Goal: Communication & Community: Answer question/provide support

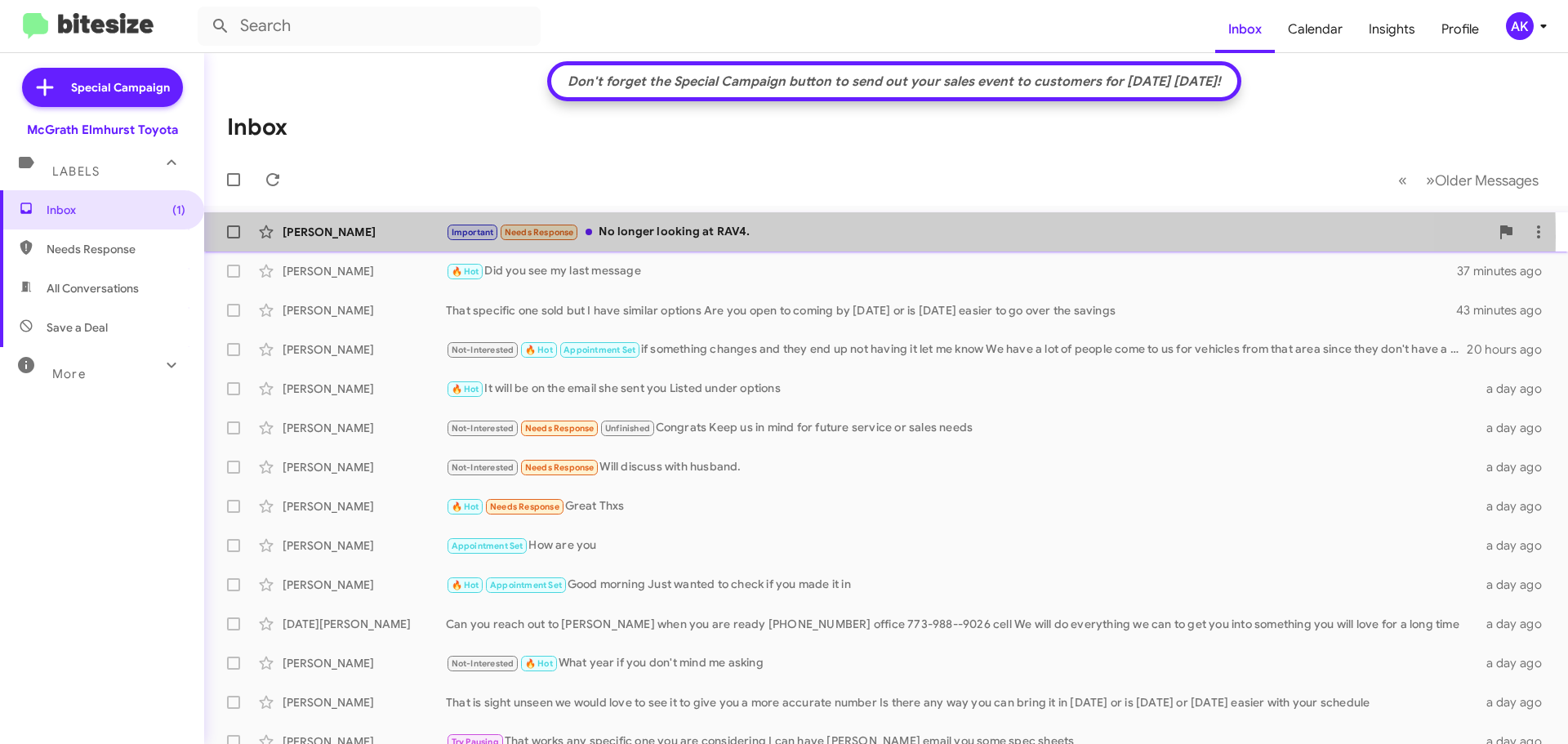
click at [768, 237] on div "Important Needs Response No longer looking at RAV4." at bounding box center [967, 232] width 1043 height 19
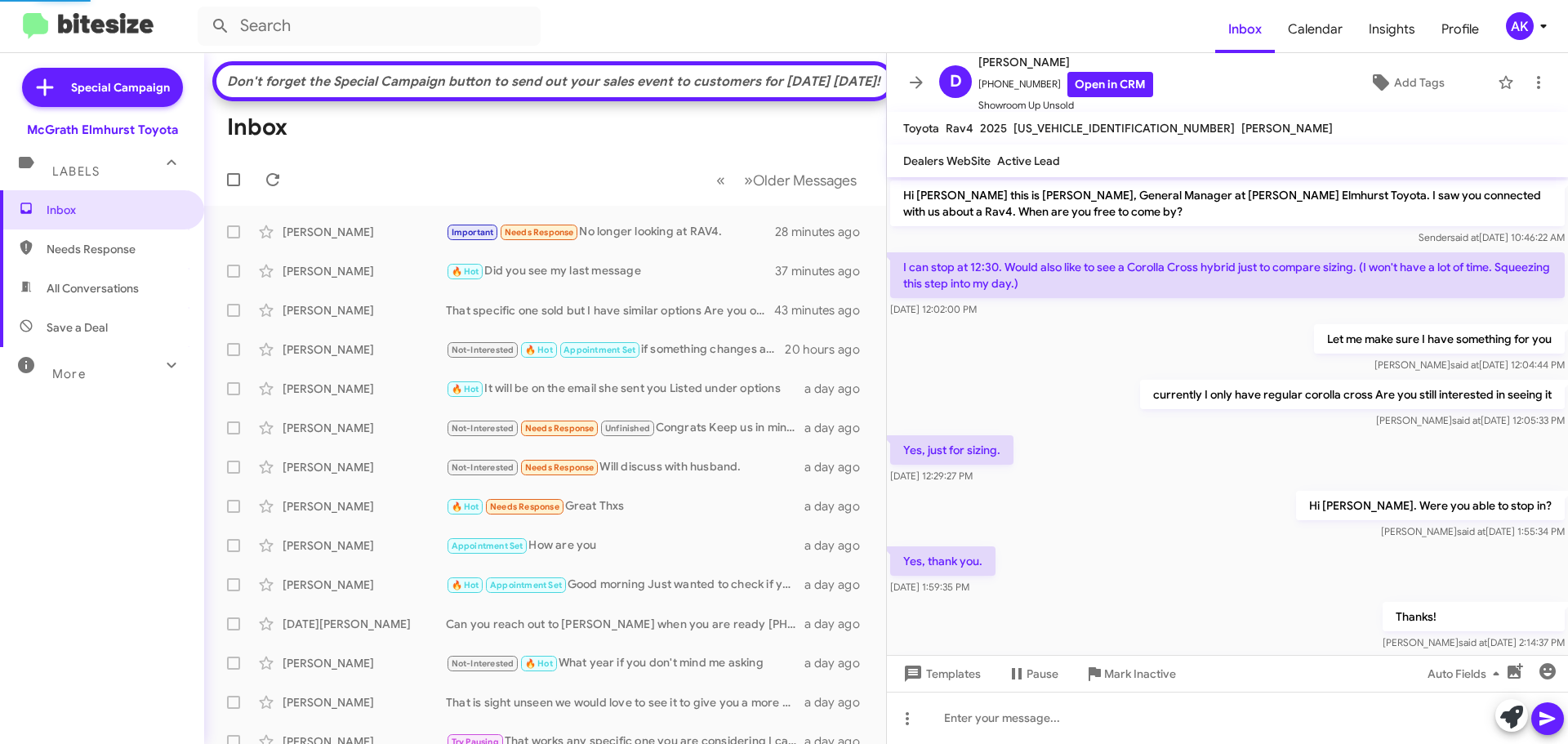
scroll to position [221, 0]
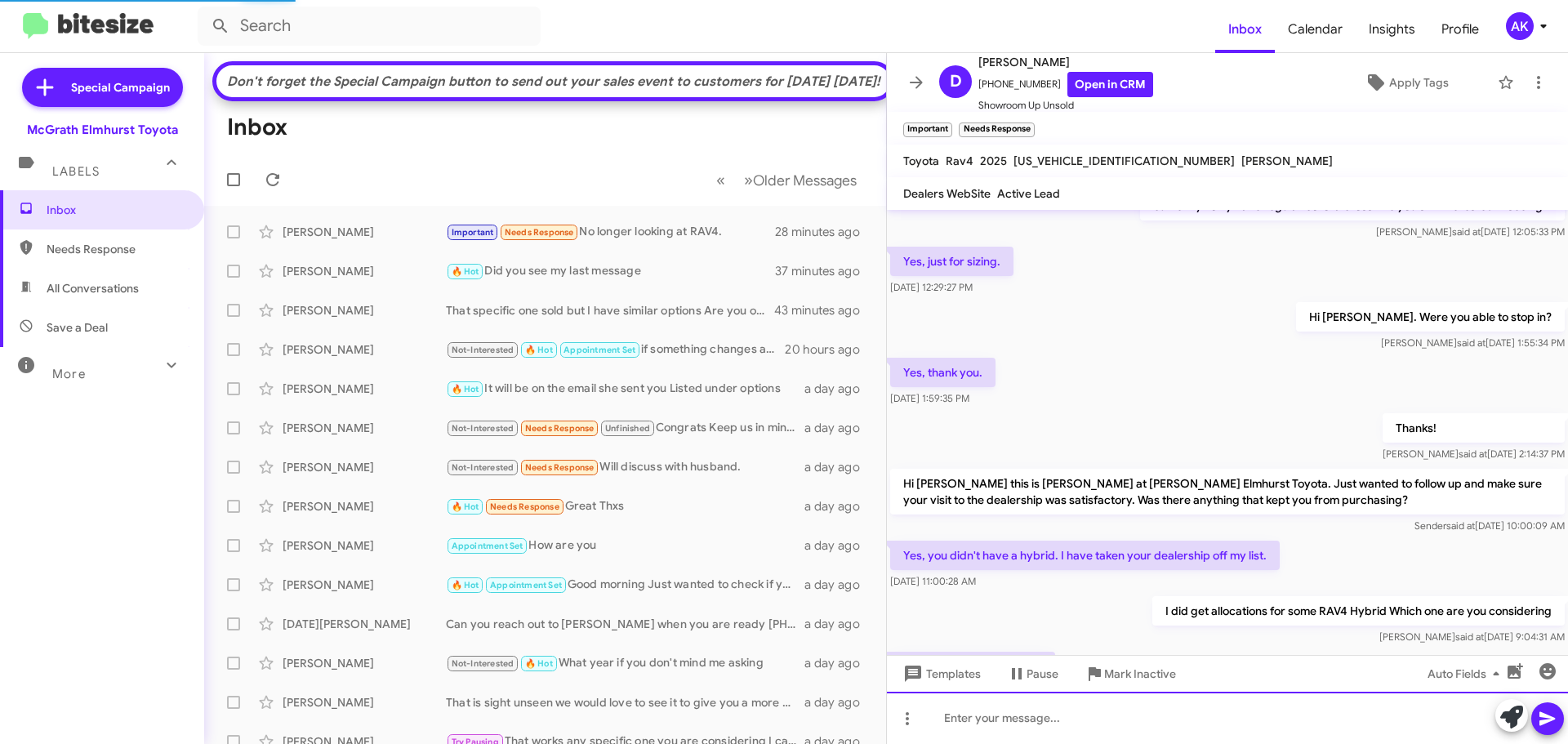
click at [1060, 722] on div at bounding box center [1227, 718] width 681 height 52
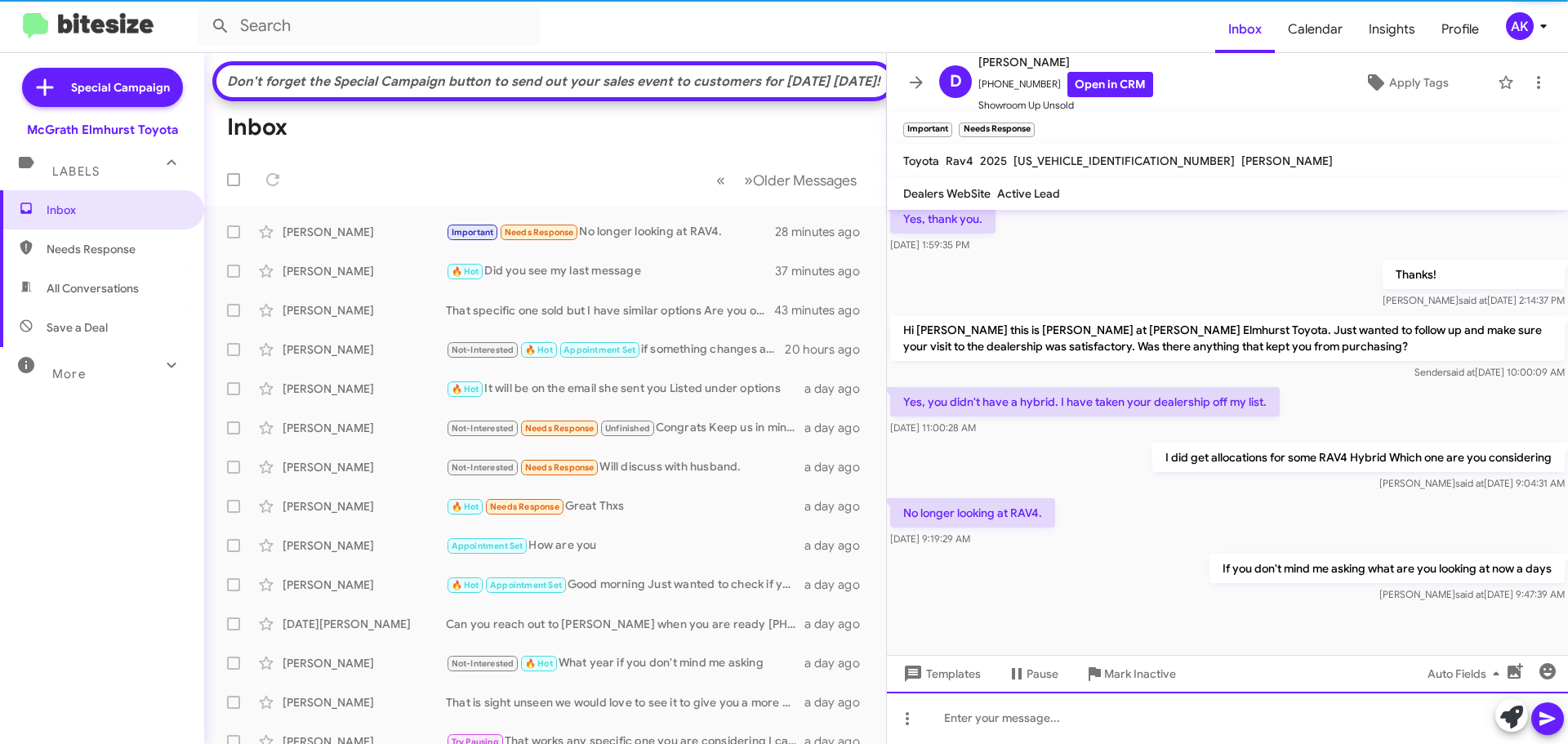
scroll to position [379, 0]
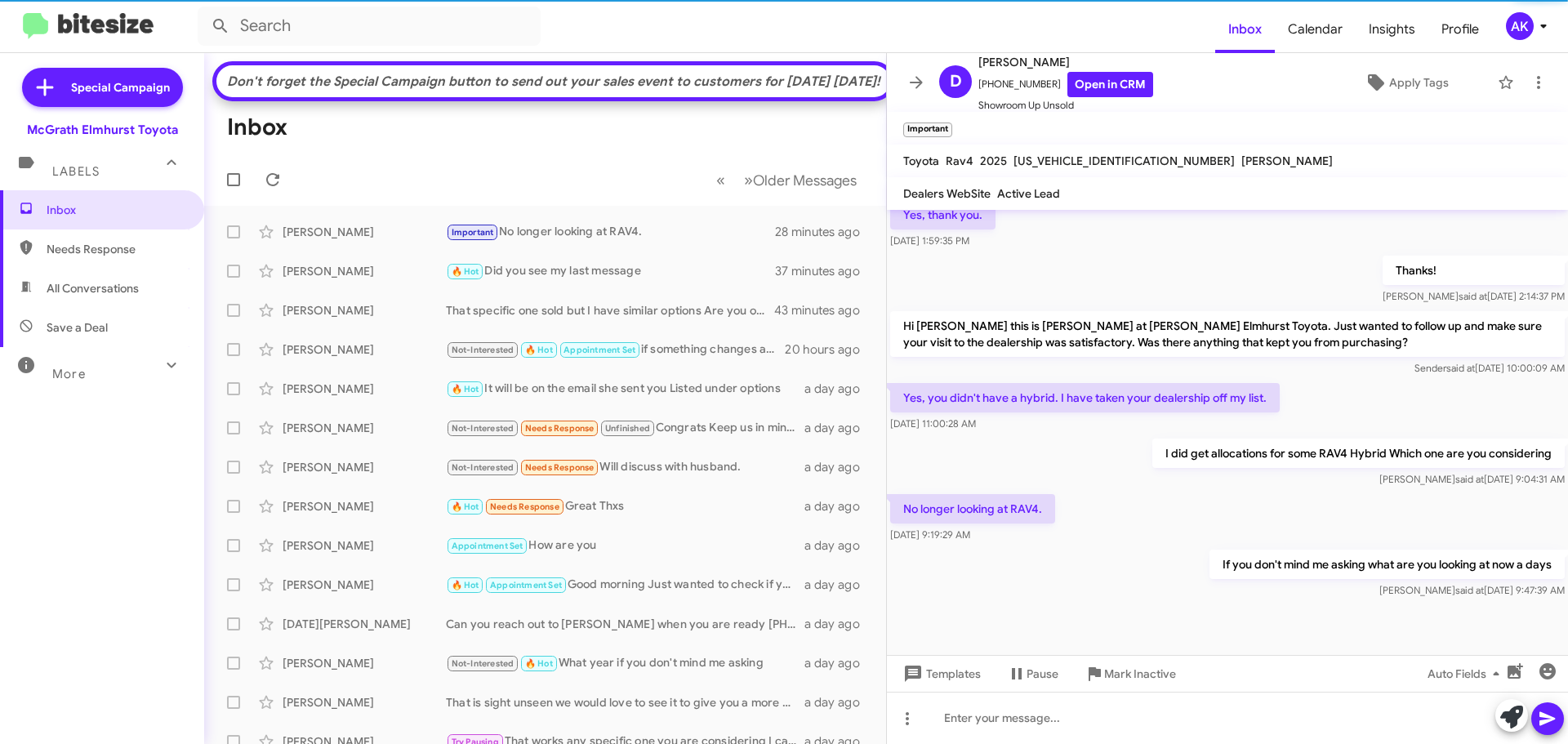
click at [112, 233] on span "Needs Response" at bounding box center [102, 249] width 204 height 39
type input "in:needs-response"
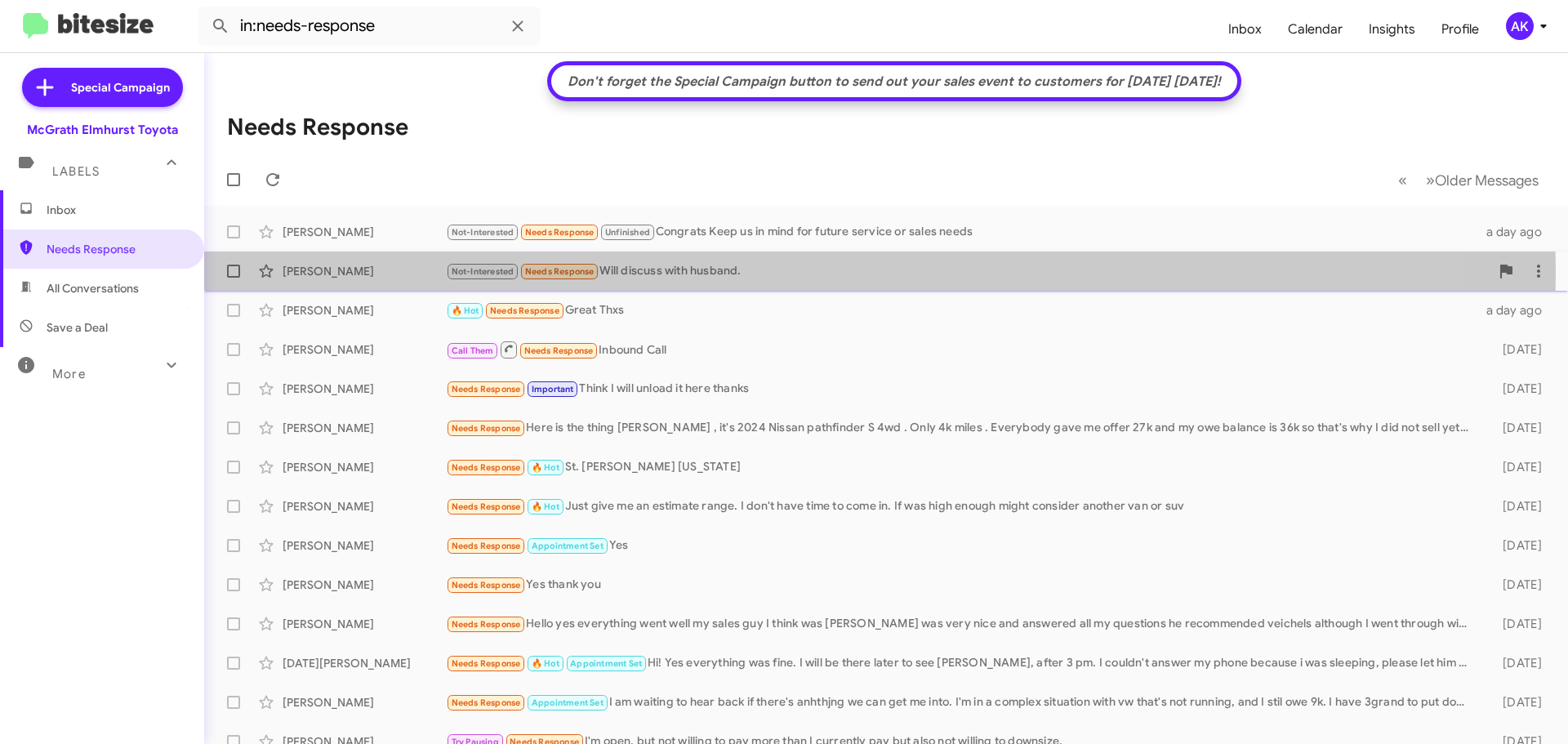
click at [680, 273] on div "Not-Interested Needs Response Will discuss with husband." at bounding box center [967, 272] width 1043 height 19
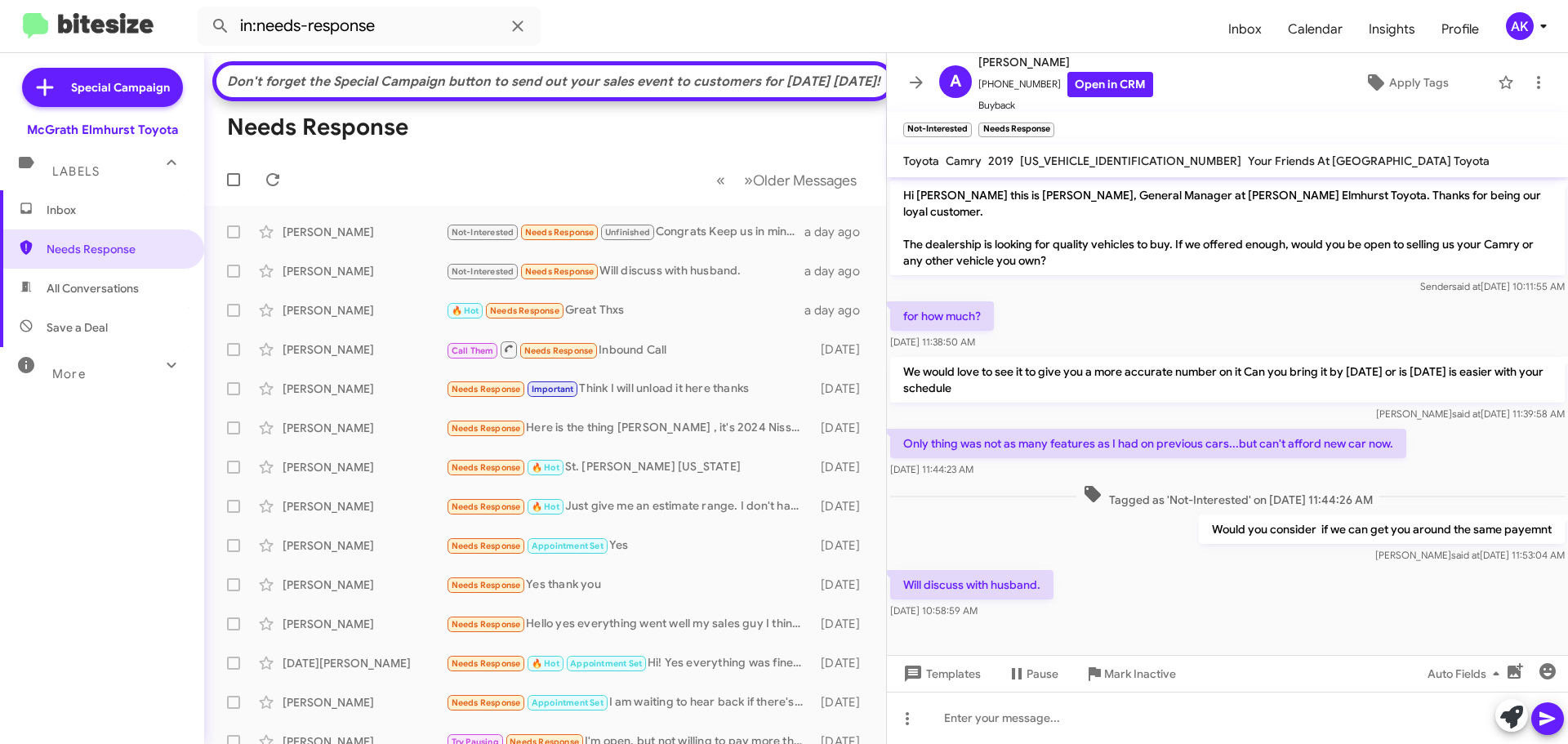
click at [62, 215] on span "Inbox" at bounding box center [116, 209] width 139 height 16
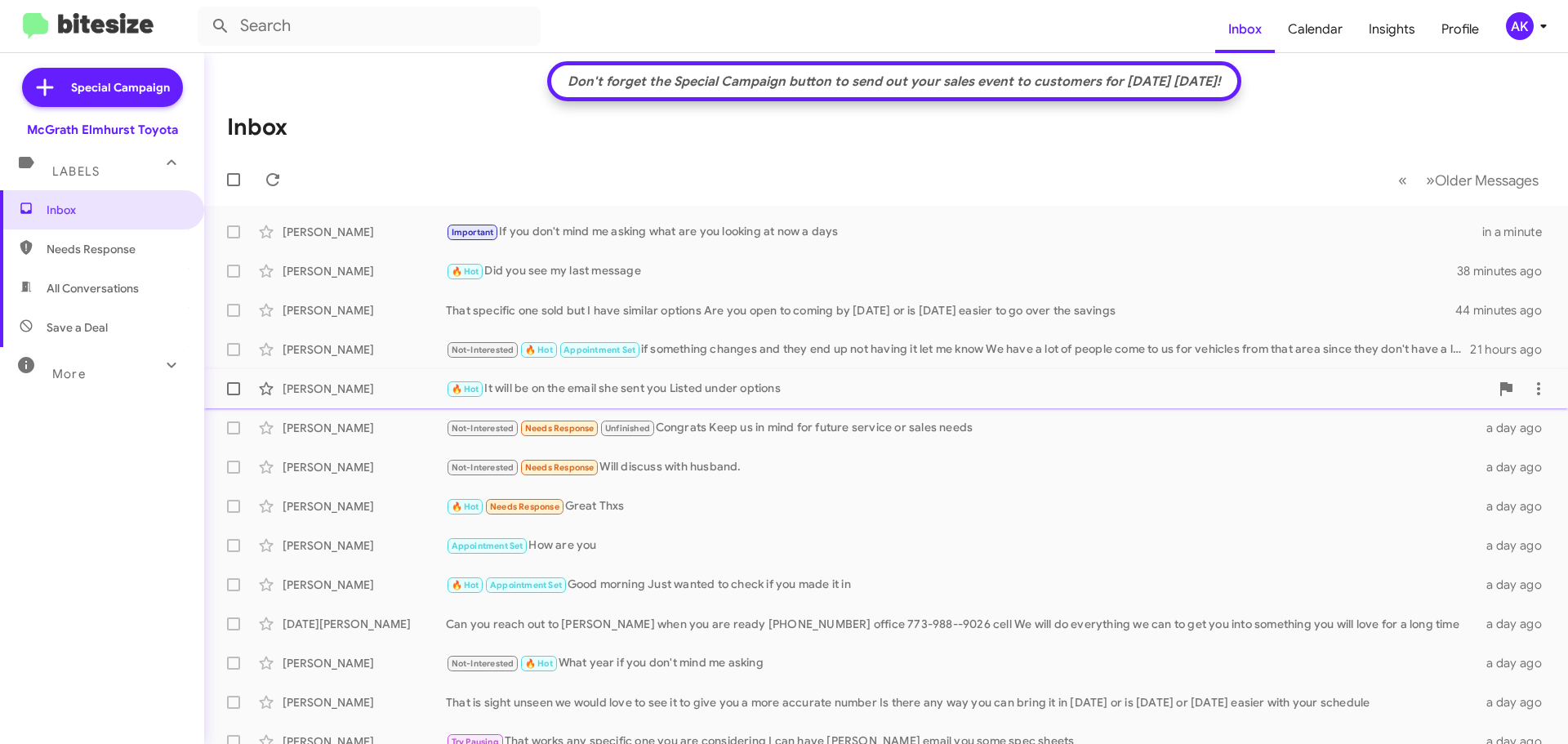
click at [647, 395] on div "🔥 Hot It will be on the email she sent you Listed under options" at bounding box center [967, 389] width 1043 height 19
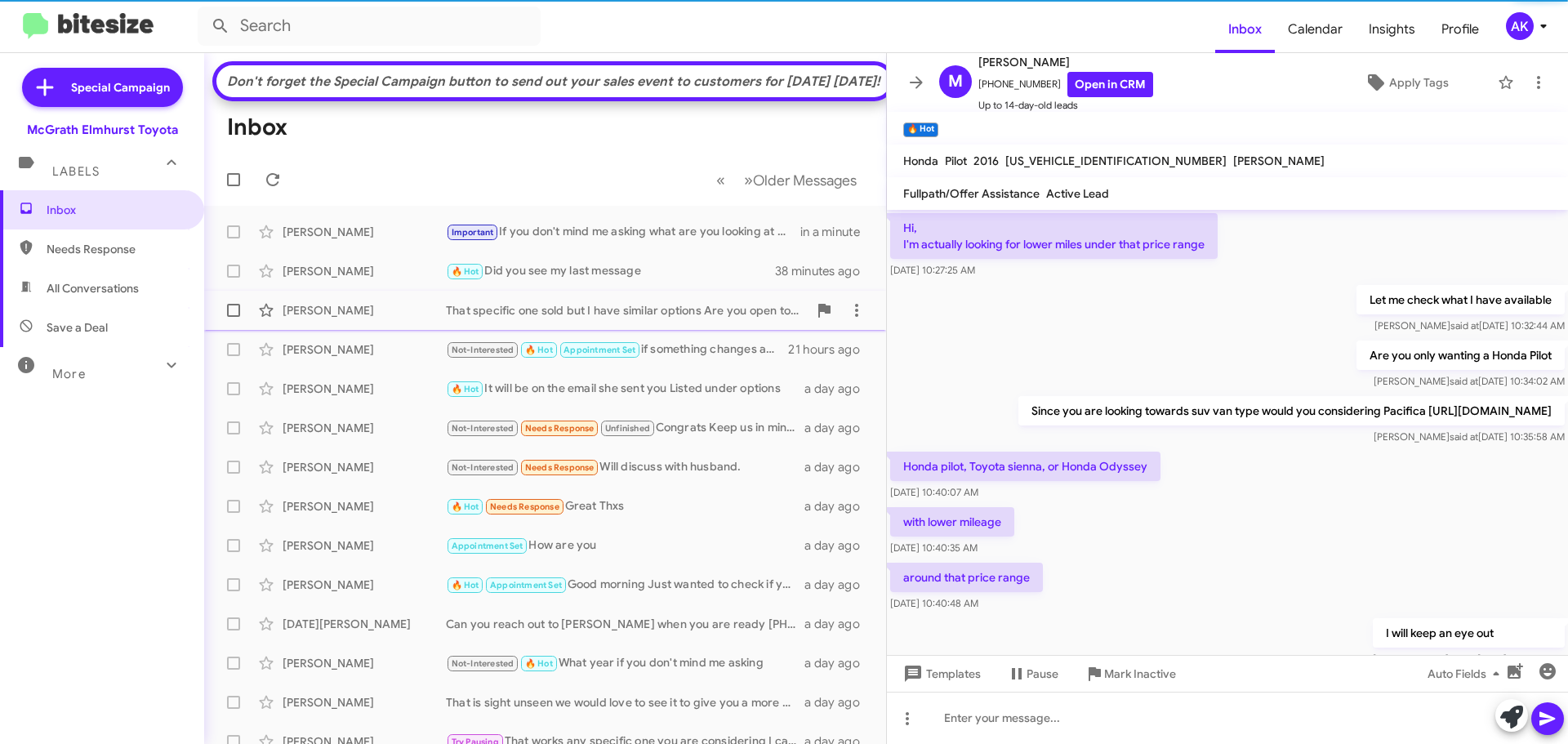
scroll to position [781, 0]
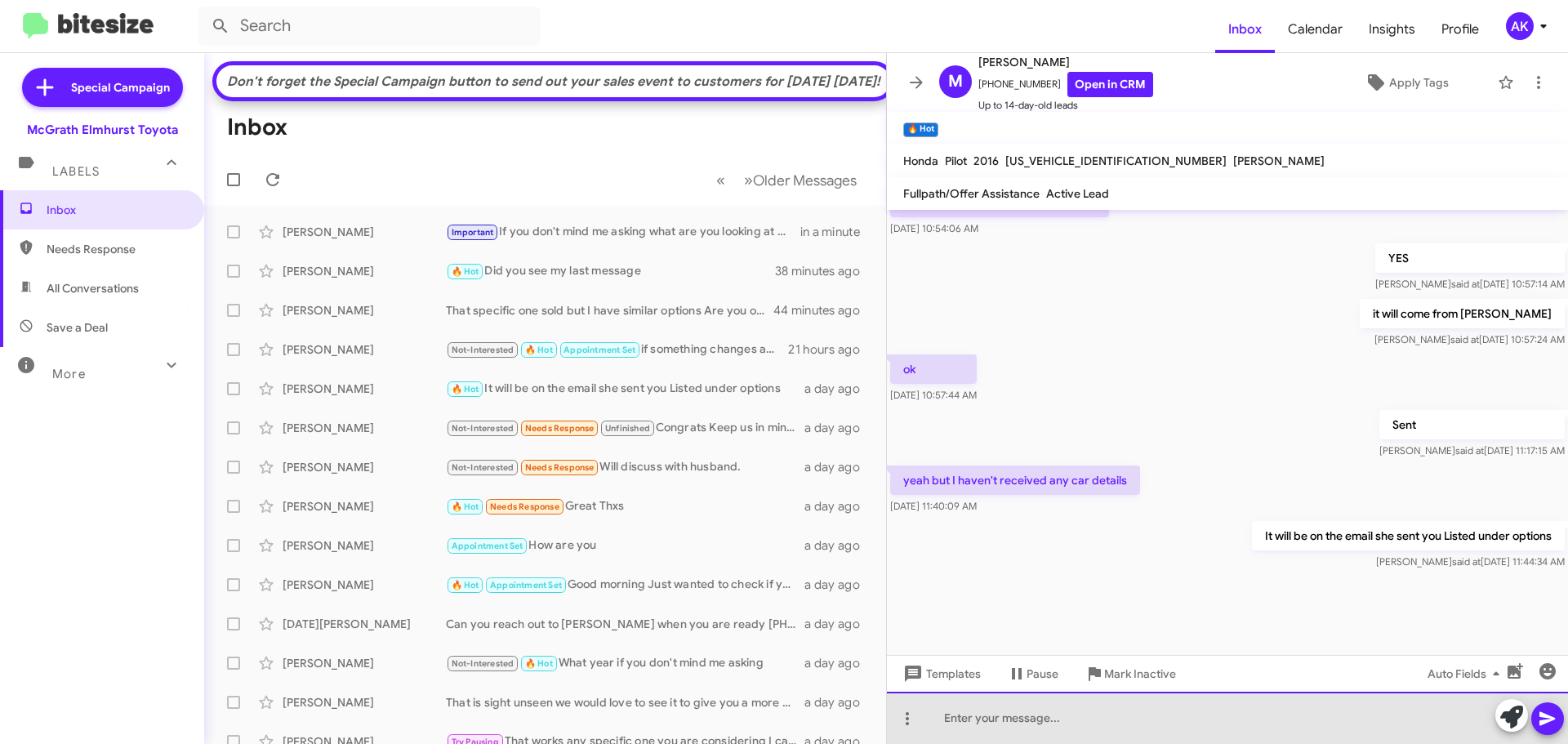
drag, startPoint x: 1006, startPoint y: 719, endPoint x: 985, endPoint y: 720, distance: 21.0
click at [1004, 719] on div at bounding box center [1227, 718] width 681 height 52
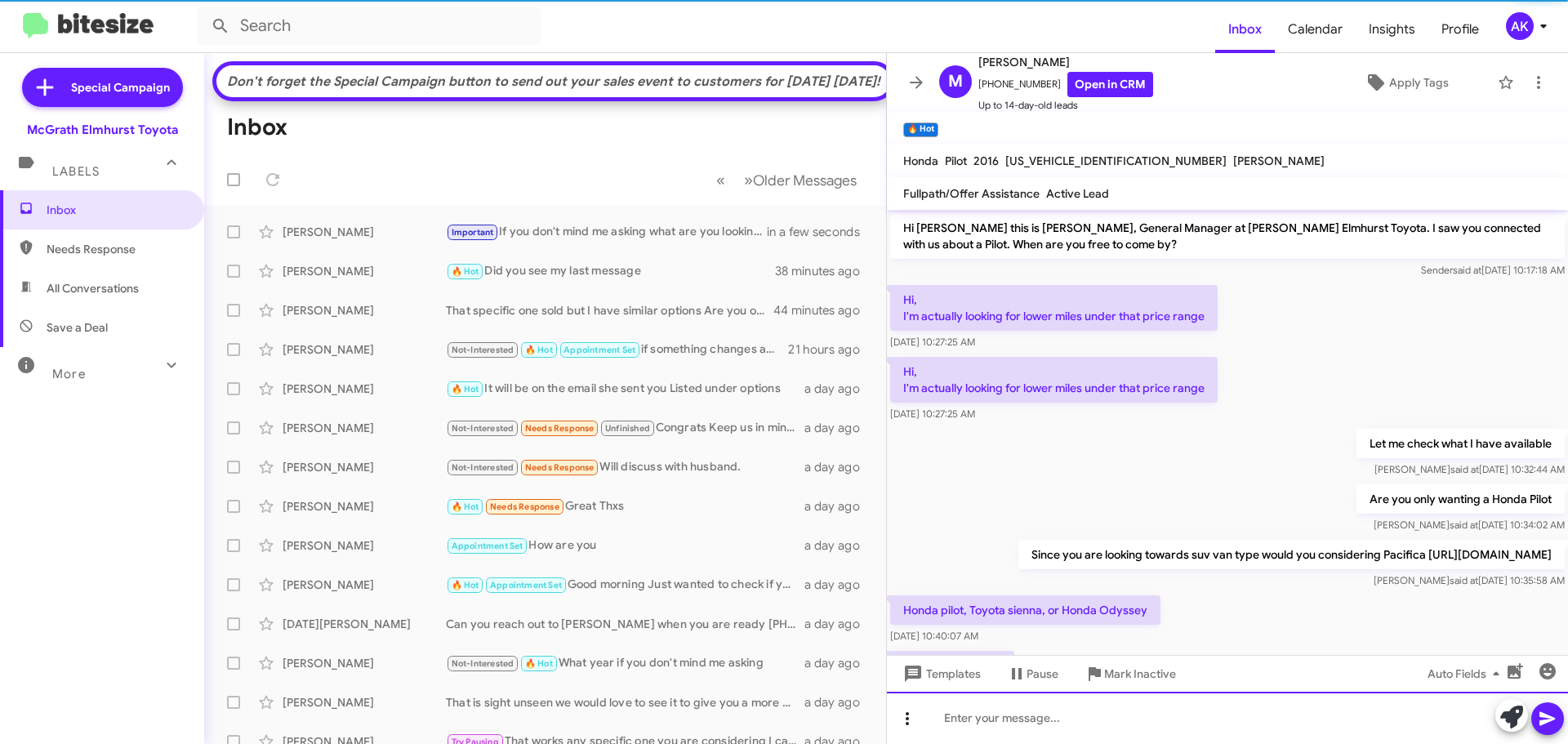
scroll to position [82, 0]
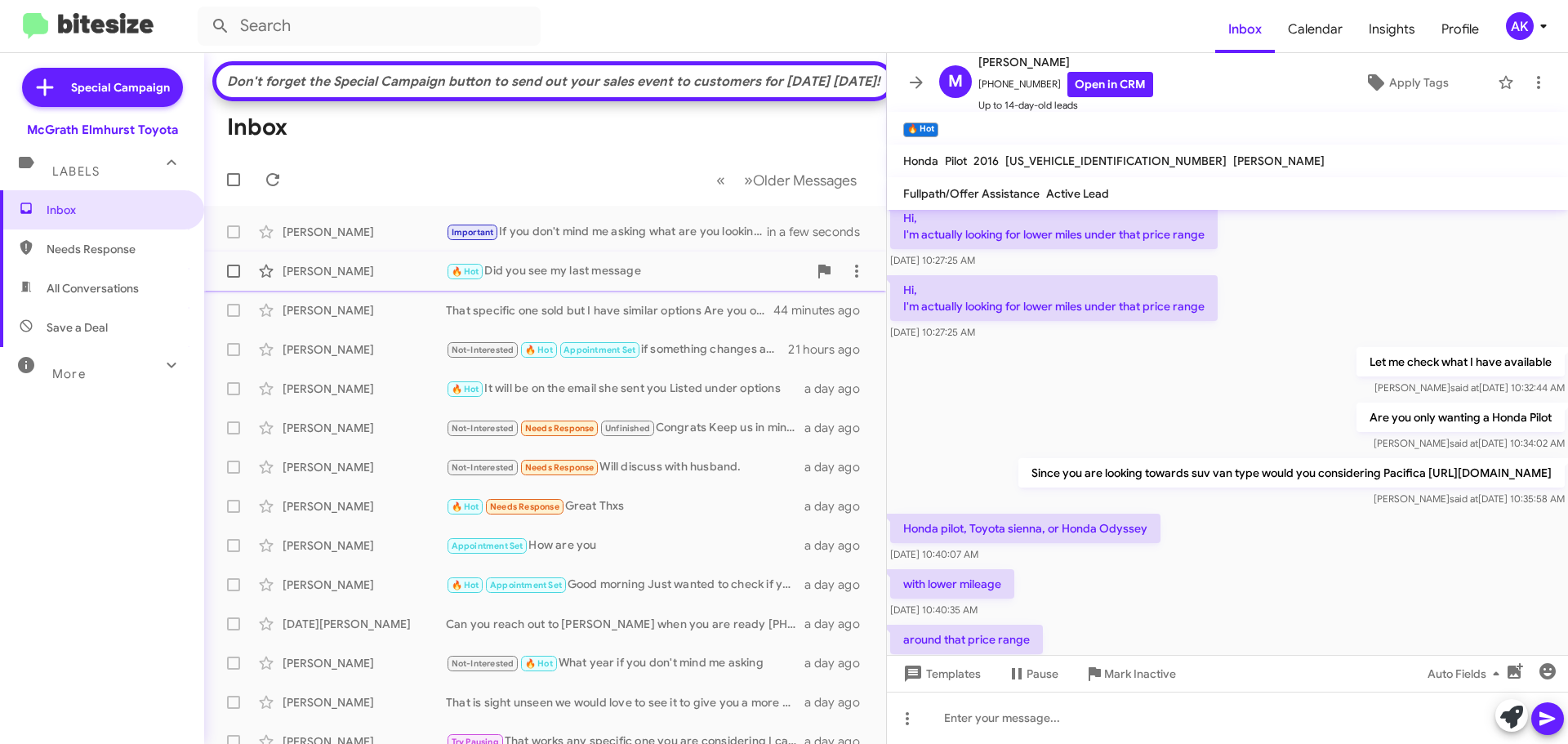
click at [664, 281] on div "🔥 Hot Did you see my last message" at bounding box center [626, 272] width 362 height 19
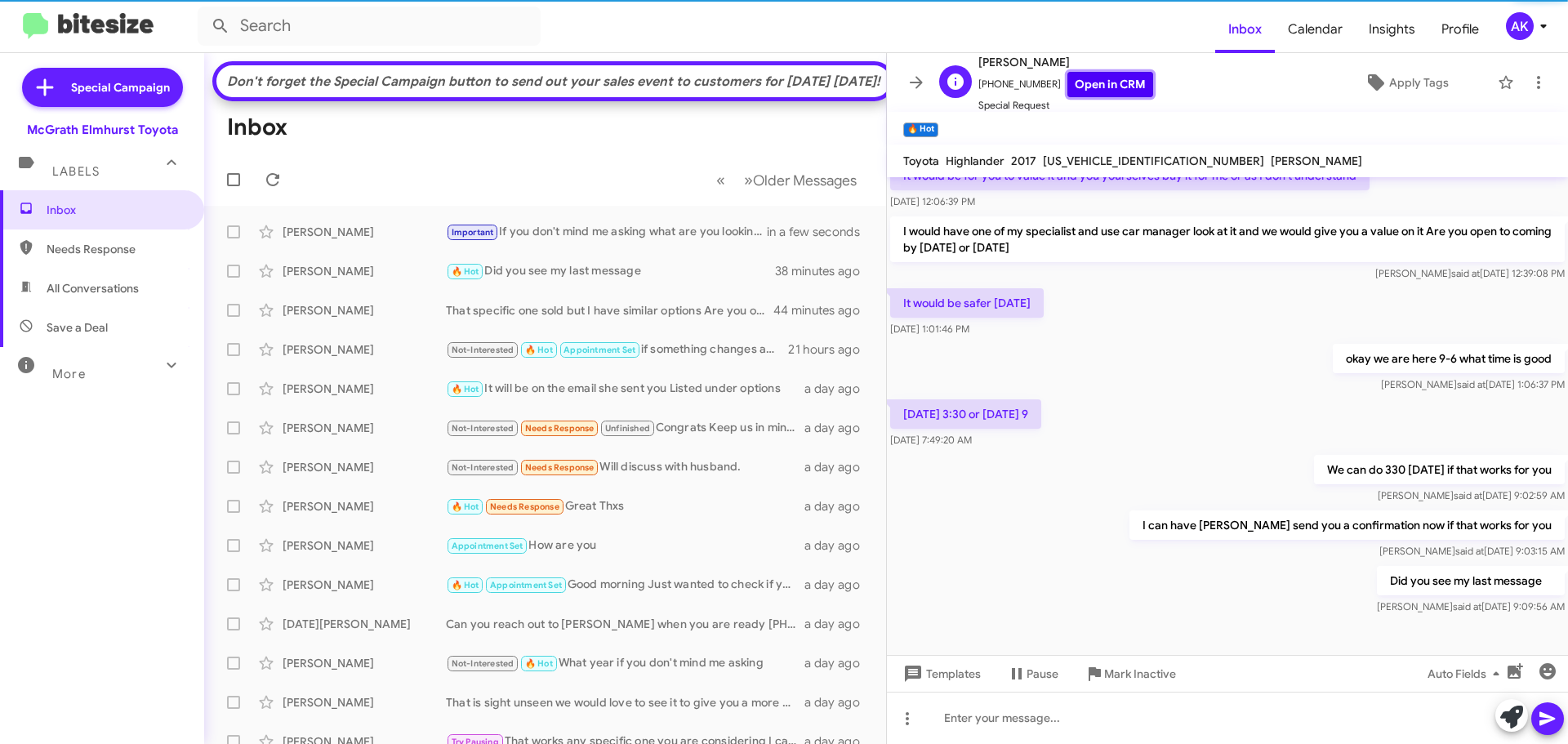
click at [1111, 74] on link "Open in CRM" at bounding box center [1109, 84] width 86 height 26
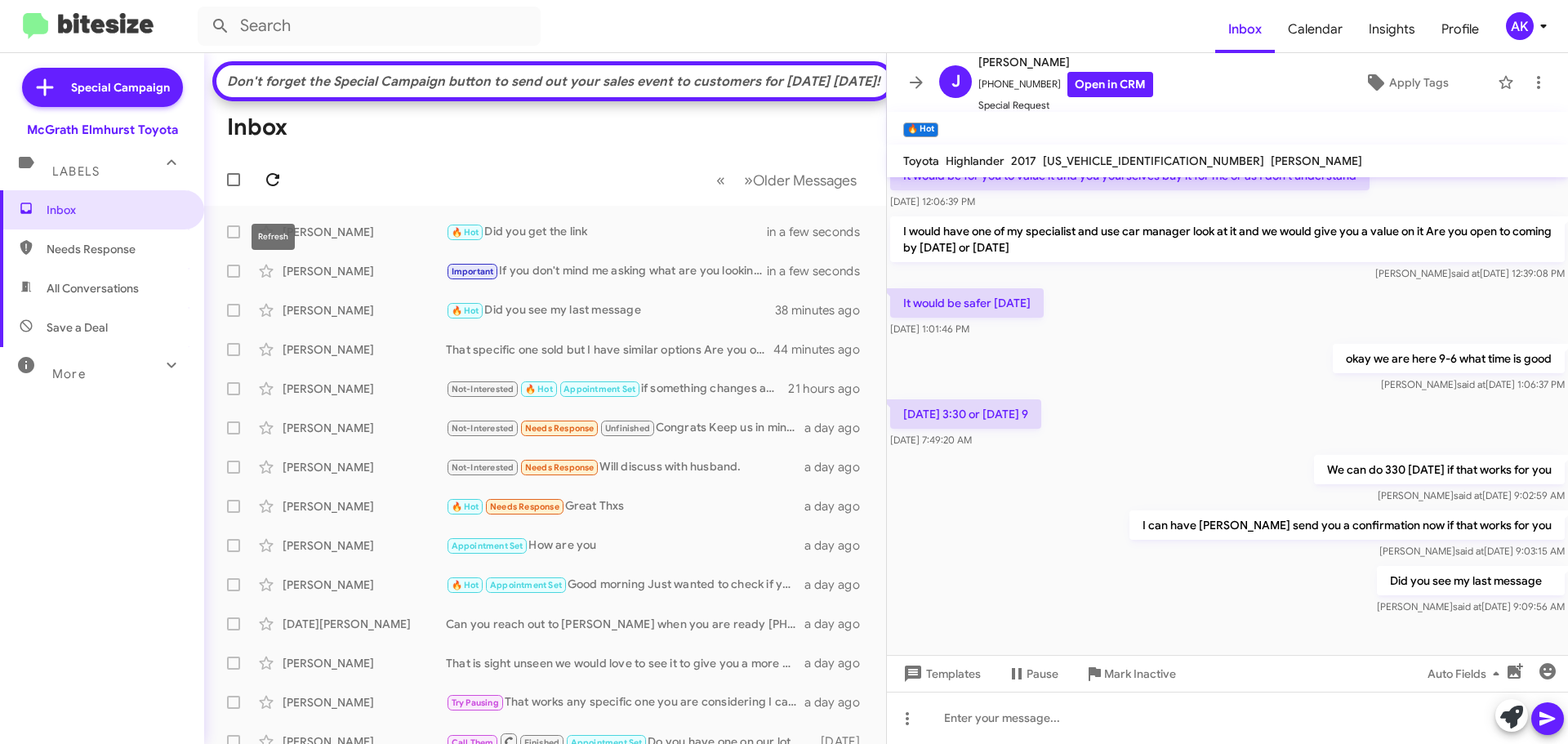
click at [275, 190] on icon at bounding box center [272, 180] width 20 height 20
click at [78, 241] on span "Needs Response" at bounding box center [116, 249] width 139 height 16
type input "in:needs-response"
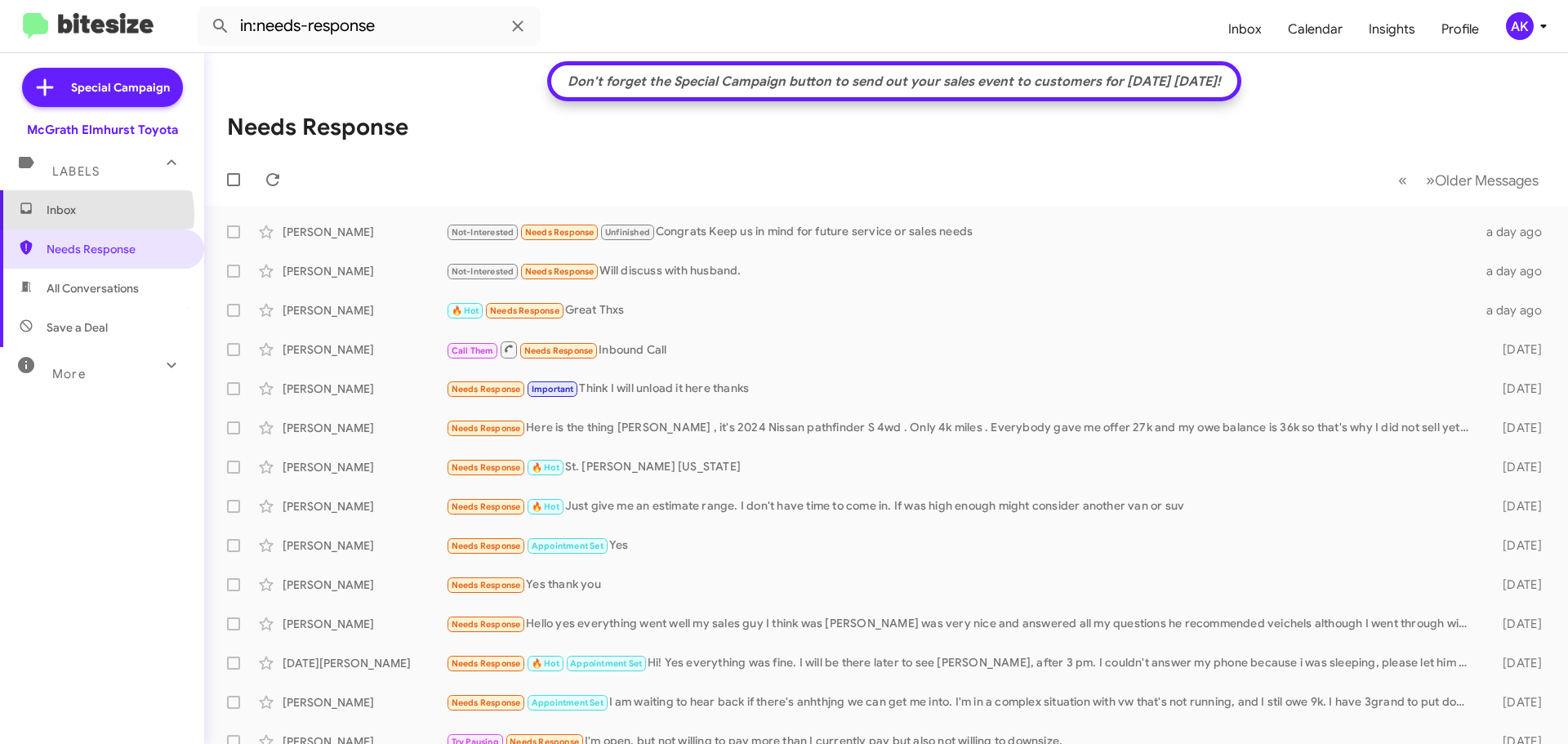
click at [71, 215] on span "Inbox" at bounding box center [116, 209] width 139 height 16
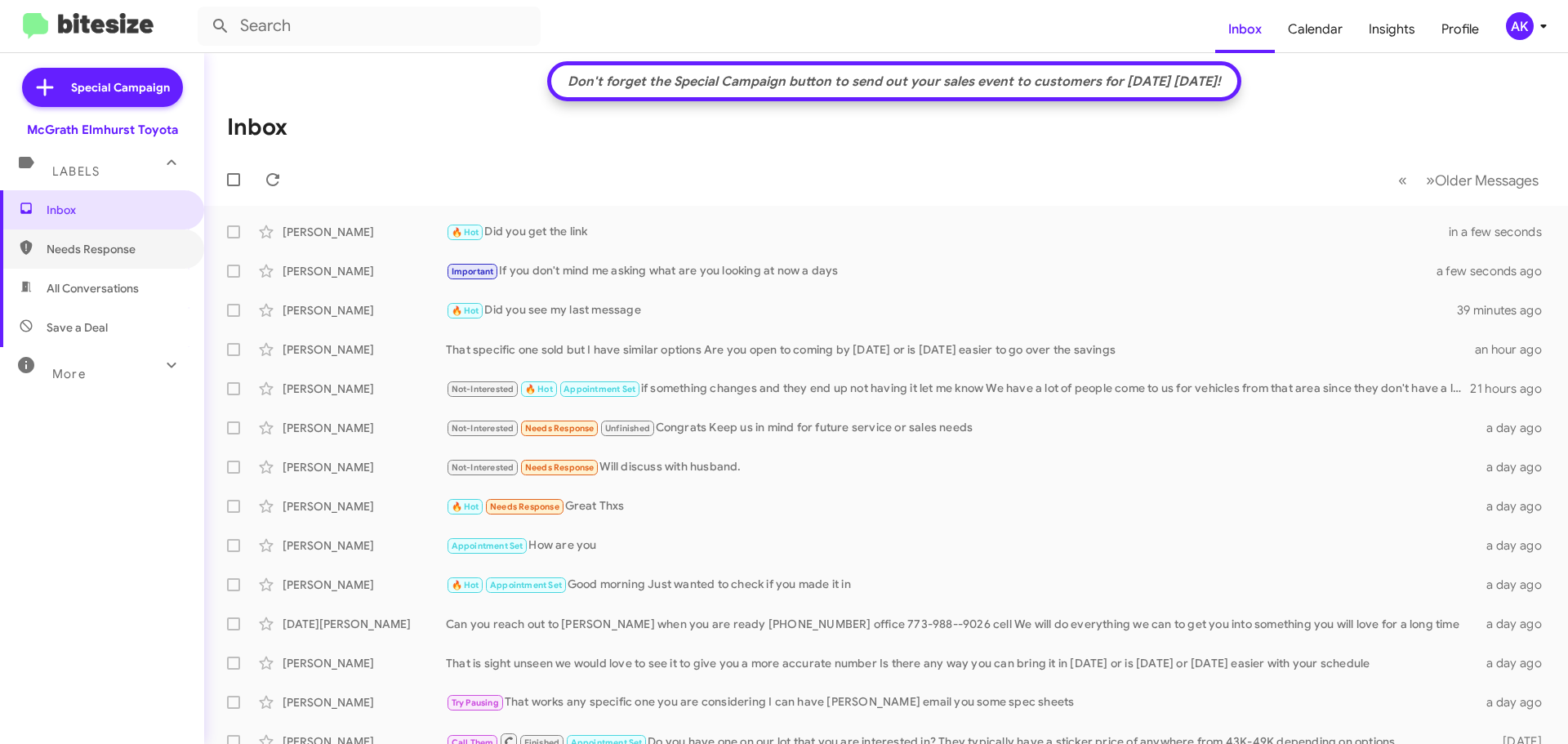
drag, startPoint x: 88, startPoint y: 254, endPoint x: 87, endPoint y: 293, distance: 39.0
click at [88, 254] on span "Needs Response" at bounding box center [116, 249] width 139 height 16
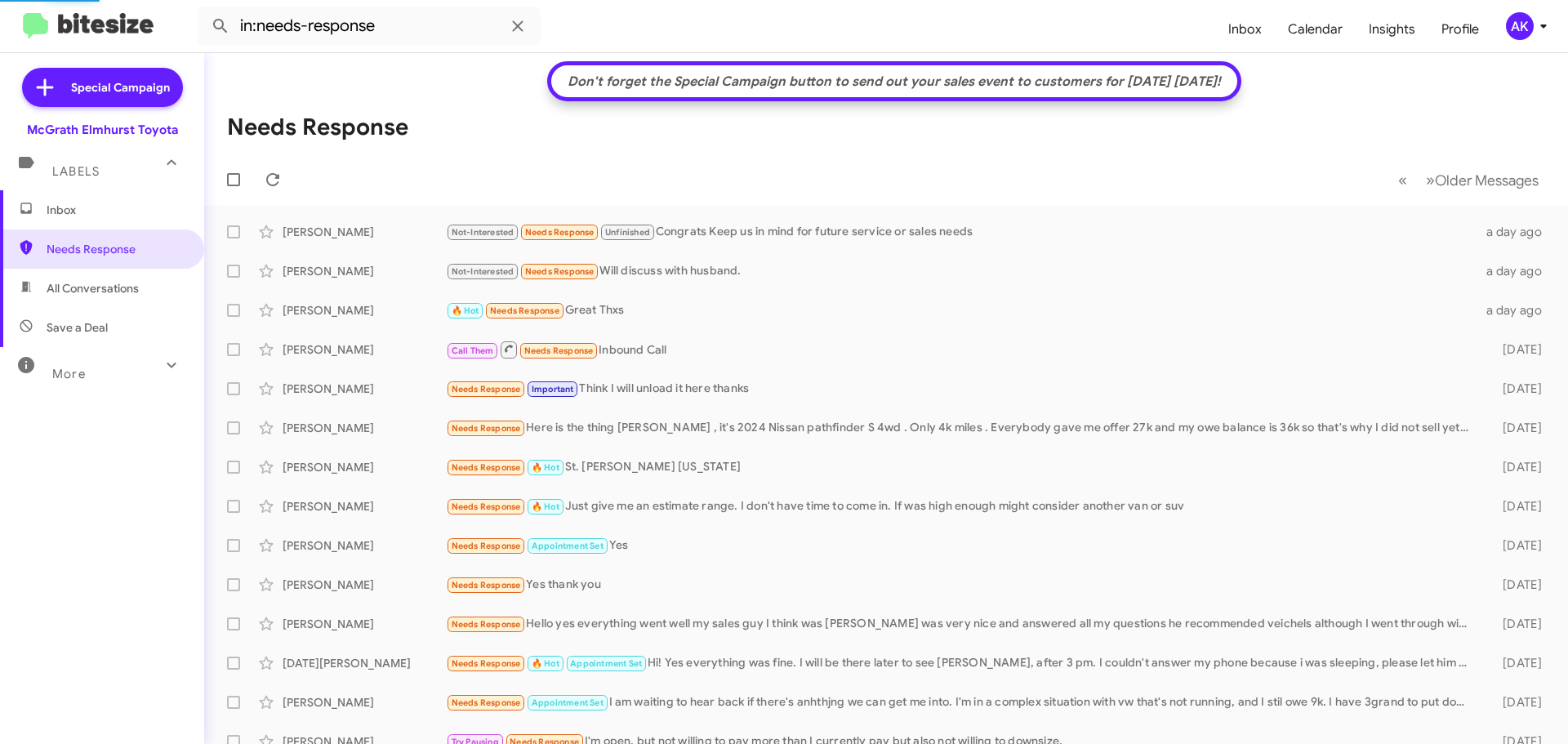
click at [77, 295] on span "All Conversations" at bounding box center [93, 288] width 92 height 16
type input "in:all-conversations"
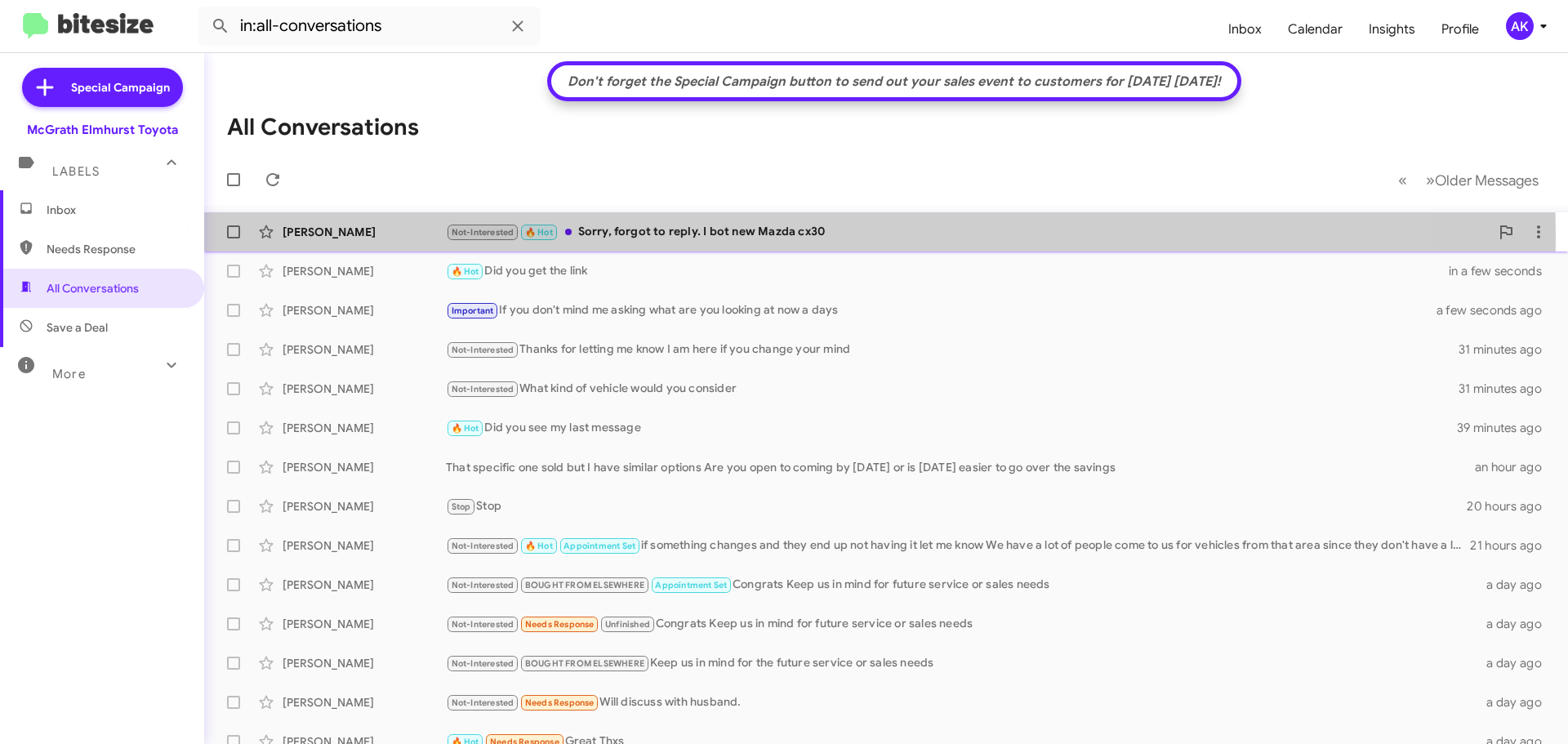
click at [664, 238] on div "Not-Interested 🔥 Hot Sorry, forgot to reply. I bot new Mazda cx30" at bounding box center [967, 232] width 1043 height 19
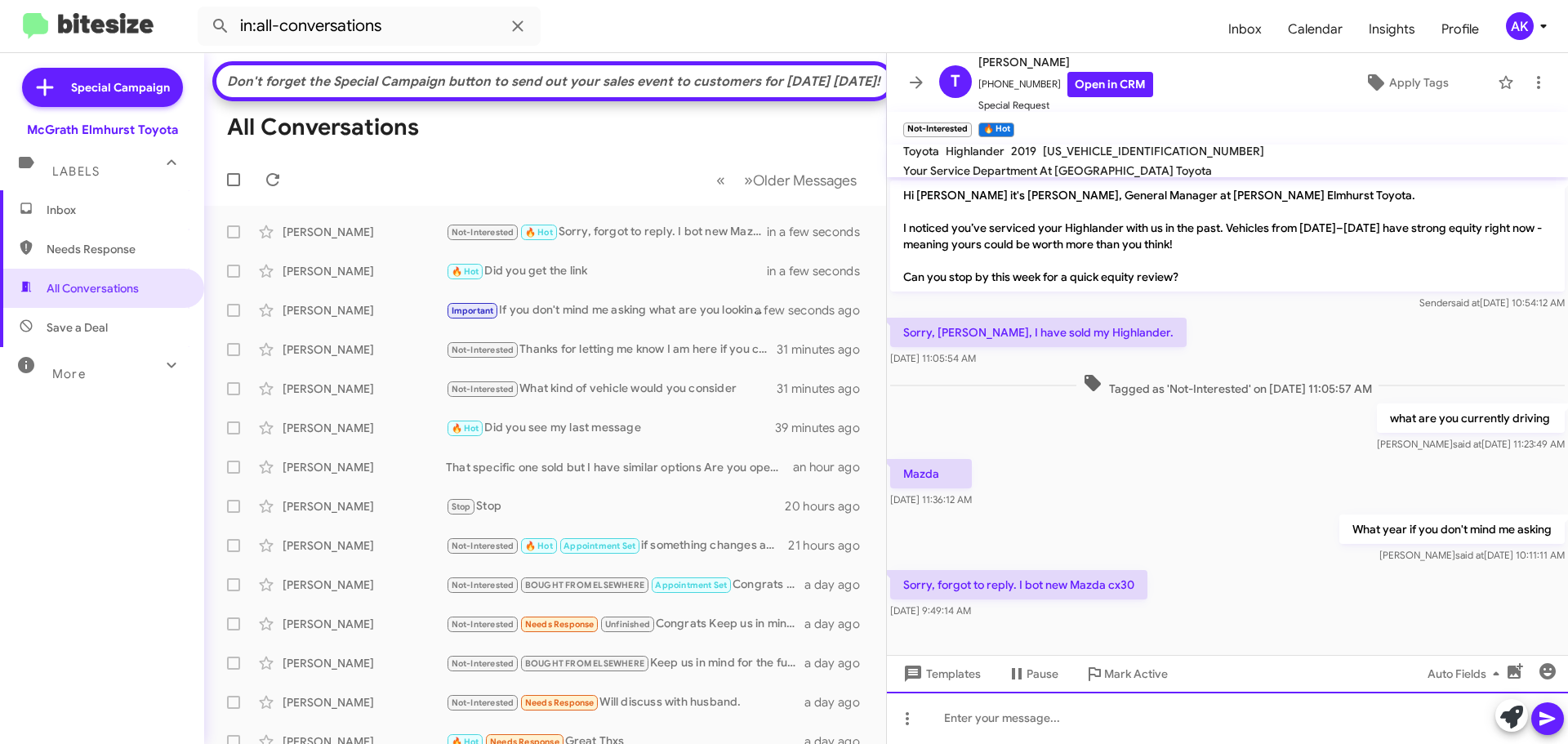
drag, startPoint x: 978, startPoint y: 719, endPoint x: 1080, endPoint y: 699, distance: 103.9
click at [965, 713] on div at bounding box center [1227, 718] width 681 height 52
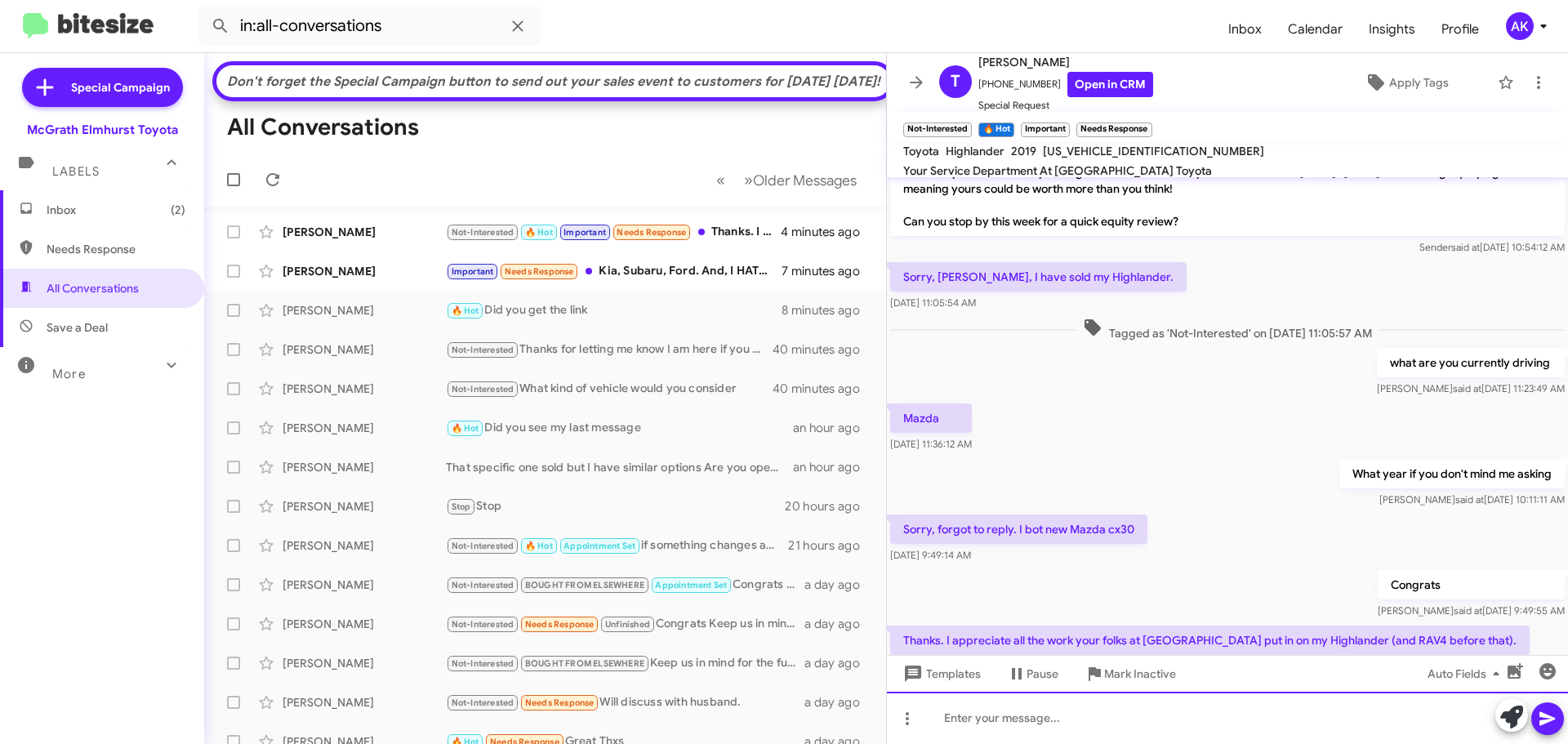
scroll to position [115, 0]
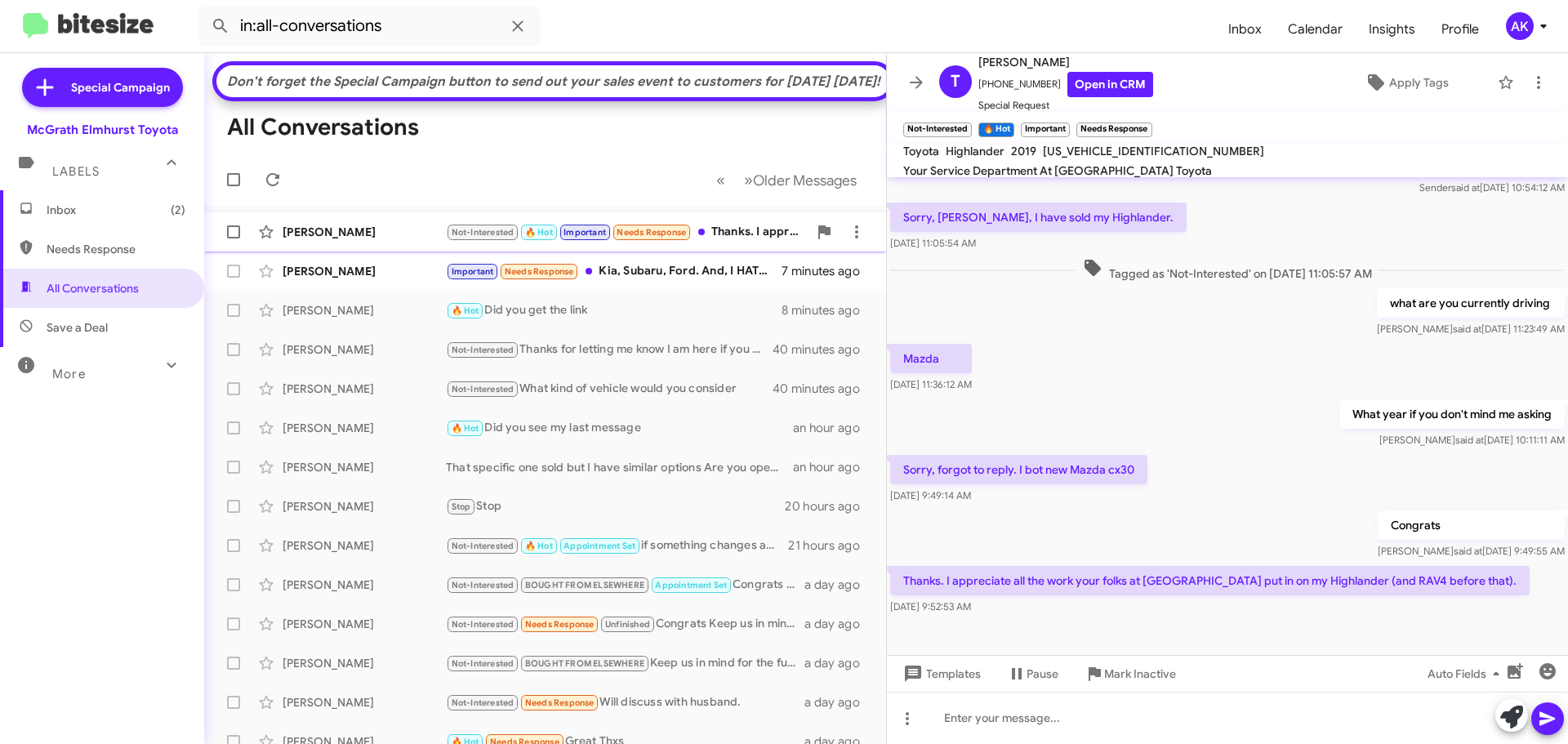
click at [748, 242] on div "Not-Interested 🔥 Hot Important Needs Response Thanks. I appreciate all the work…" at bounding box center [626, 232] width 362 height 19
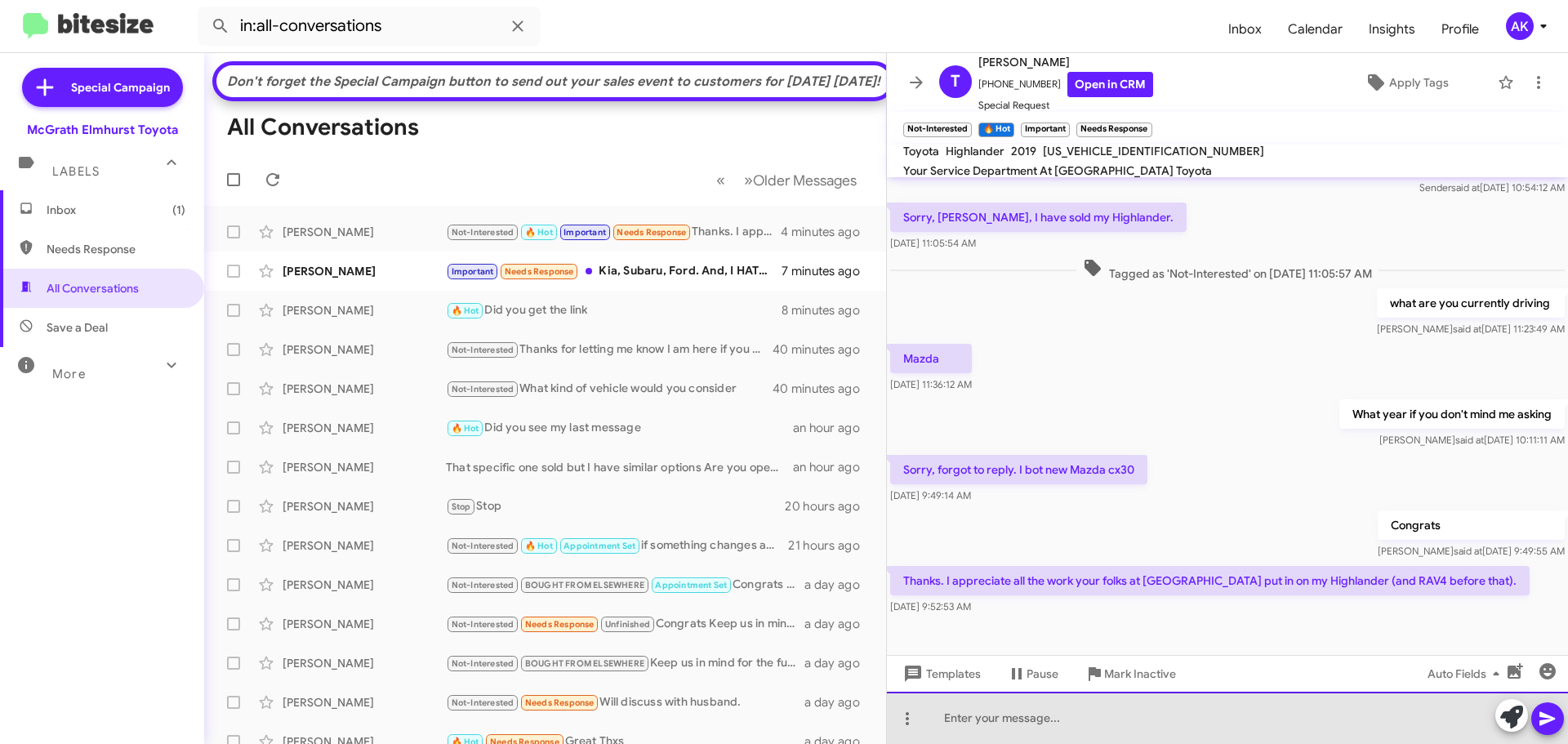
click at [1010, 720] on div at bounding box center [1227, 718] width 681 height 52
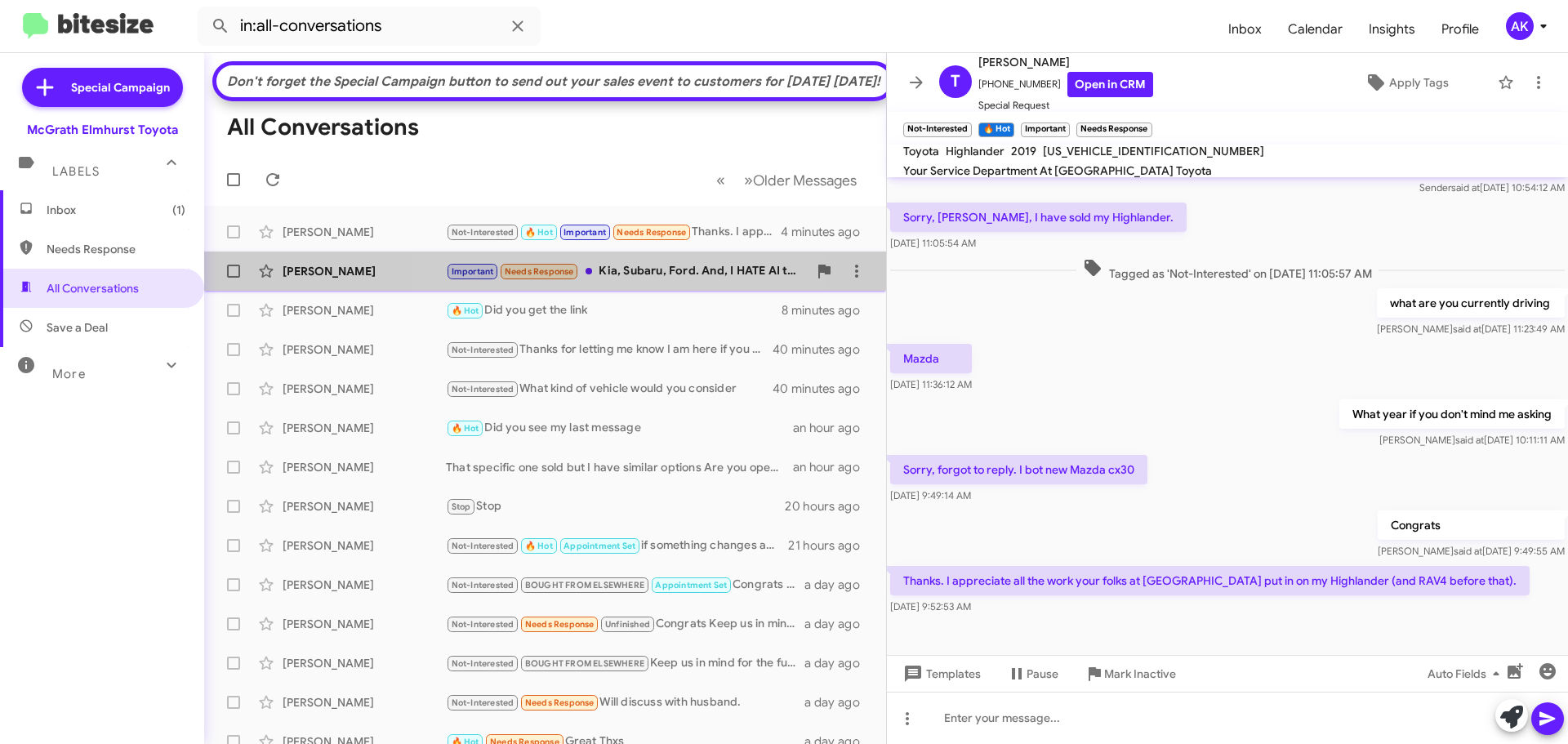
click at [620, 281] on div "Important Needs Response Kia, Subaru, Ford. And, I HATE AI text bots." at bounding box center [626, 272] width 362 height 19
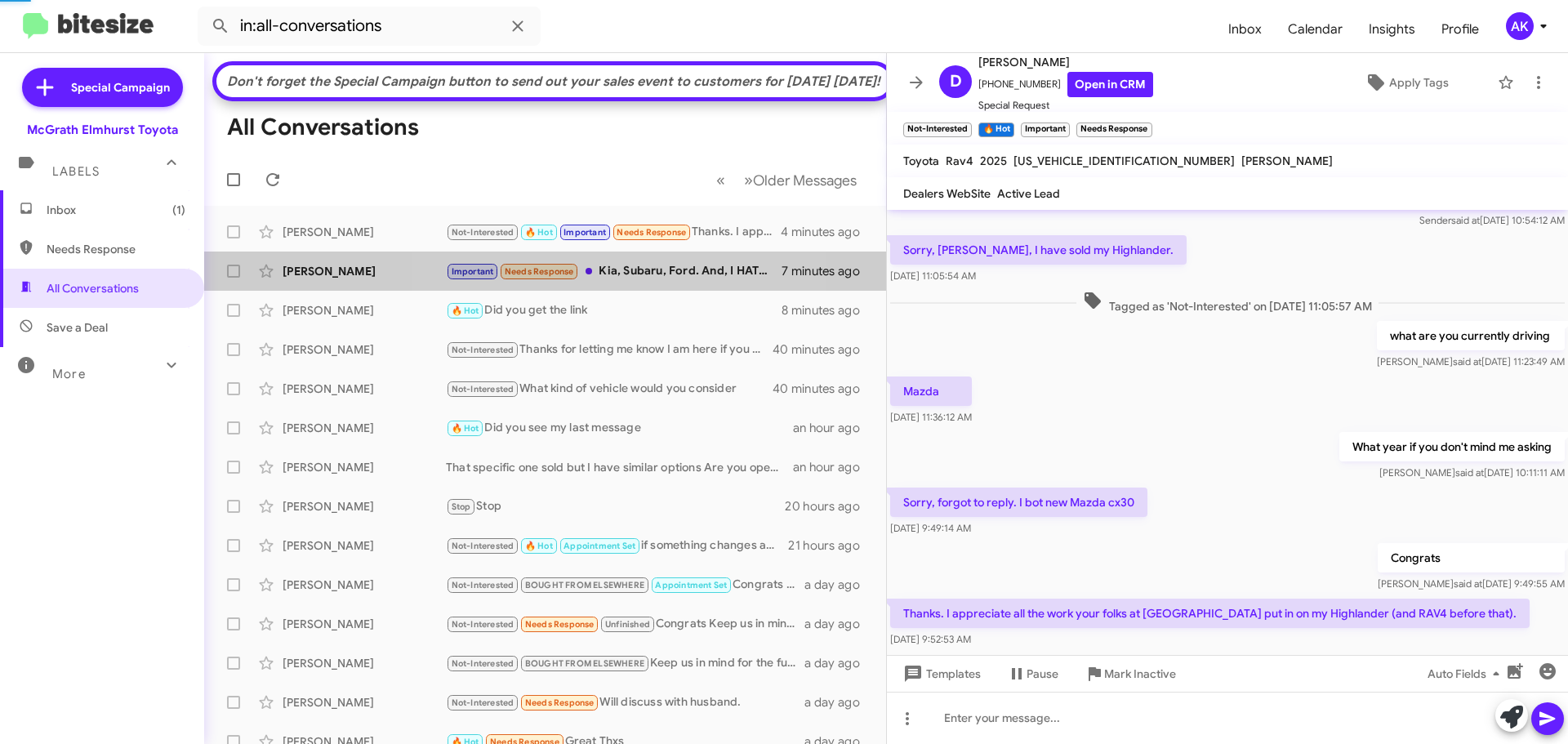
scroll to position [472, 0]
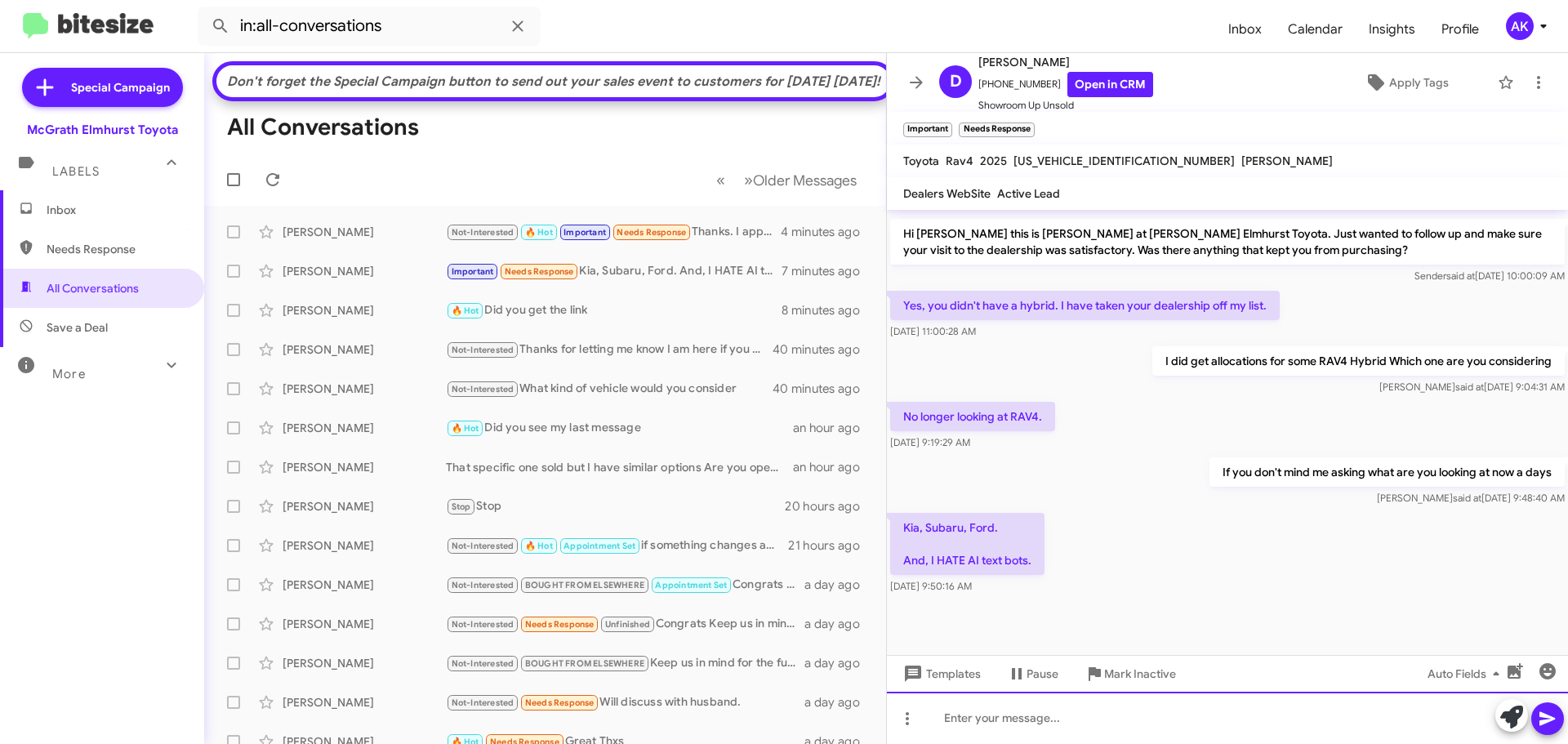
click at [1016, 723] on div at bounding box center [1227, 718] width 681 height 52
click at [997, 733] on div at bounding box center [1227, 718] width 681 height 52
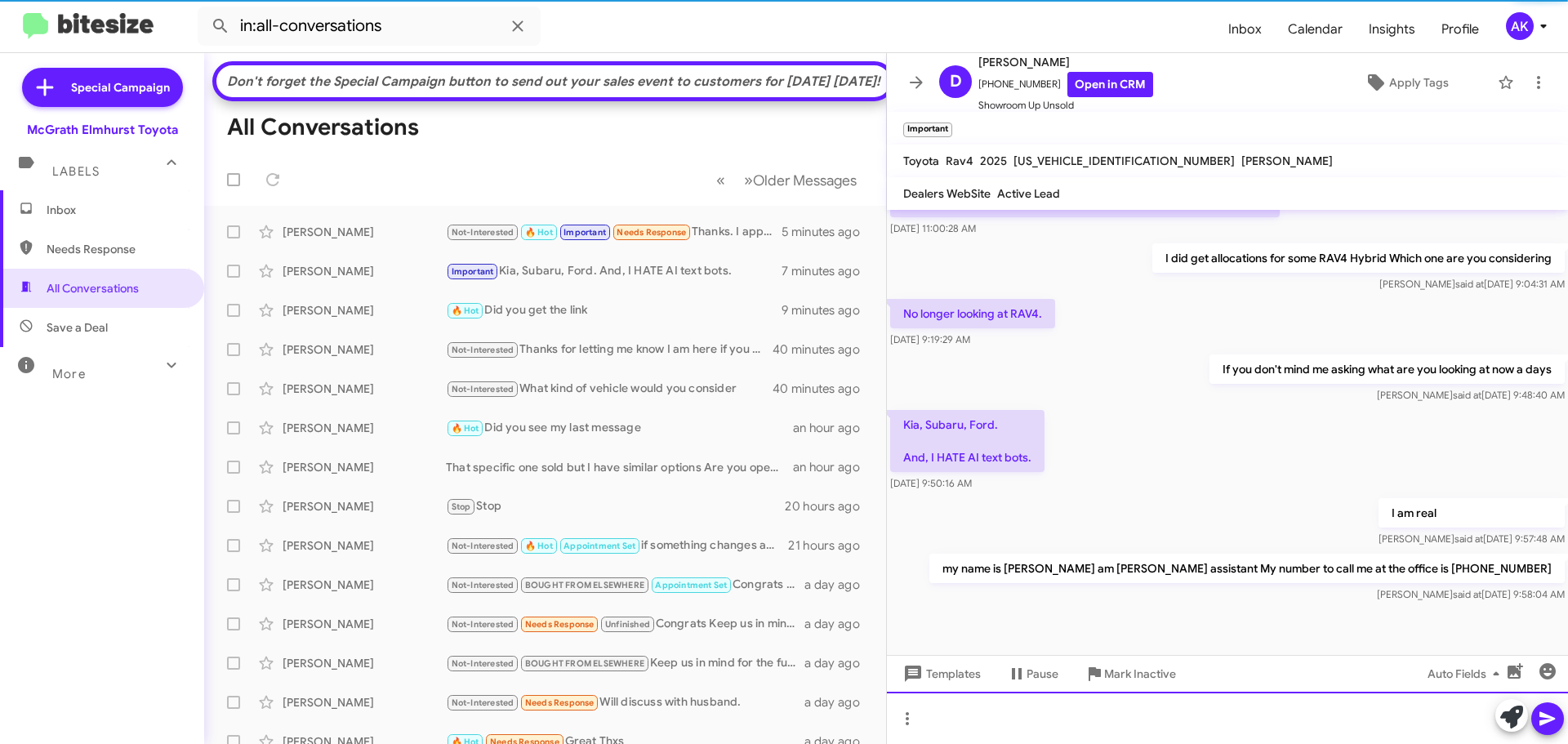
scroll to position [591, 0]
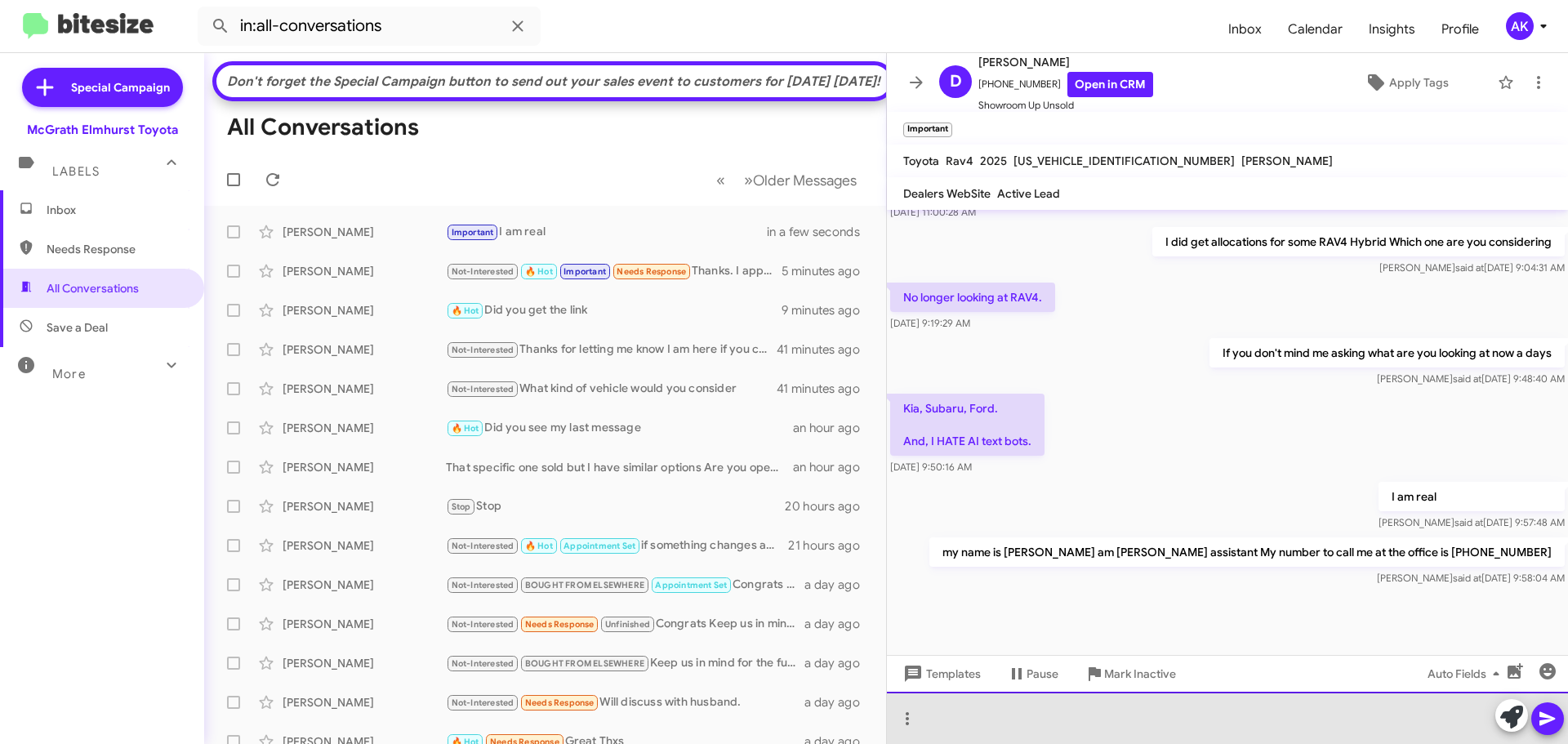
click at [984, 715] on div at bounding box center [1227, 718] width 681 height 52
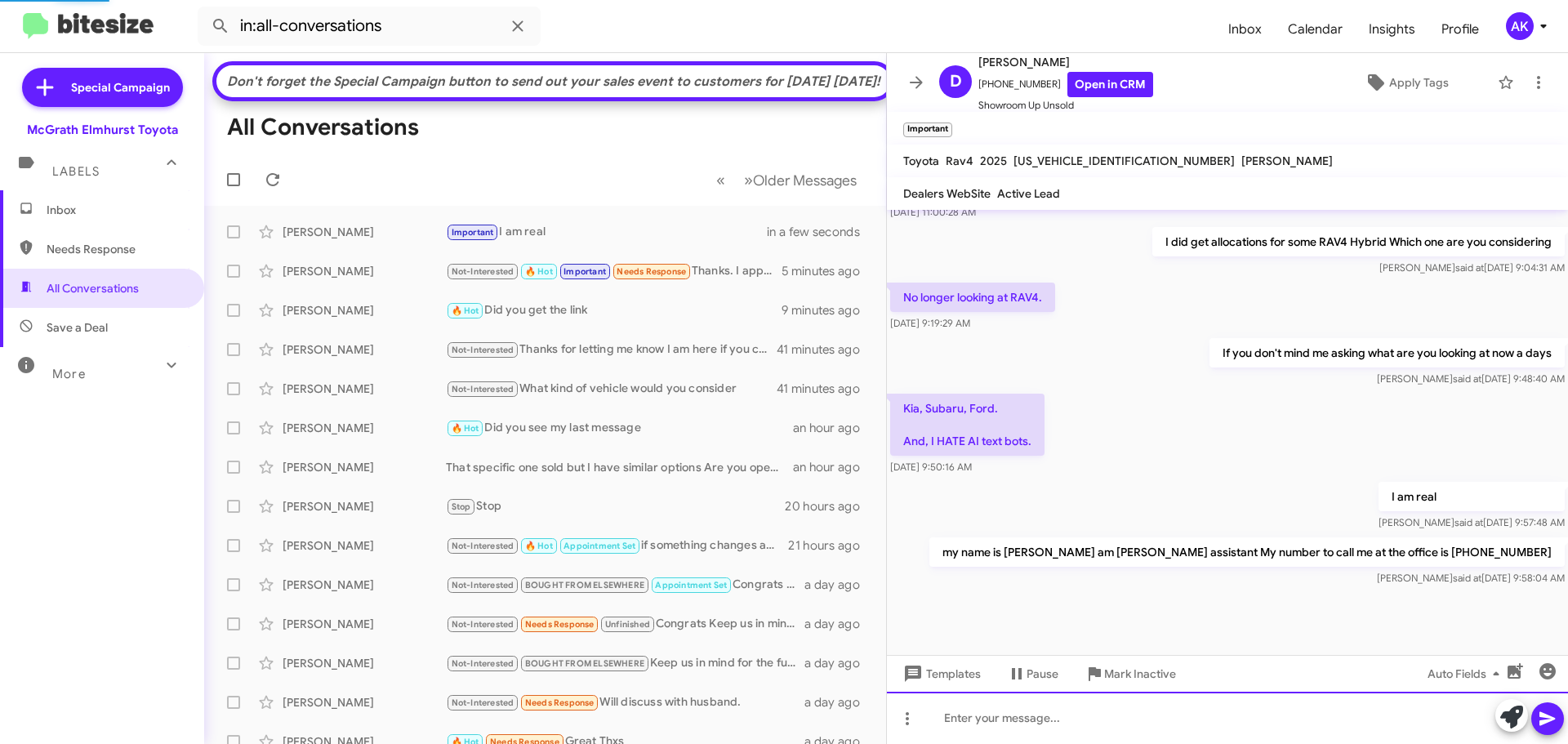
scroll to position [0, 0]
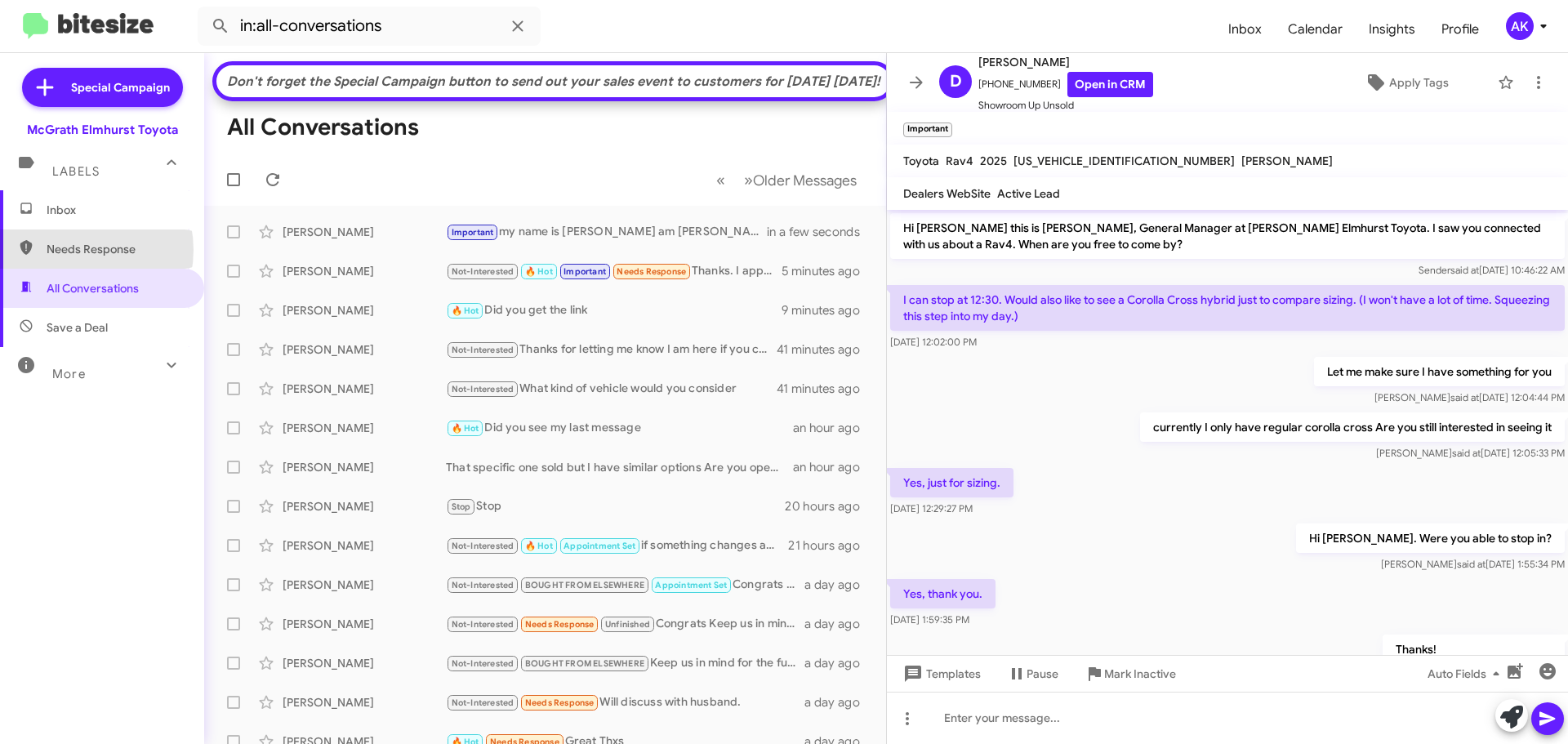
click at [71, 250] on span "Needs Response" at bounding box center [116, 249] width 139 height 16
type input "in:needs-response"
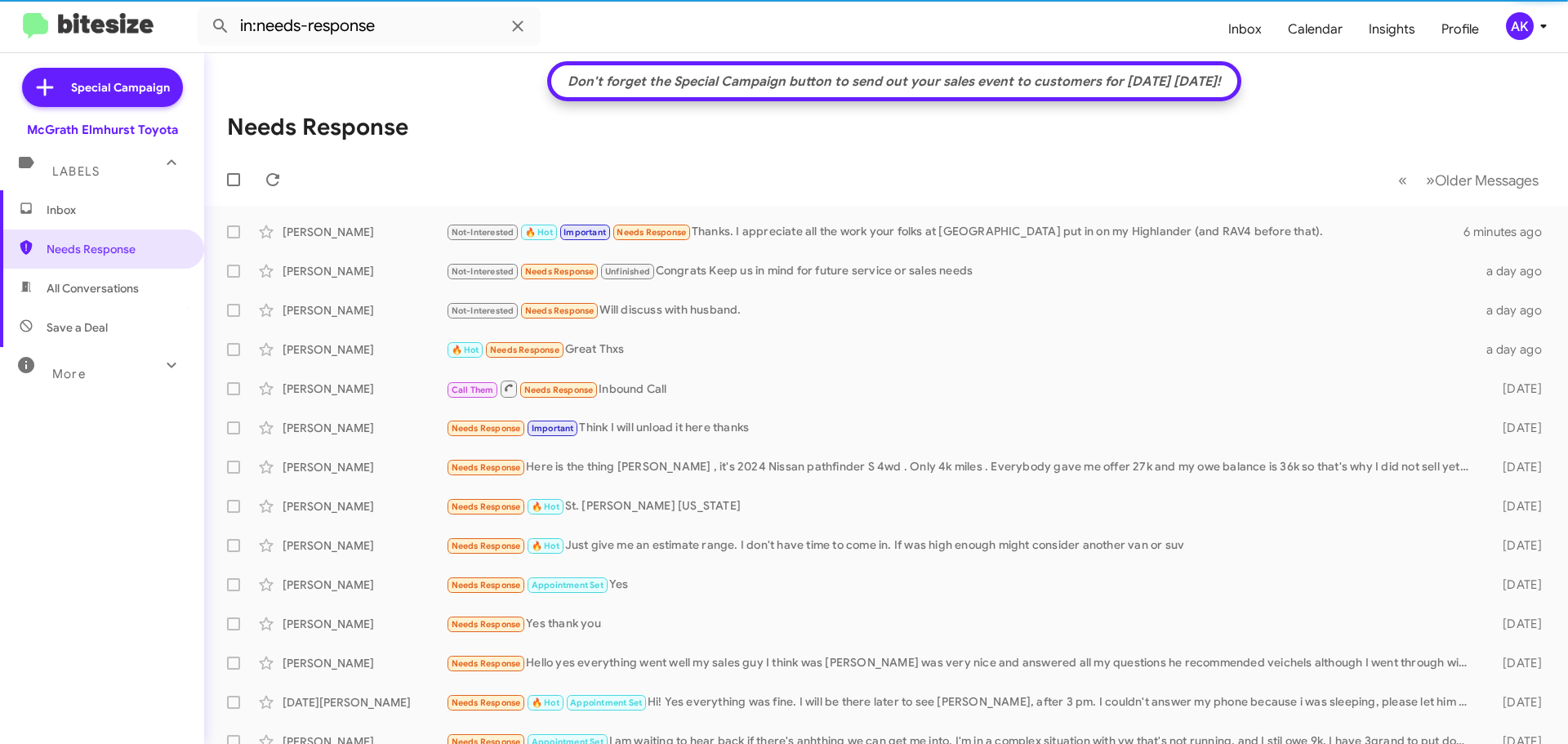
click at [66, 215] on span "Inbox" at bounding box center [116, 209] width 139 height 16
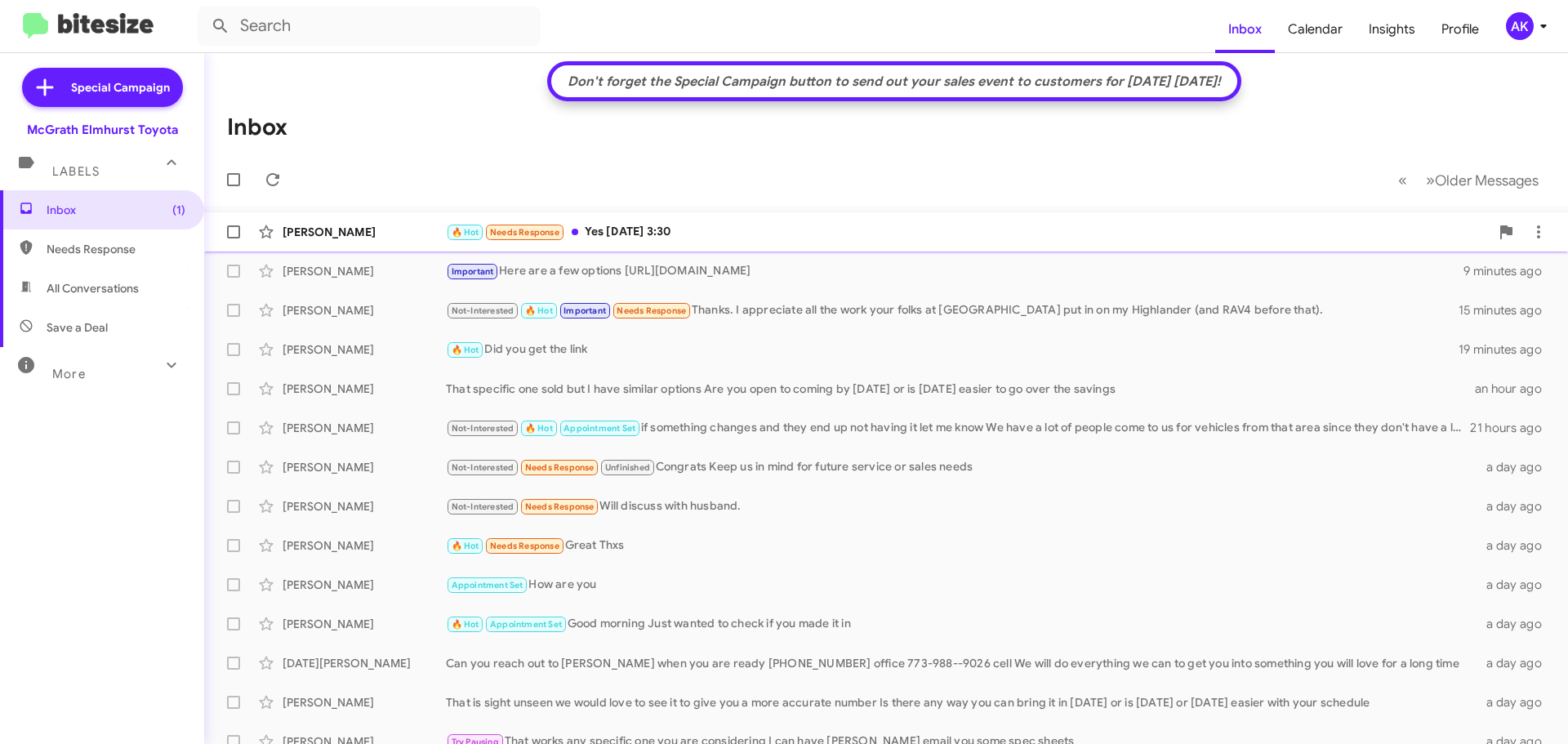
click at [706, 226] on div "🔥 Hot Needs Response Yes [DATE] 3:30" at bounding box center [967, 232] width 1043 height 19
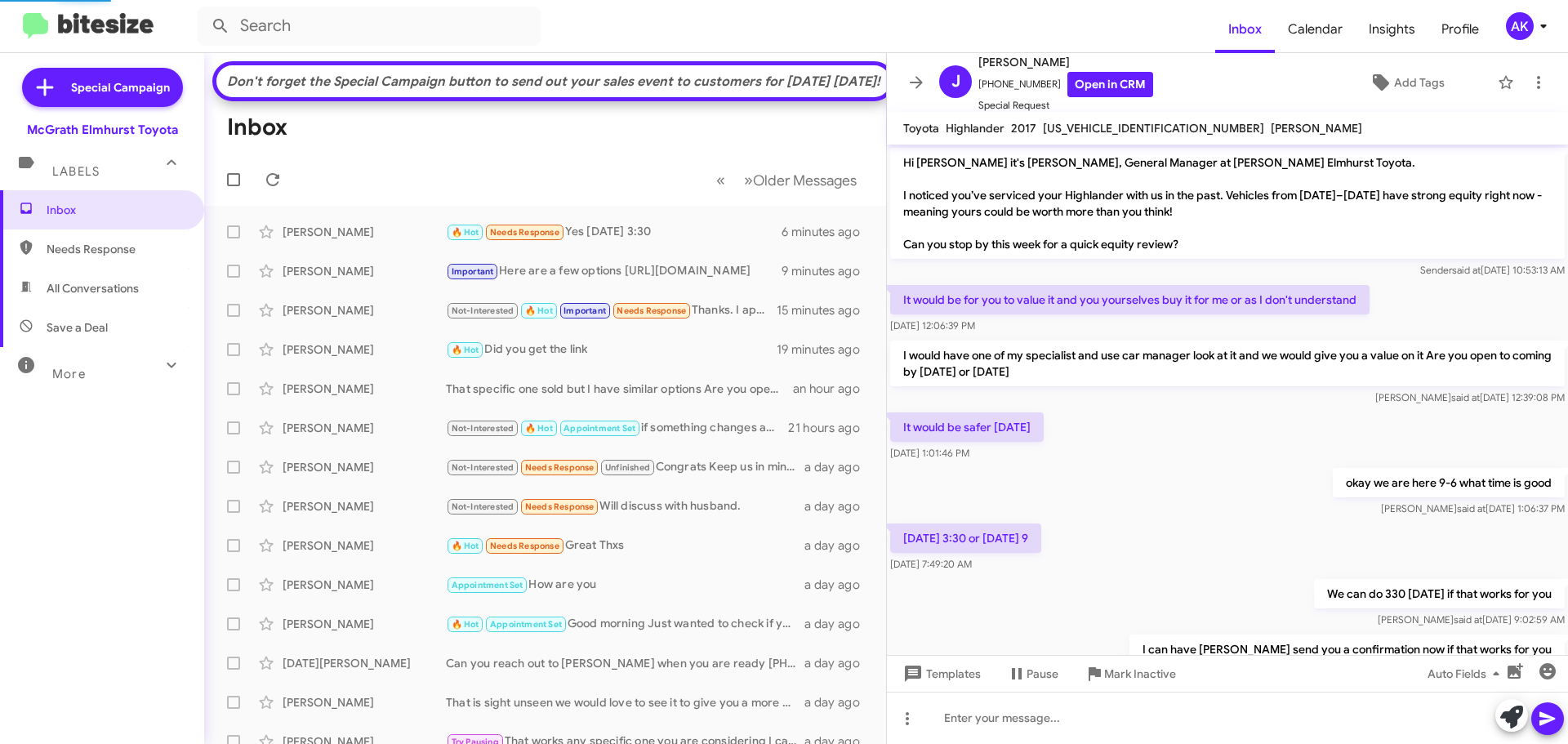
scroll to position [184, 0]
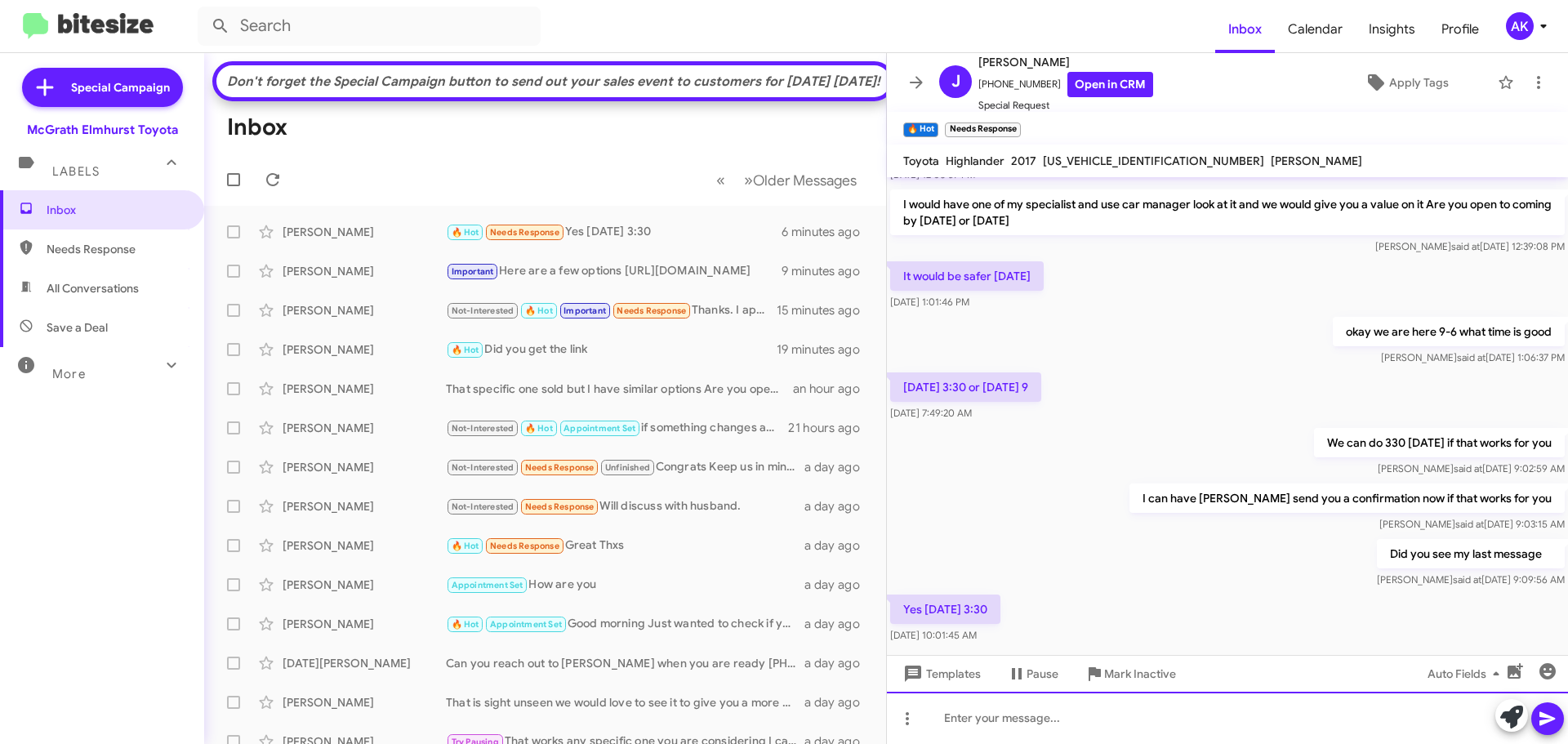
click at [1017, 714] on div at bounding box center [1227, 718] width 681 height 52
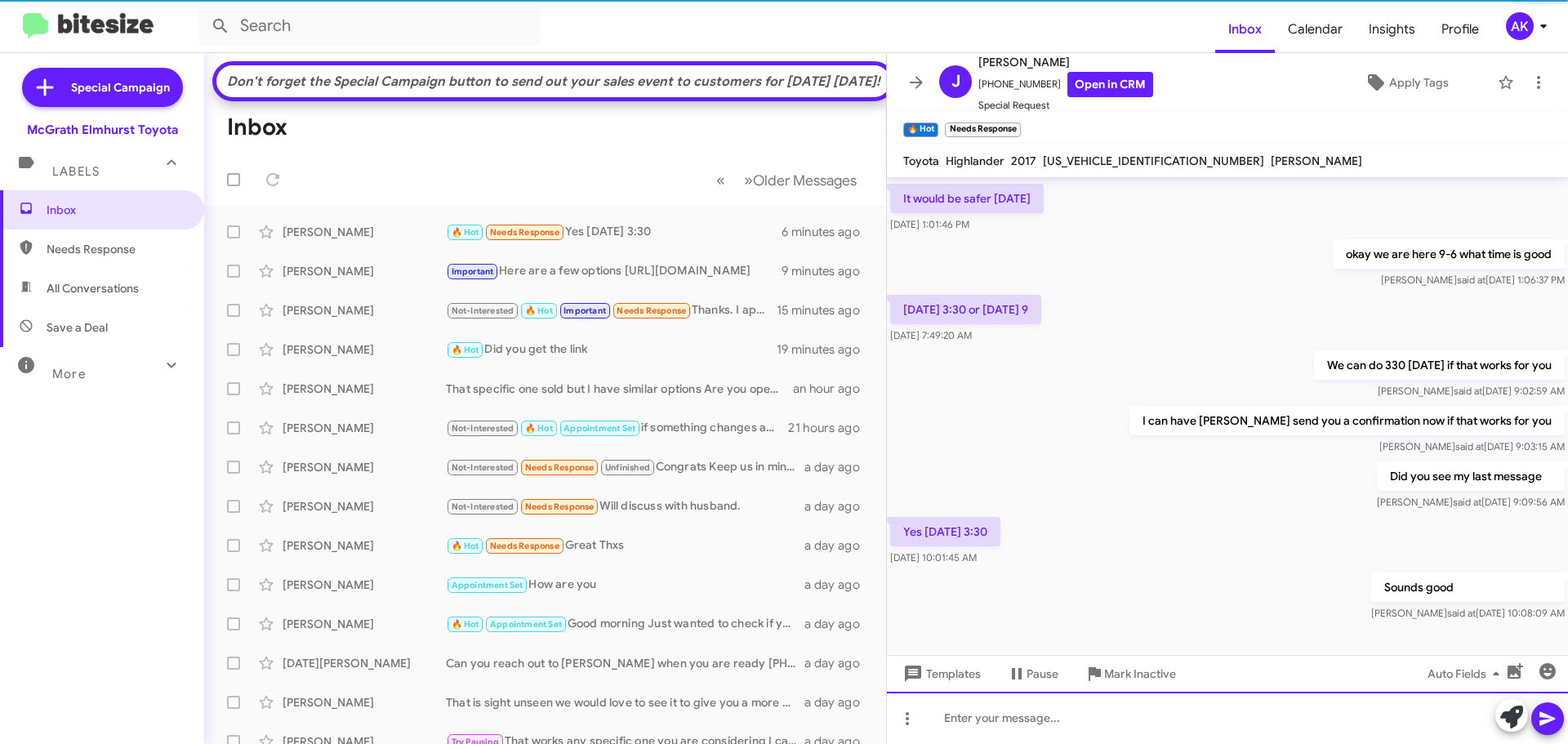
scroll to position [276, 0]
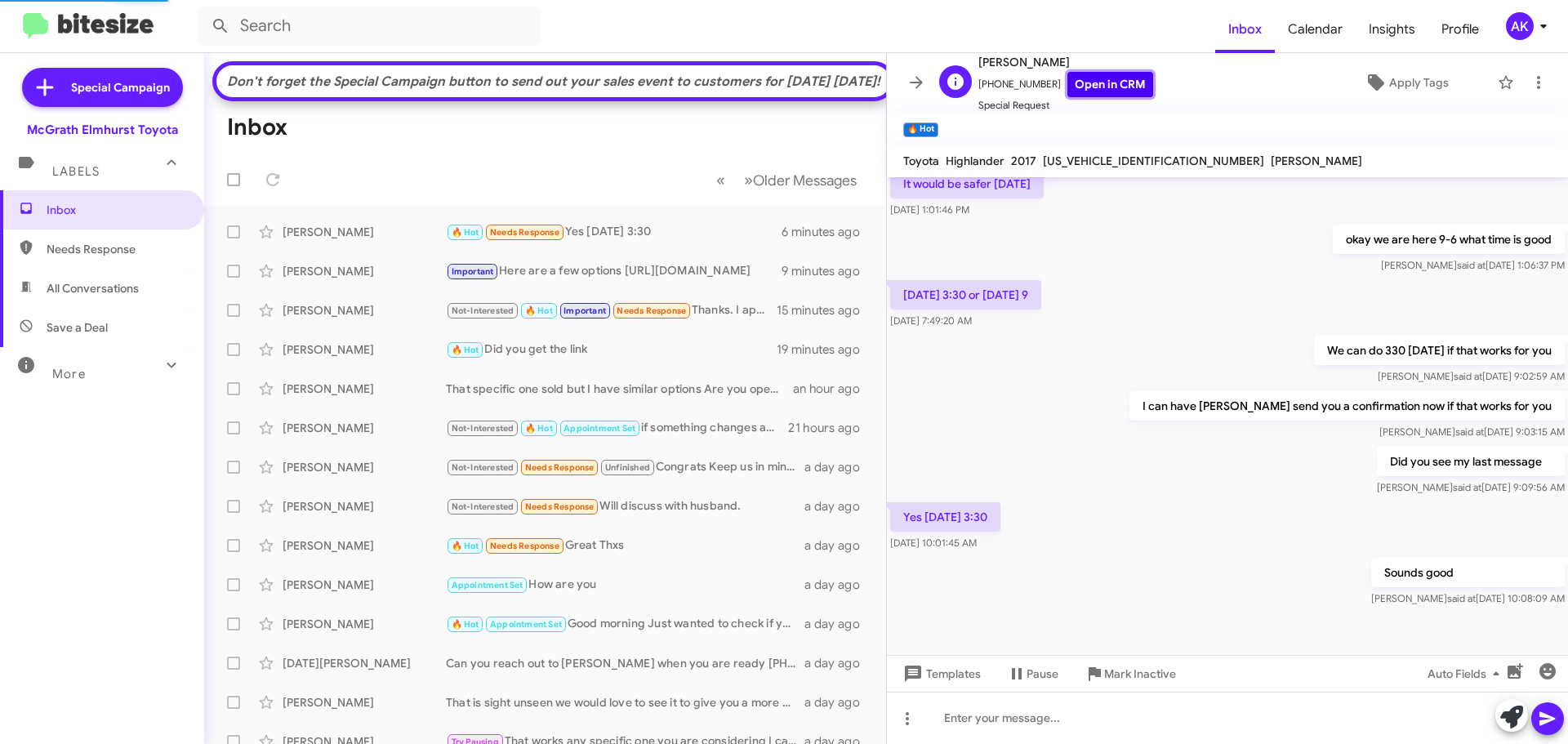
click at [1092, 92] on link "Open in CRM" at bounding box center [1109, 84] width 86 height 26
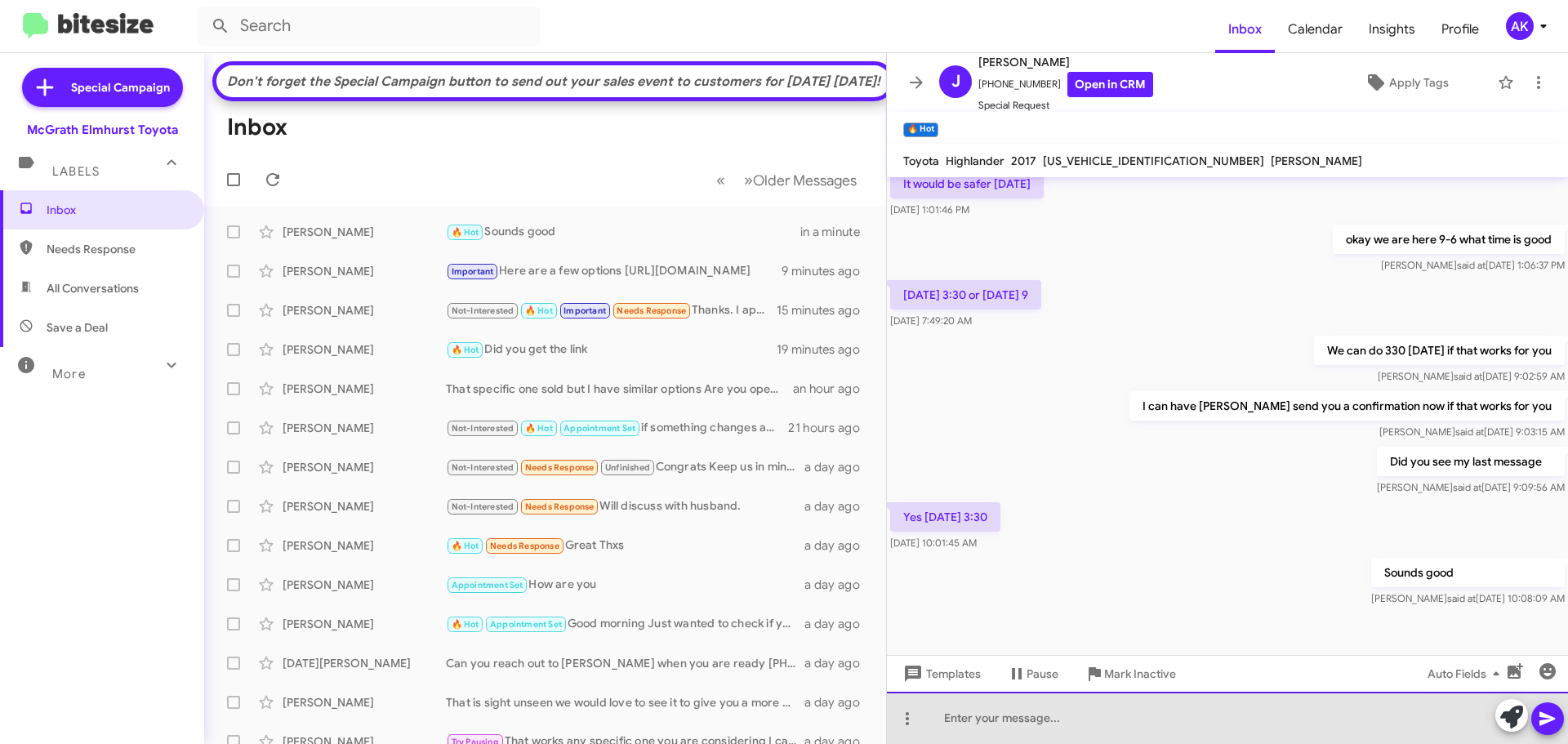
click at [976, 719] on div at bounding box center [1227, 718] width 681 height 52
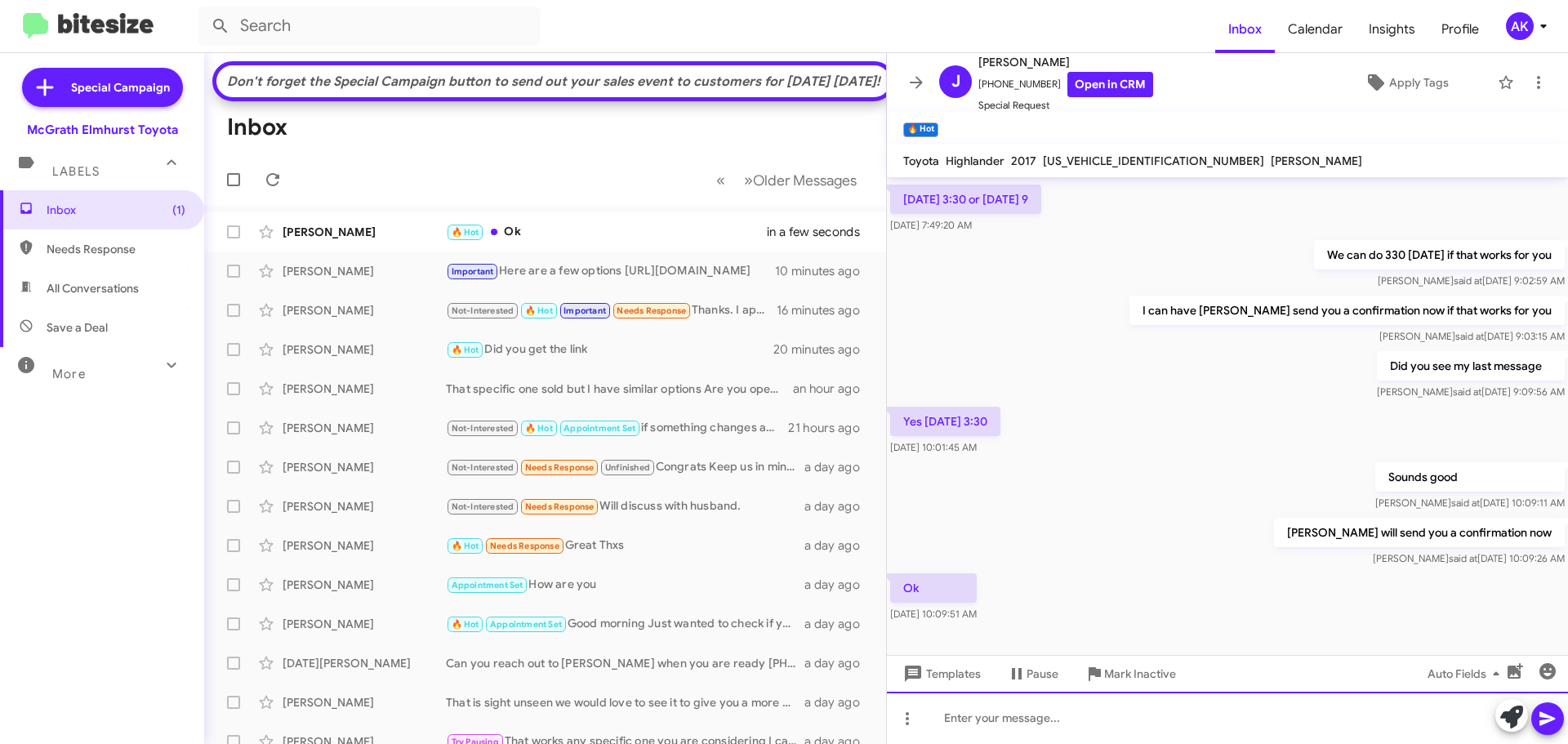
scroll to position [395, 0]
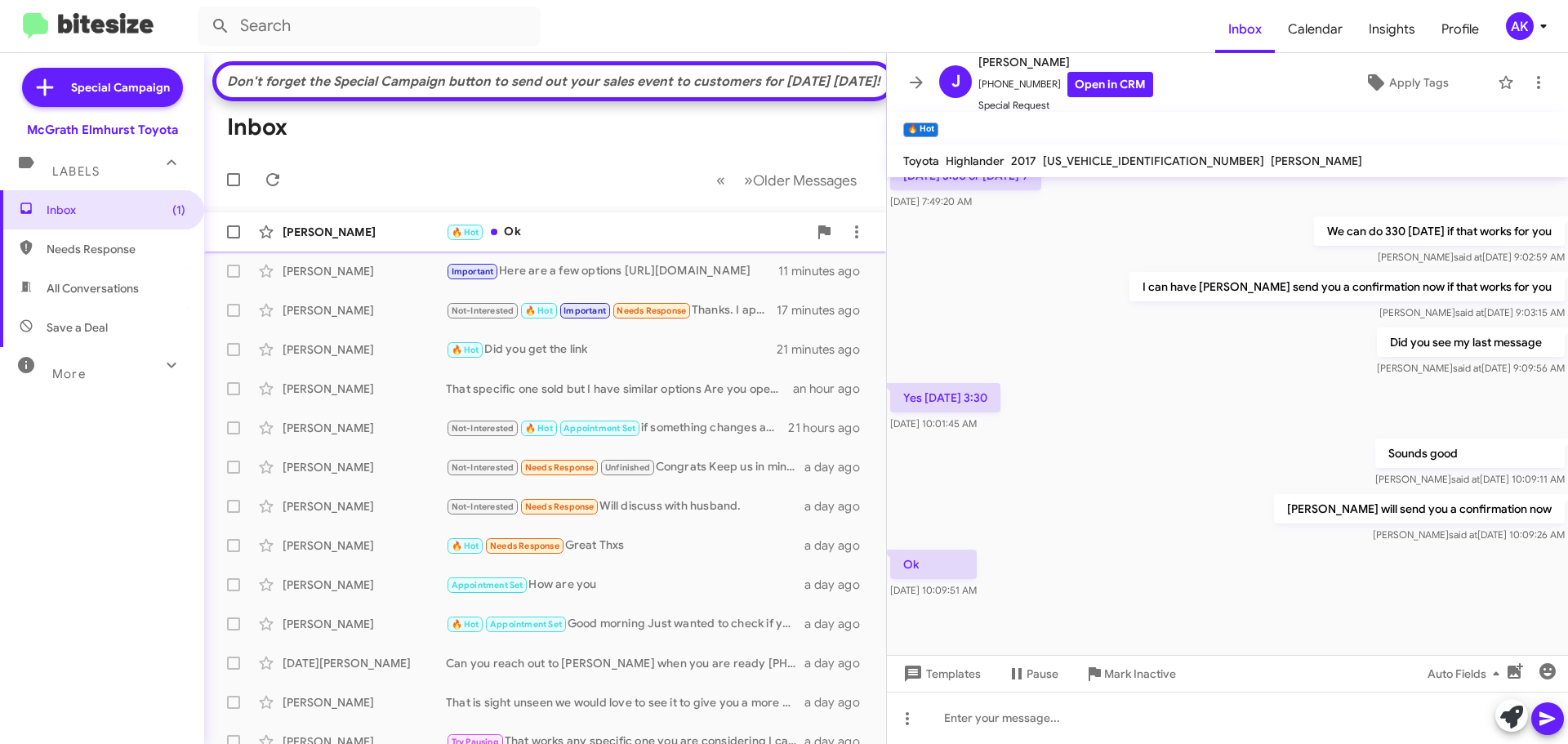
click at [533, 242] on div "🔥 Hot Ok" at bounding box center [626, 232] width 362 height 19
click at [297, 205] on mat-toolbar-row "« Previous » Next Older Messages" at bounding box center [545, 179] width 681 height 52
click at [303, 192] on mat-toolbar-row "« Previous » Next Older Messages" at bounding box center [545, 179] width 681 height 52
click at [140, 206] on span "Inbox" at bounding box center [116, 209] width 139 height 16
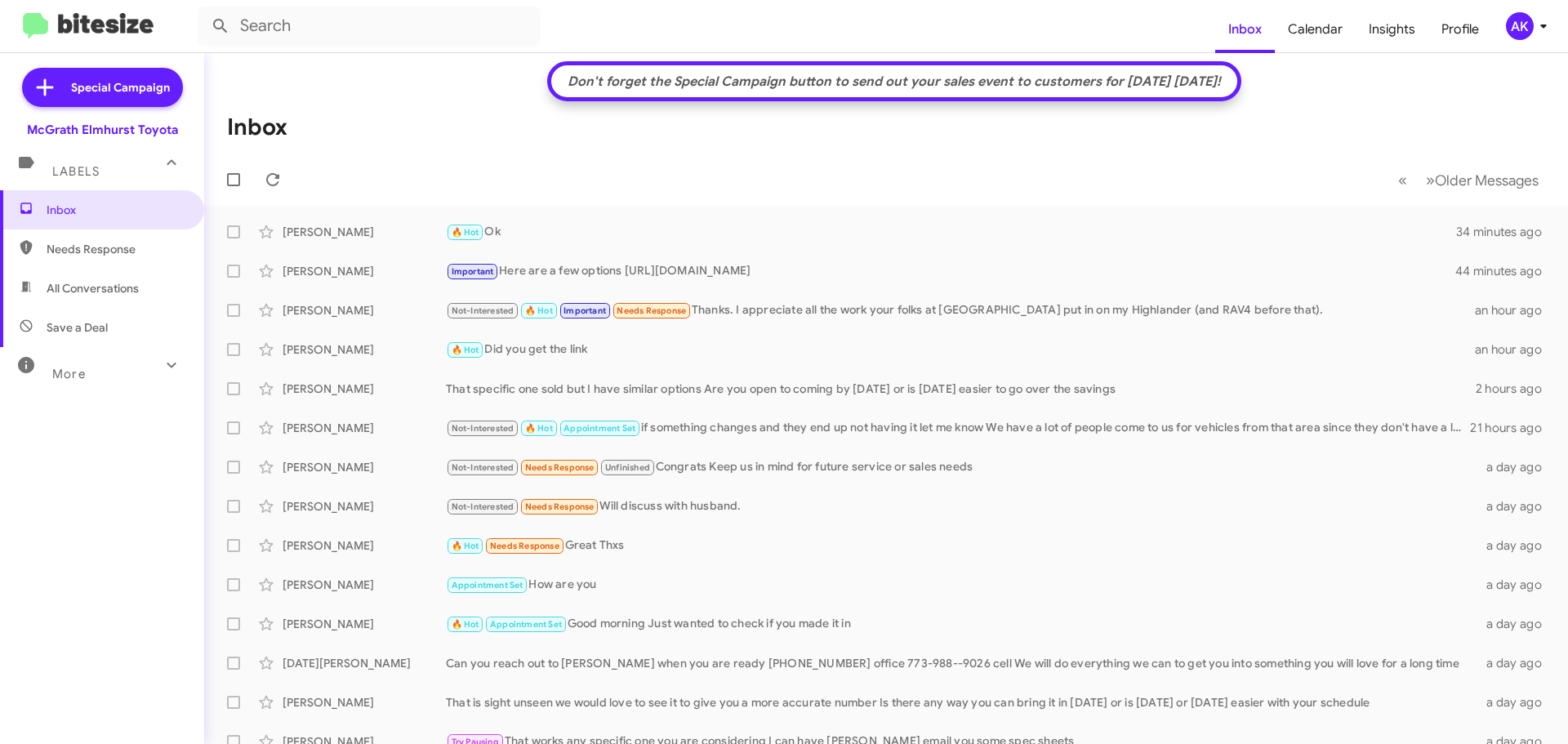
drag, startPoint x: 463, startPoint y: 179, endPoint x: 385, endPoint y: 175, distance: 78.1
click at [460, 179] on mat-toolbar-row "« Previous » Next Older Messages" at bounding box center [886, 179] width 1364 height 52
click at [318, 178] on mat-toolbar-row "« Previous » Next Older Messages" at bounding box center [886, 179] width 1364 height 52
click at [296, 23] on input "text" at bounding box center [368, 26] width 343 height 39
click at [204, 10] on button at bounding box center [220, 26] width 32 height 32
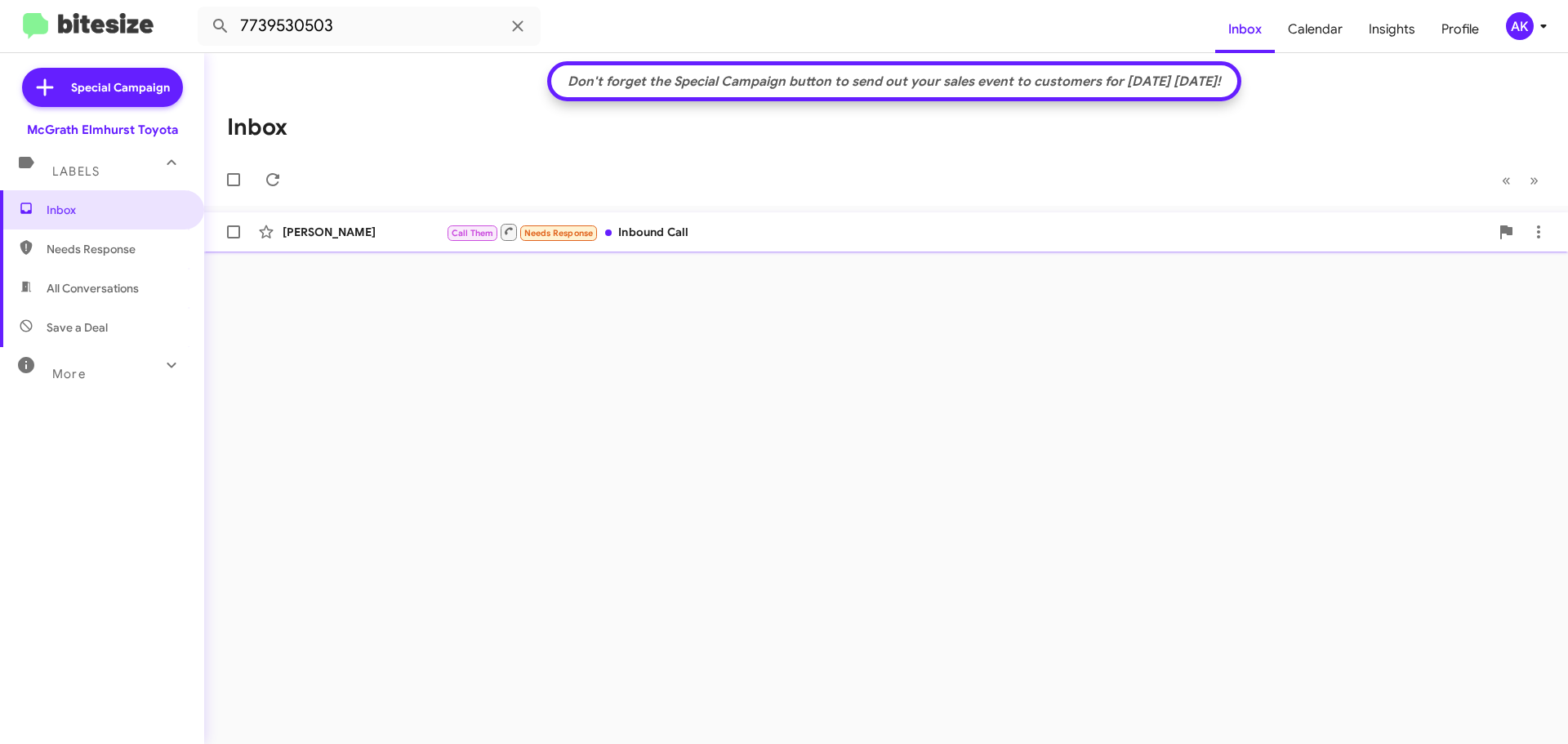
click at [698, 230] on div "Call Them Needs Response Inbound Call" at bounding box center [967, 232] width 1043 height 20
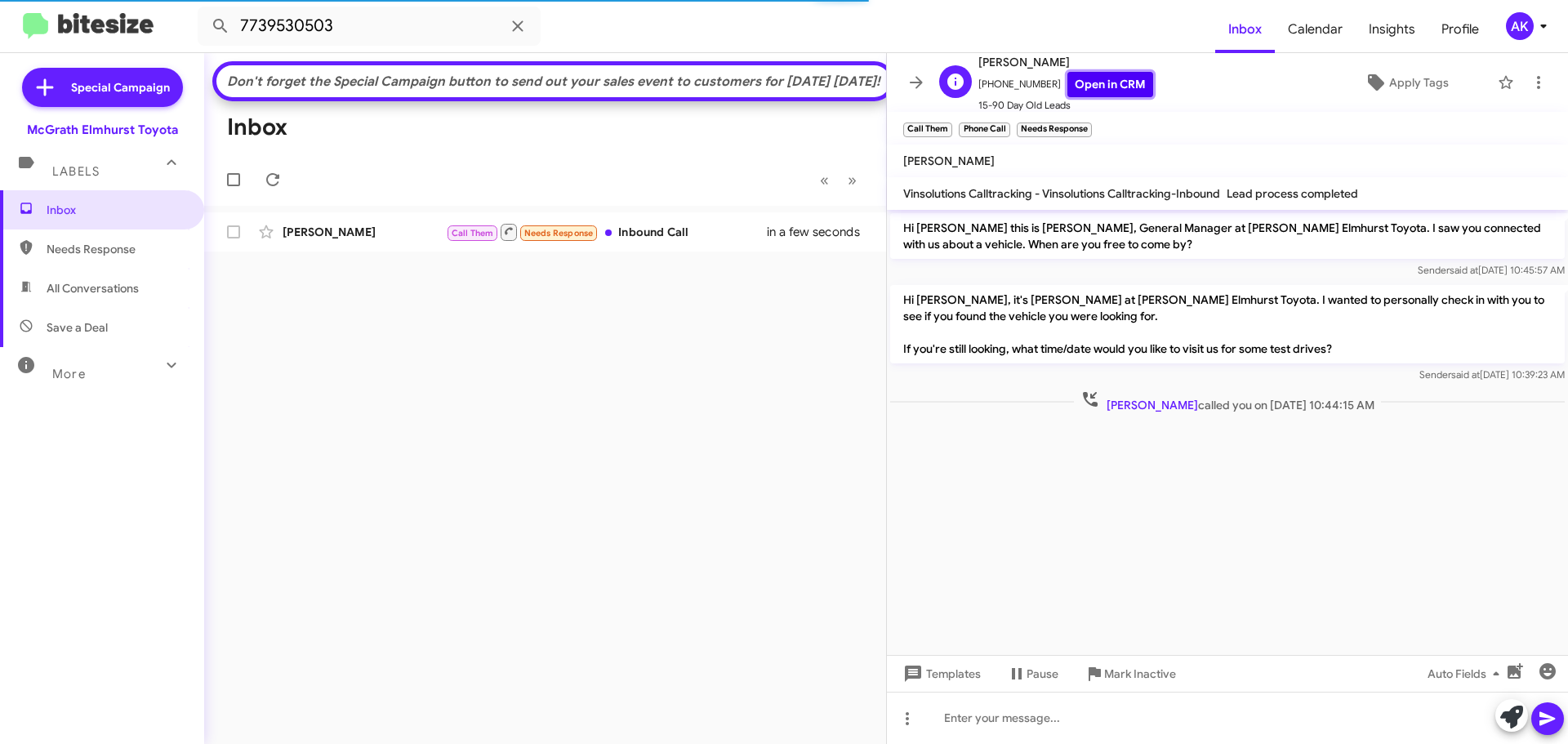
click at [1093, 77] on link "Open in CRM" at bounding box center [1109, 84] width 86 height 26
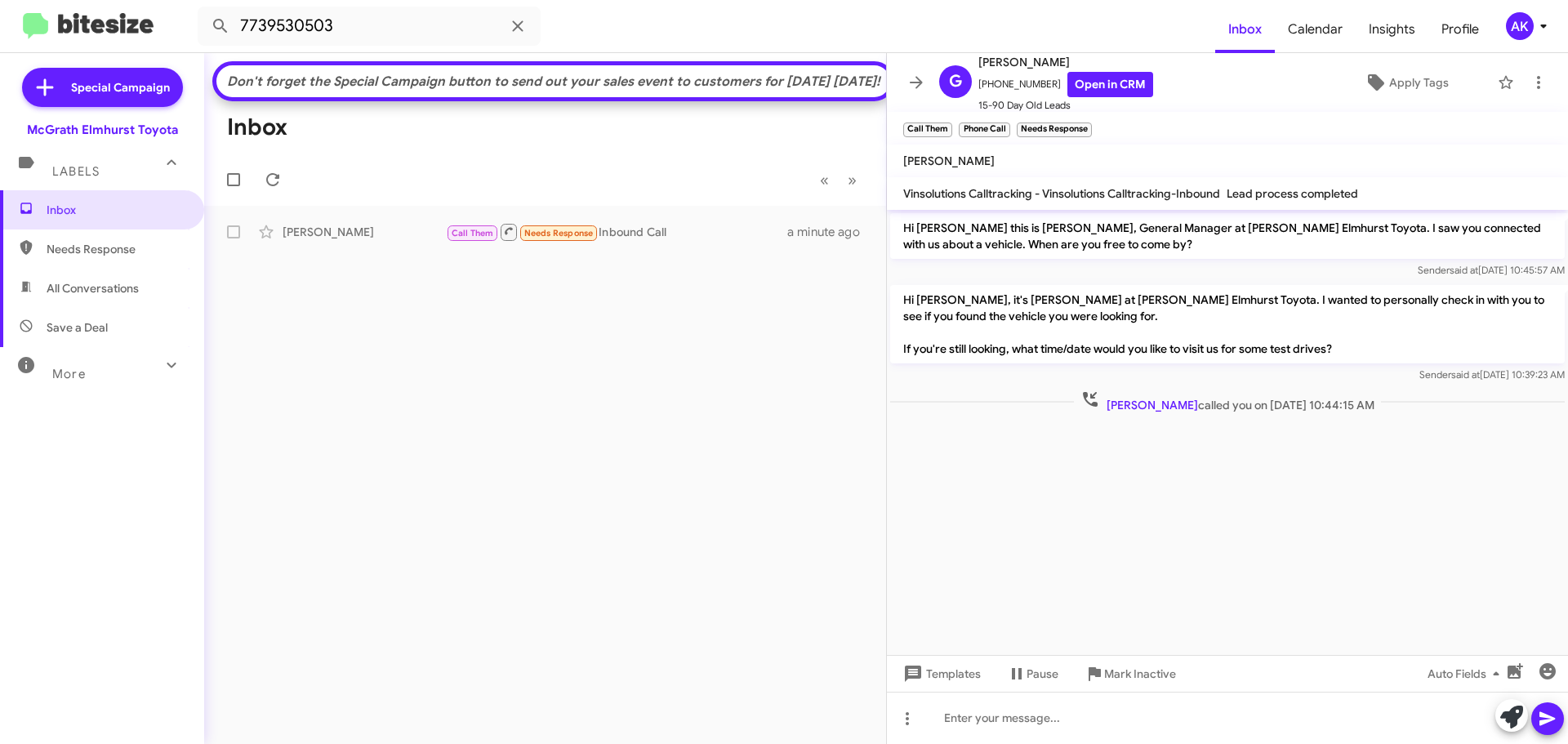
drag, startPoint x: 141, startPoint y: 229, endPoint x: 130, endPoint y: 247, distance: 21.1
click at [140, 230] on div "Inbox Needs Response All Conversations Save a Deal More Important 🔥 Hot Appoint…" at bounding box center [102, 414] width 204 height 447
drag, startPoint x: 126, startPoint y: 250, endPoint x: 122, endPoint y: 278, distance: 28.3
click at [125, 250] on span "Needs Response" at bounding box center [116, 249] width 139 height 16
type input "in:needs-response"
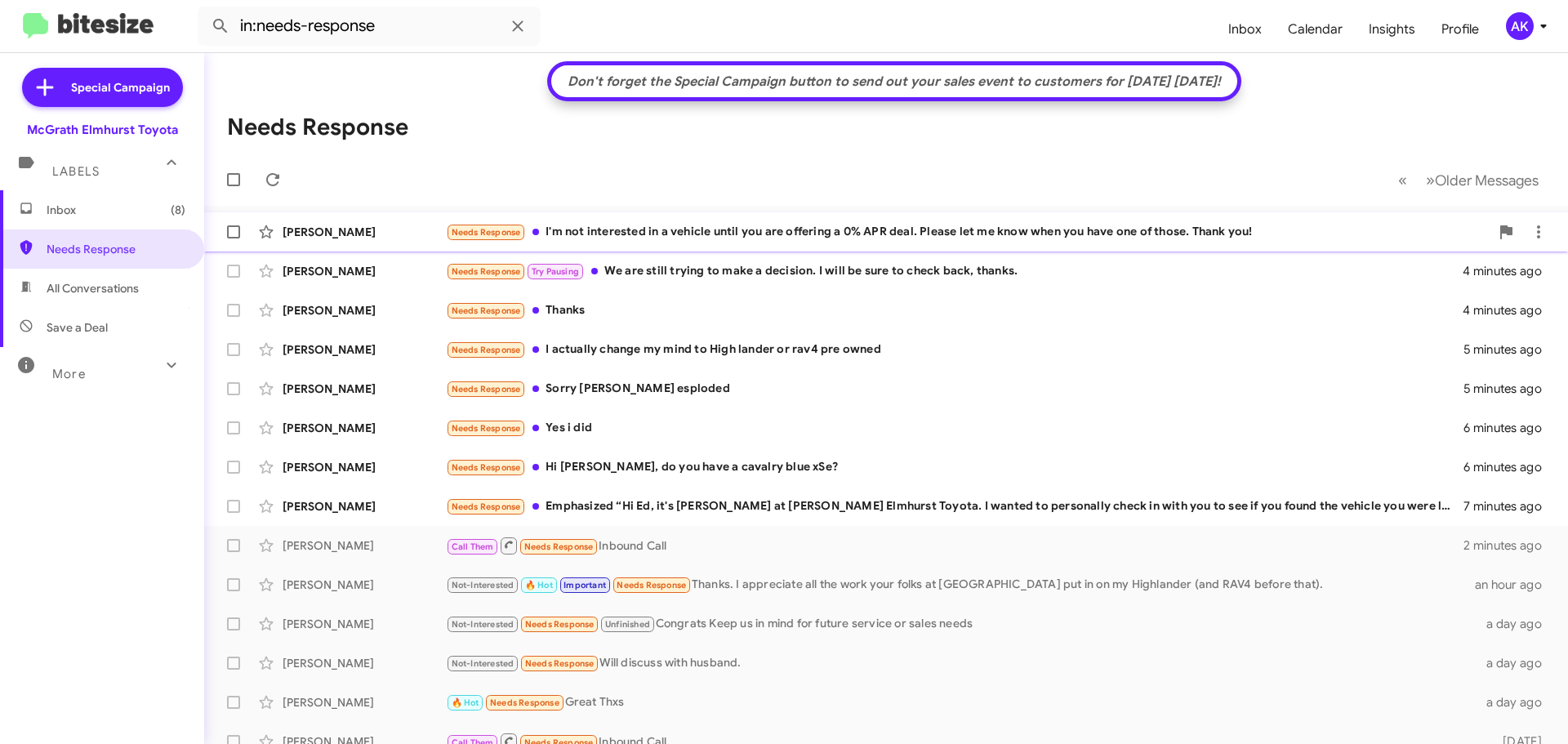
click at [701, 229] on div "Needs Response I'm not interested in a vehicle until you are offering a 0% APR …" at bounding box center [967, 232] width 1043 height 19
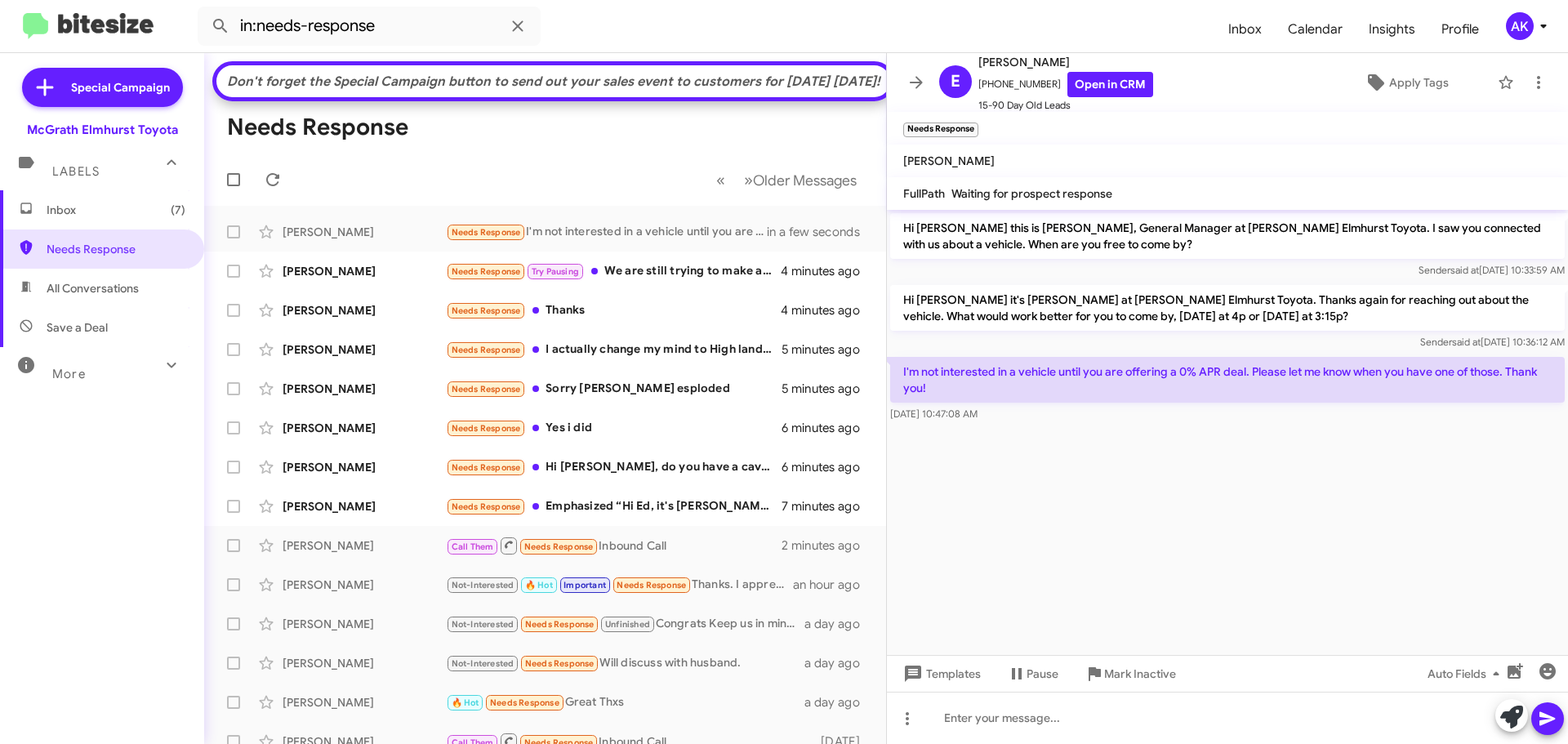
click at [1263, 439] on cdk-virtual-scroll-viewport "Hi [PERSON_NAME] this is [PERSON_NAME], General Manager at [PERSON_NAME] Elmhur…" at bounding box center [1227, 432] width 681 height 445
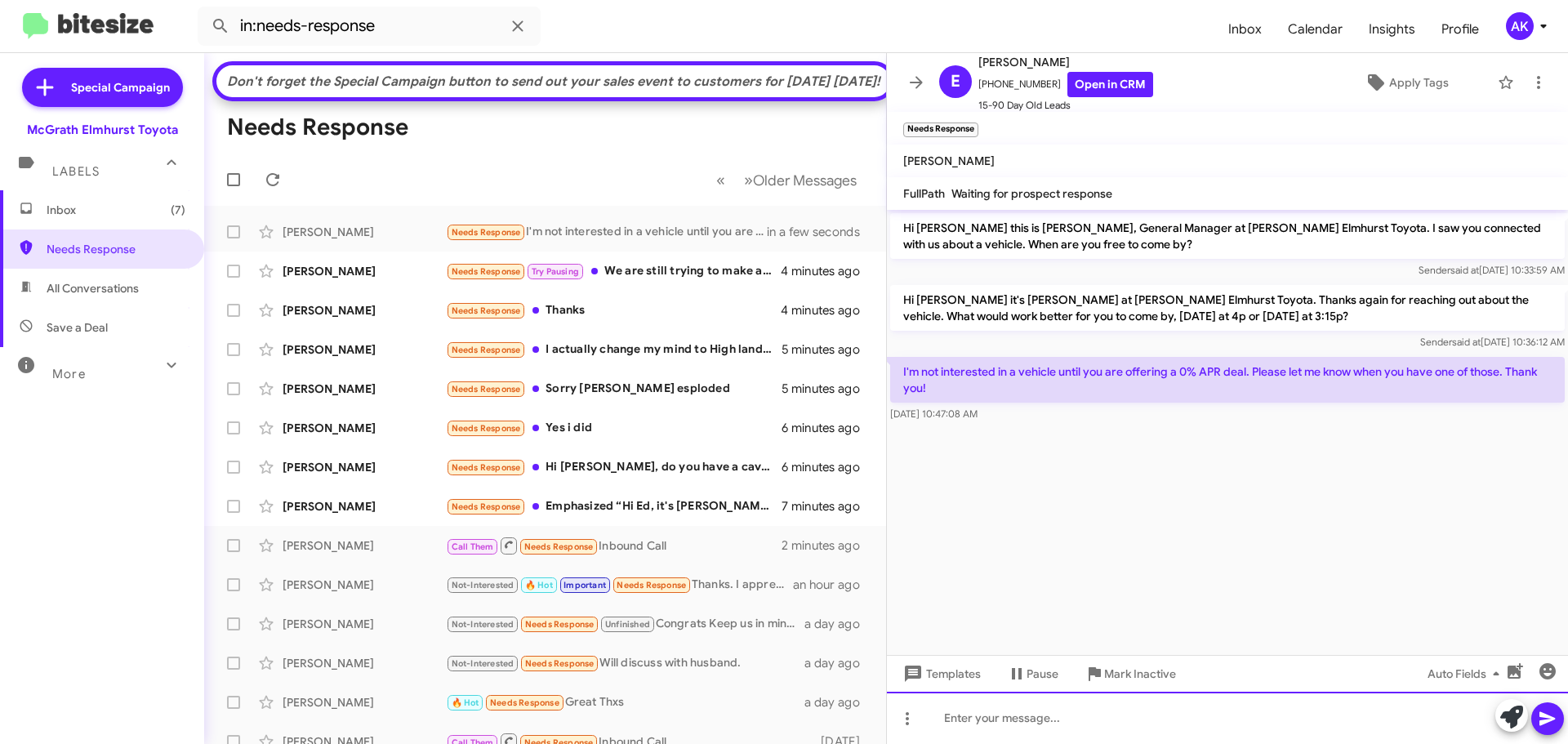
click at [1053, 722] on div at bounding box center [1227, 718] width 681 height 52
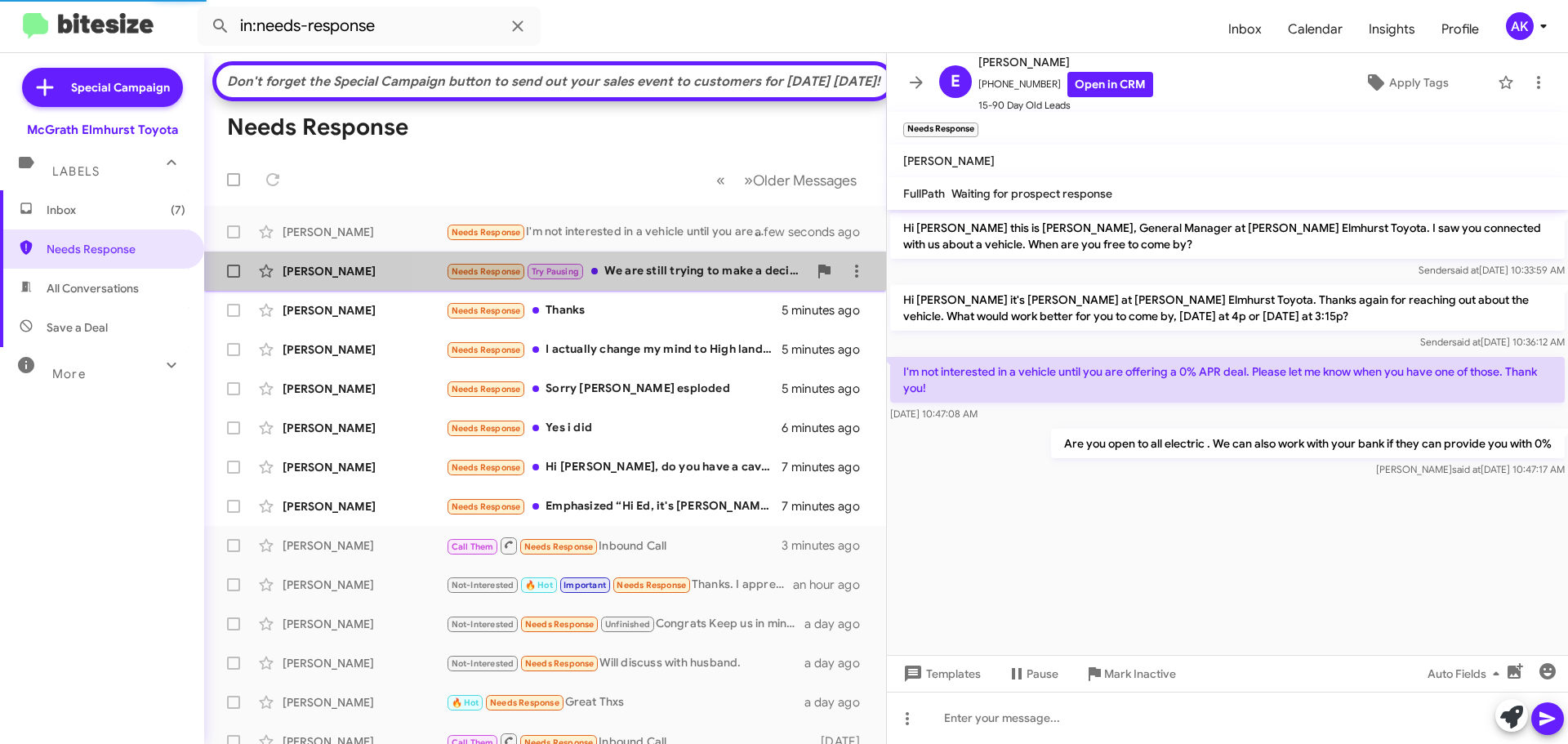
drag, startPoint x: 652, startPoint y: 300, endPoint x: 828, endPoint y: 350, distance: 183.0
click at [651, 281] on div "Needs Response Try Pausing We are still trying to make a decision. I will be su…" at bounding box center [626, 272] width 362 height 19
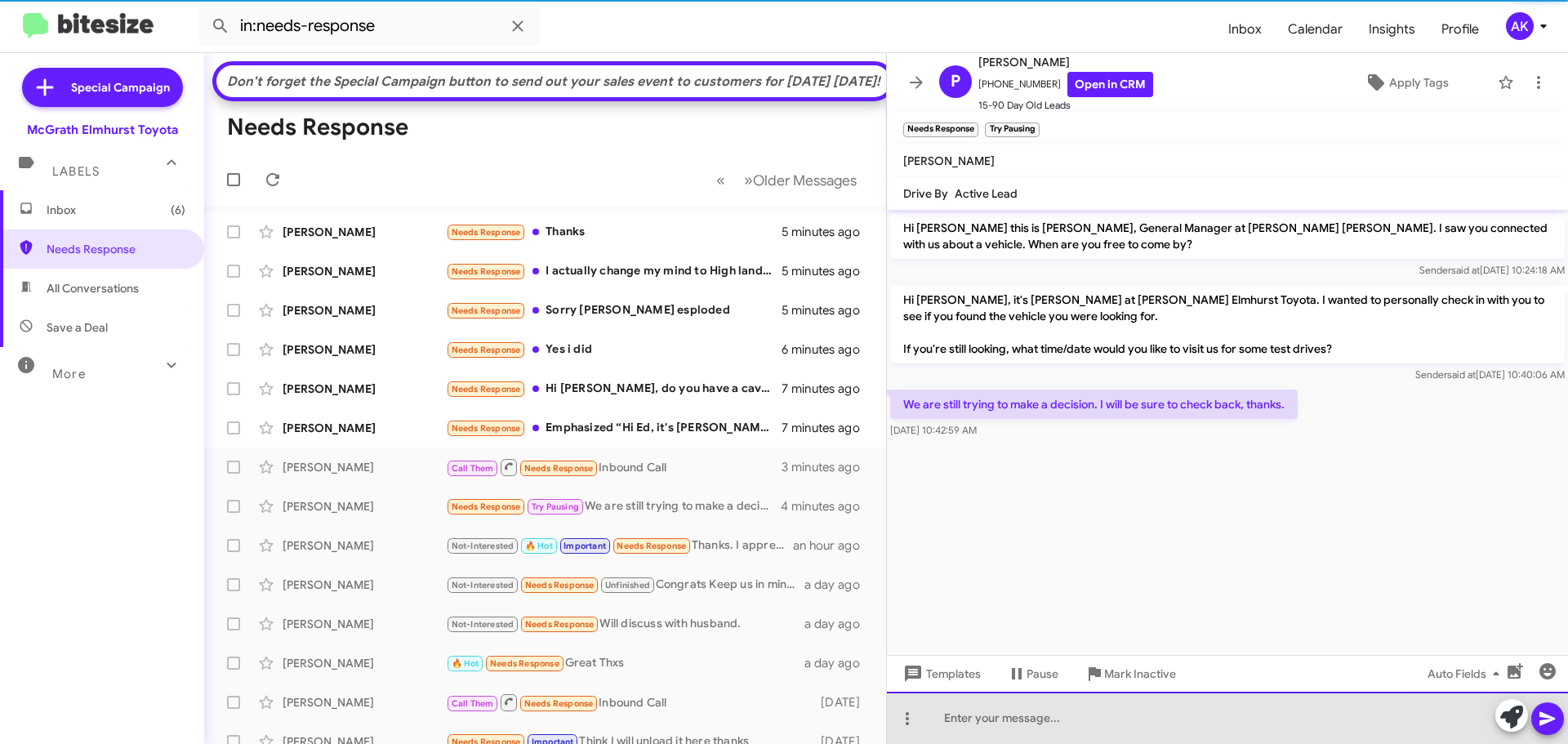
click at [1073, 713] on div at bounding box center [1227, 718] width 681 height 52
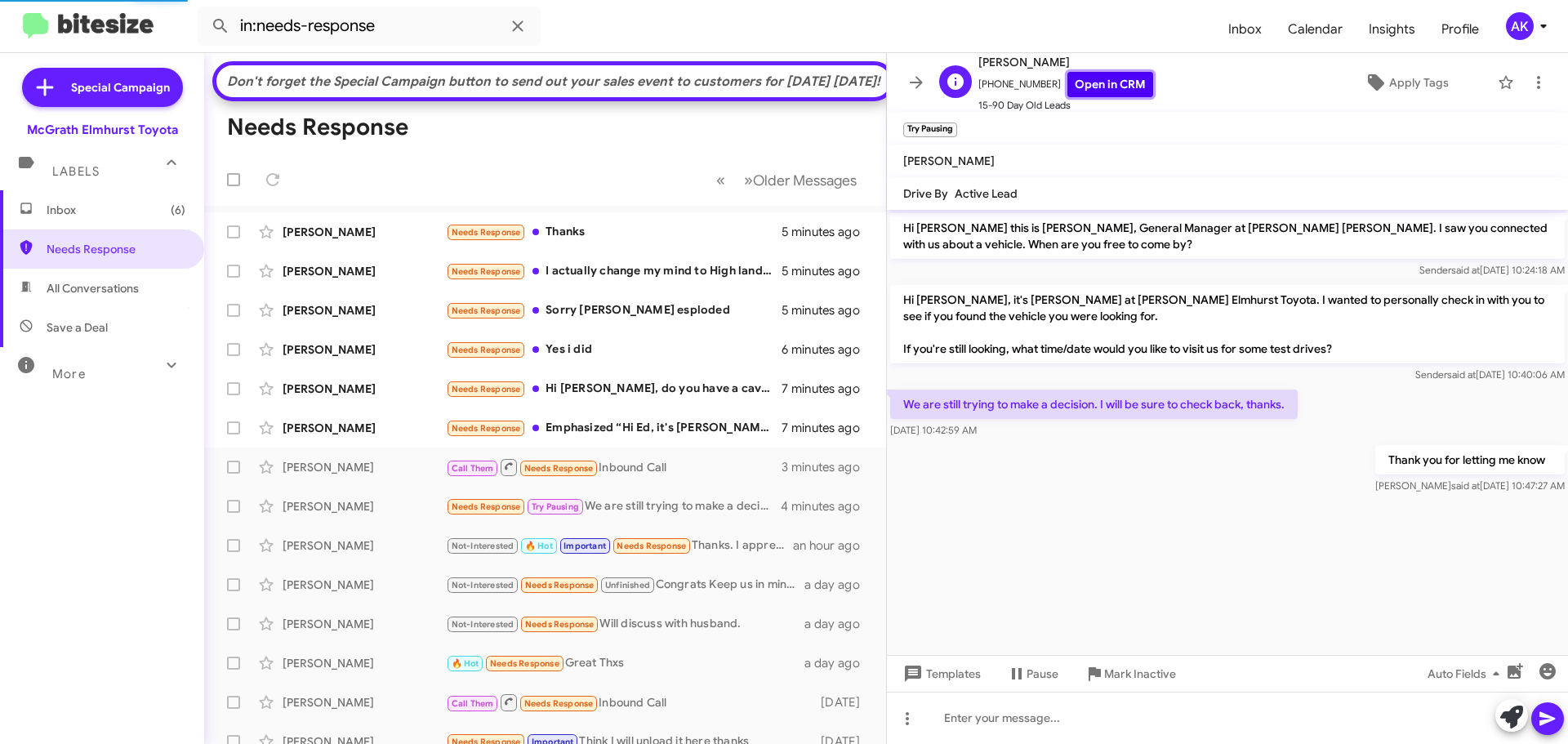
click at [1093, 84] on link "Open in CRM" at bounding box center [1109, 84] width 86 height 26
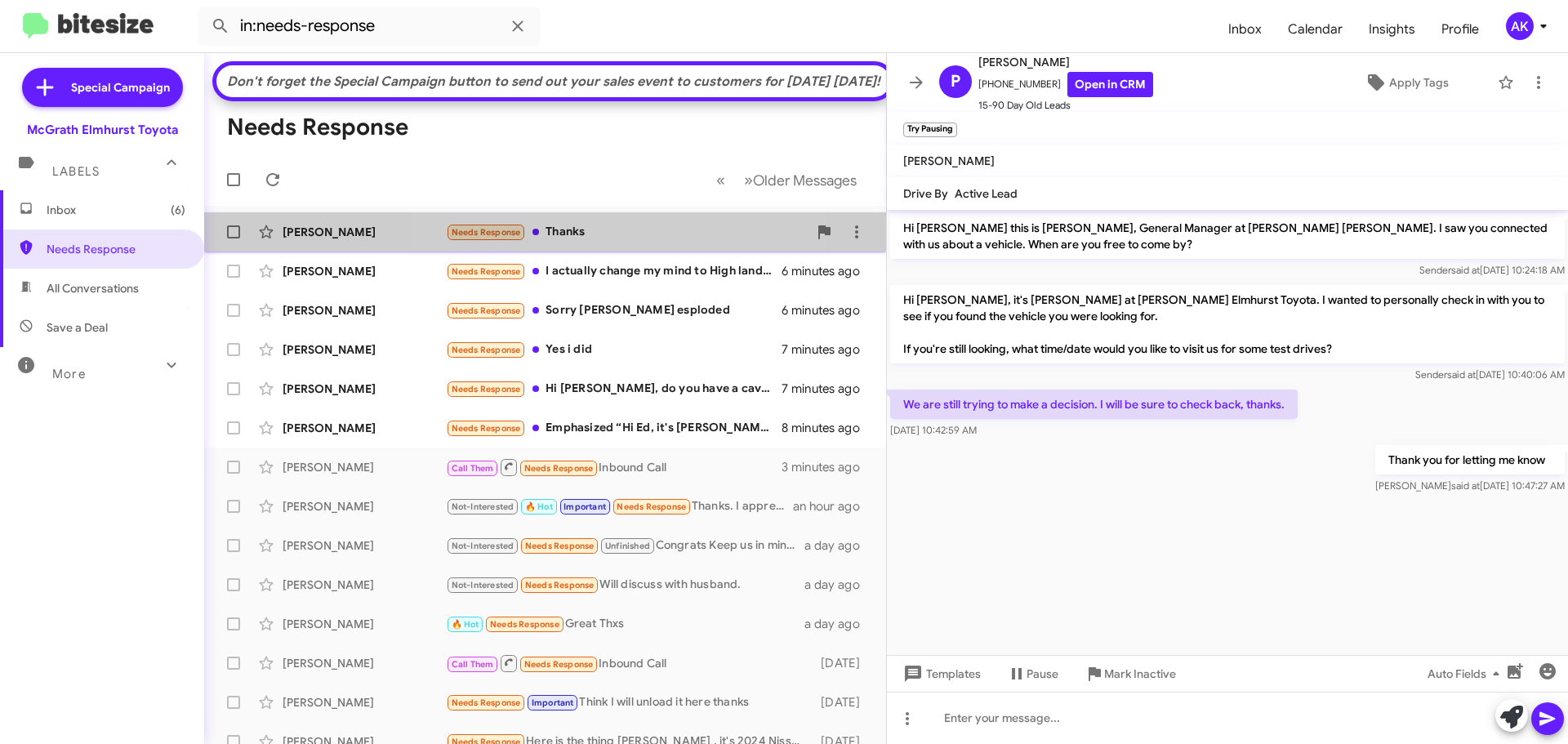
click at [573, 242] on div "Needs Response Thanks" at bounding box center [626, 232] width 362 height 19
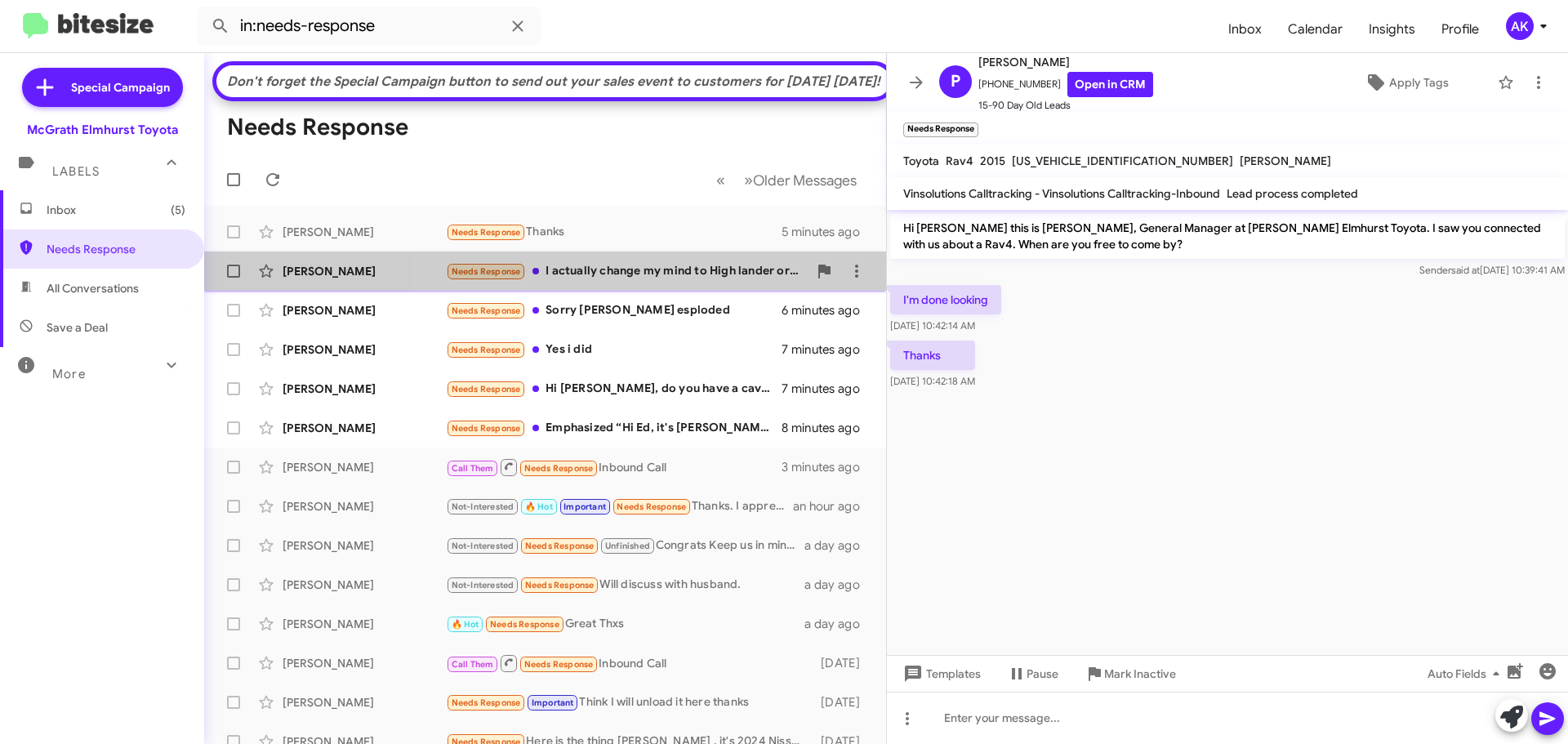
click at [675, 281] on div "Needs Response I actually change my mind to High lander or rav4 pre owned" at bounding box center [626, 272] width 362 height 19
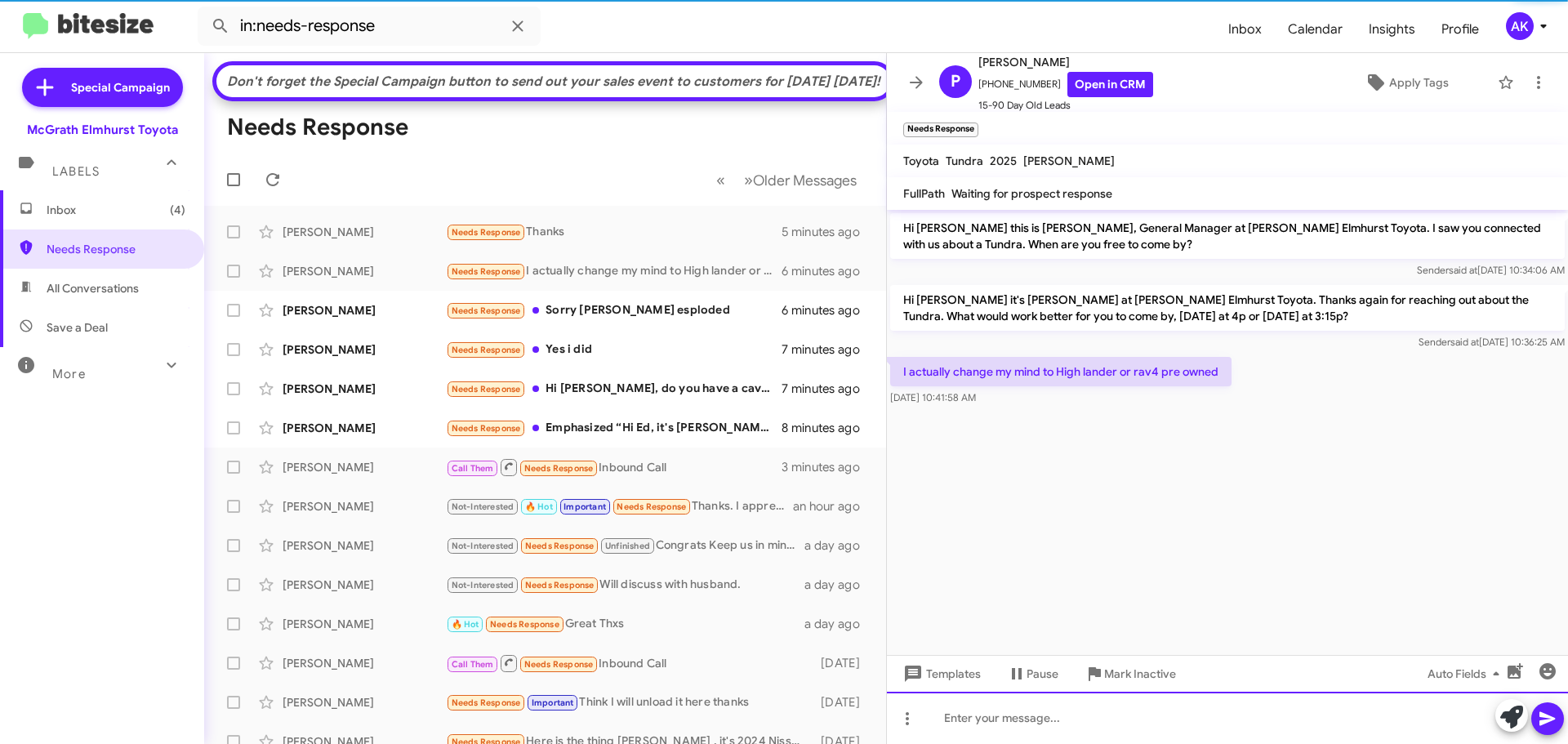
click at [949, 723] on div at bounding box center [1227, 718] width 681 height 52
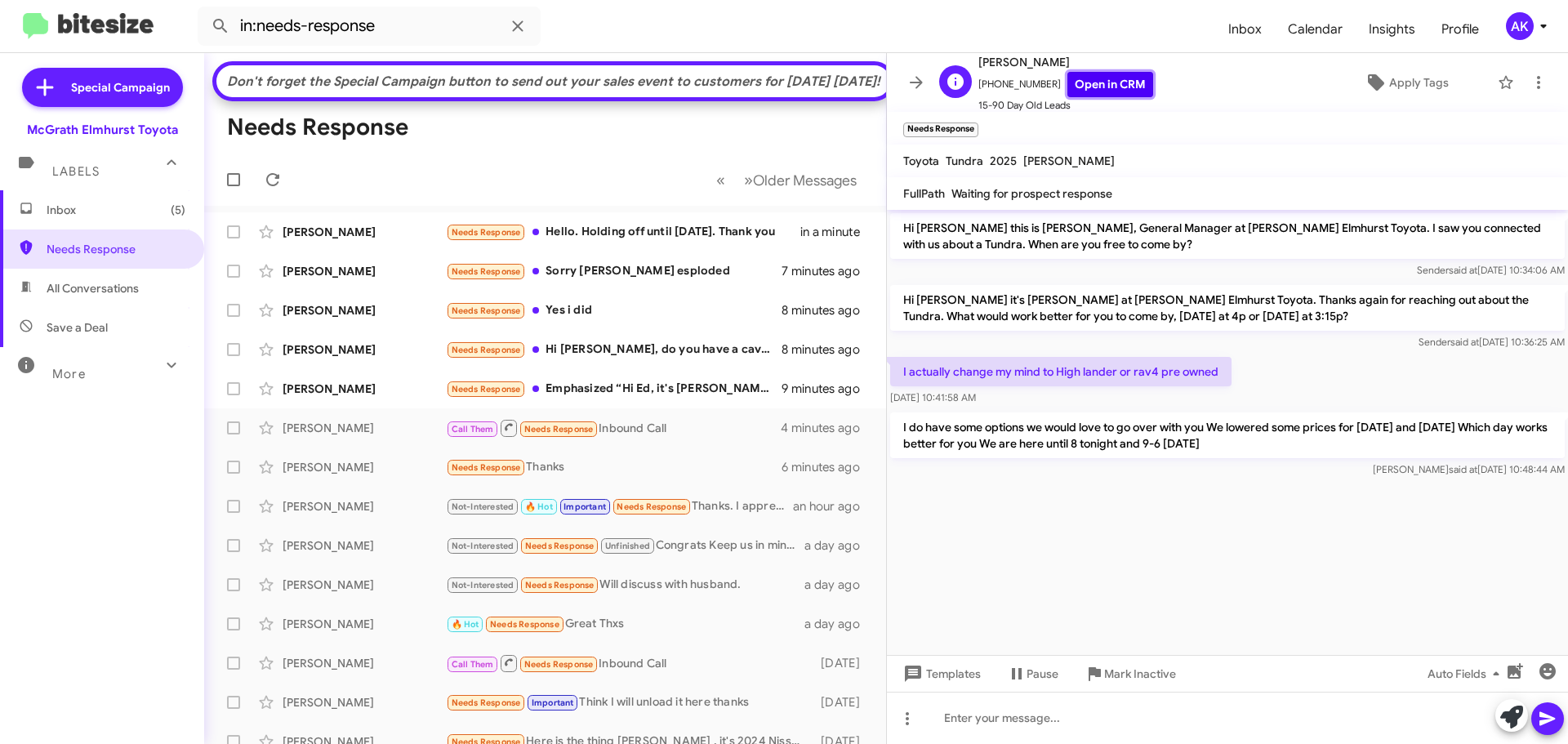
click at [1091, 86] on link "Open in CRM" at bounding box center [1109, 84] width 86 height 26
click at [617, 242] on div "Needs Response Hello. Holding off until [DATE]. Thank you" at bounding box center [626, 232] width 362 height 19
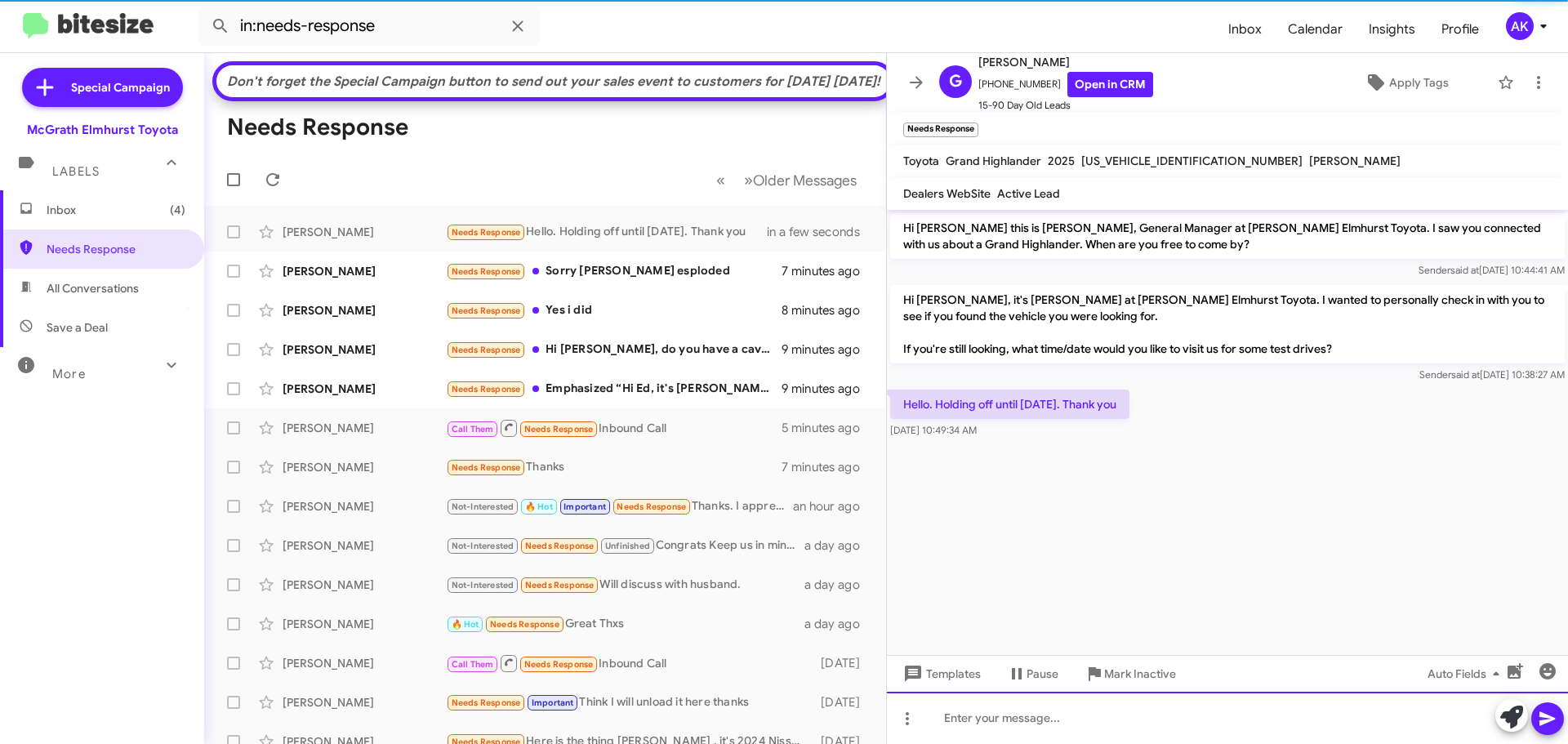
click at [990, 730] on div at bounding box center [1227, 718] width 681 height 52
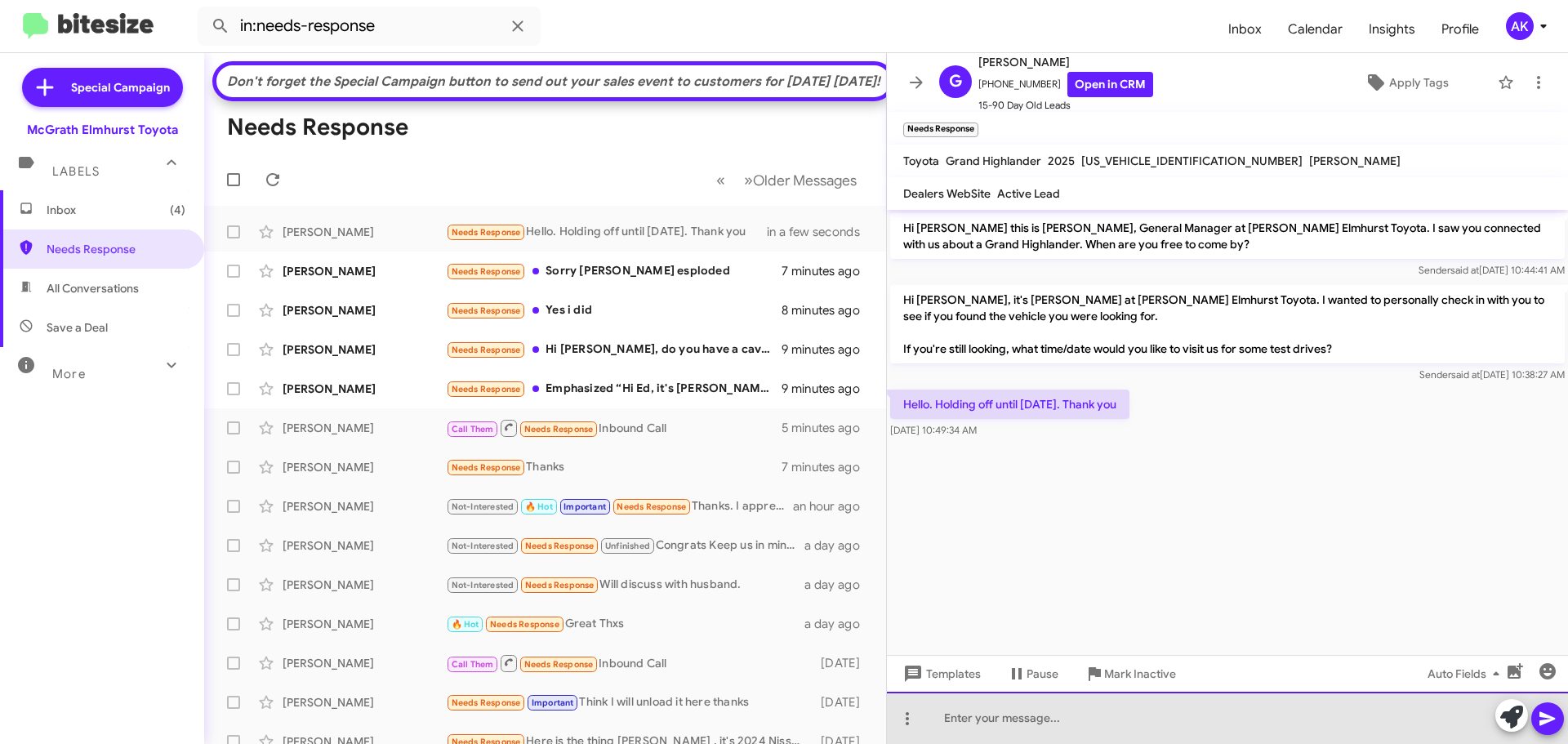
click at [1023, 714] on div at bounding box center [1227, 718] width 681 height 52
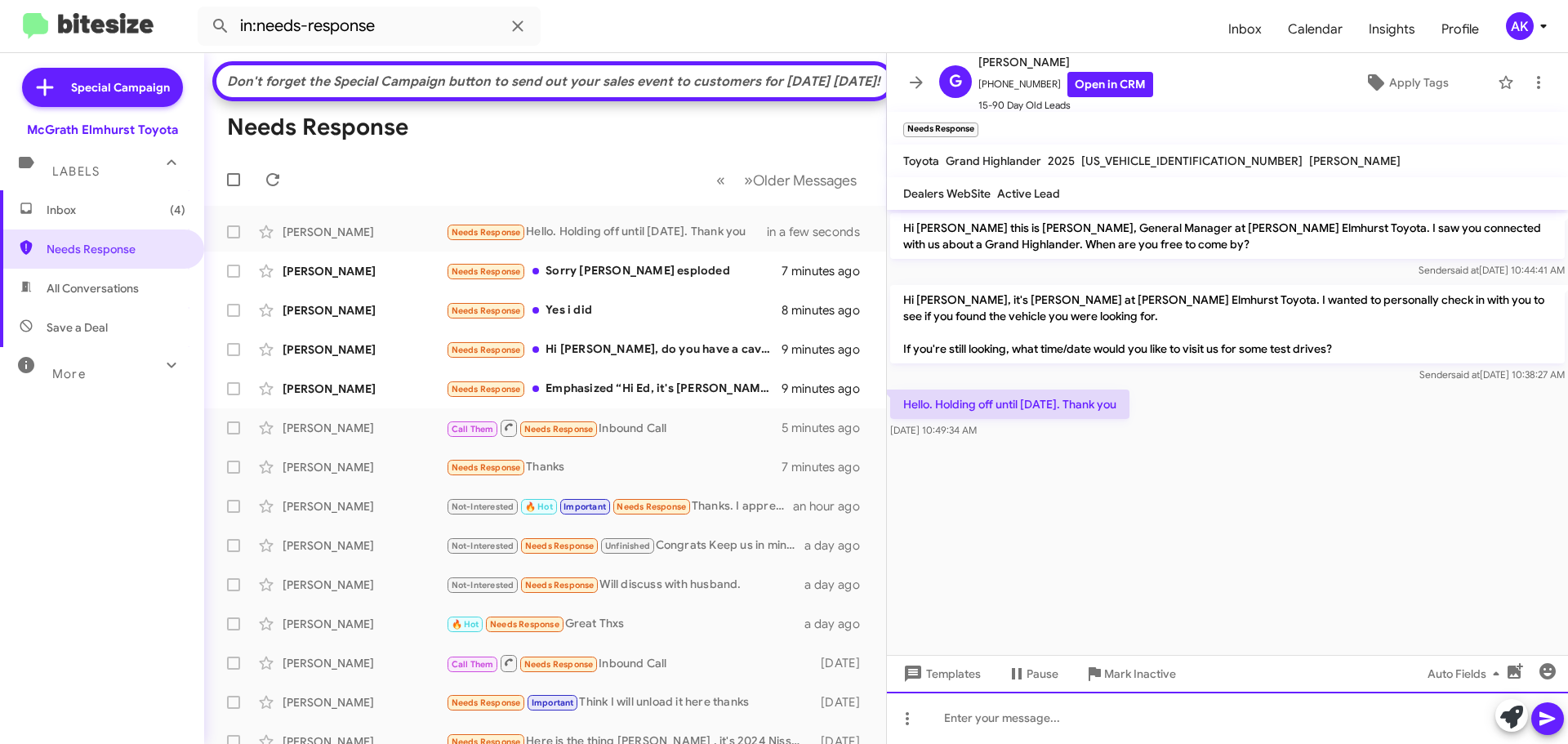
click at [1017, 716] on div at bounding box center [1227, 718] width 681 height 52
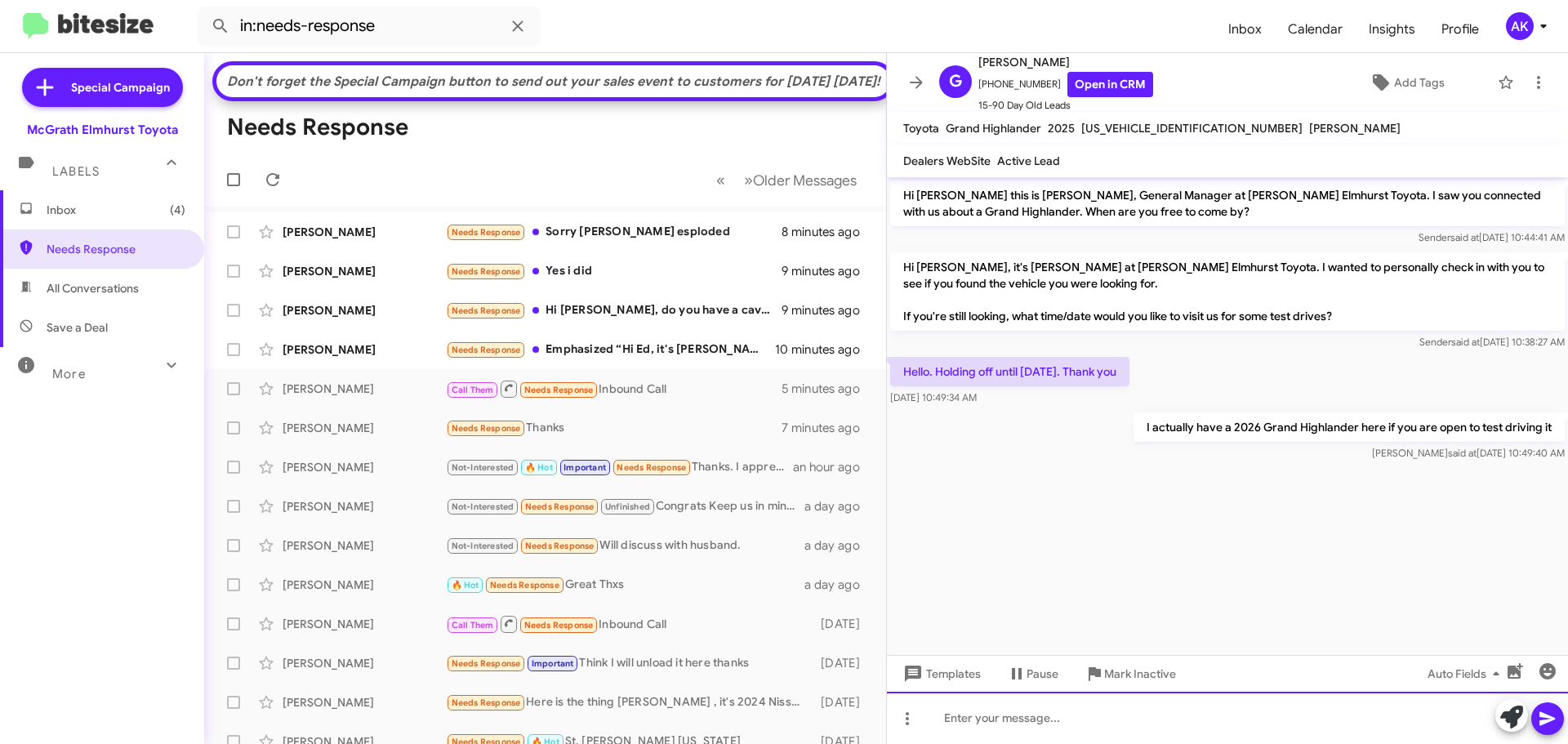
click at [1010, 700] on div at bounding box center [1227, 718] width 681 height 52
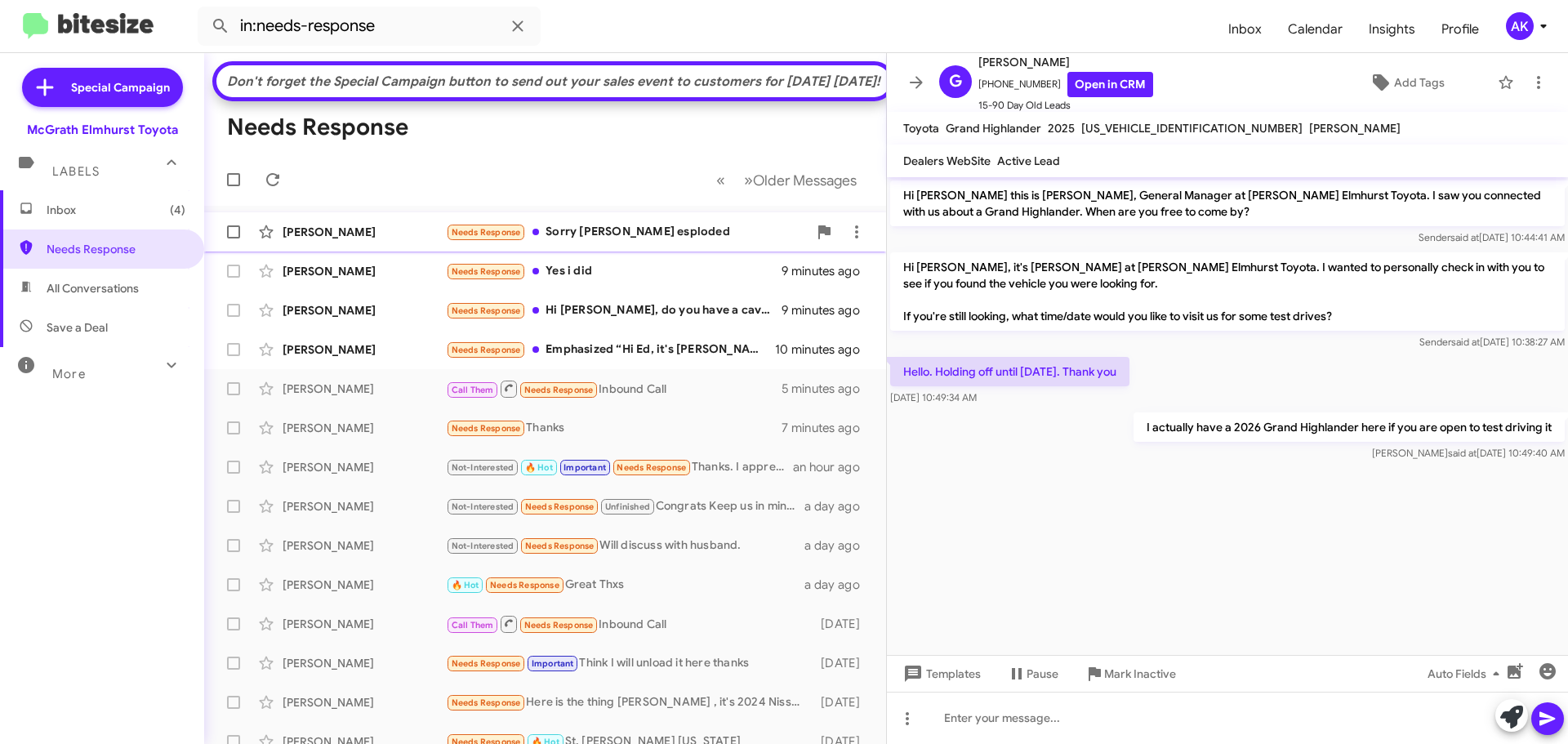
click at [637, 242] on div "Needs Response Sorry [PERSON_NAME] esploded" at bounding box center [626, 232] width 362 height 19
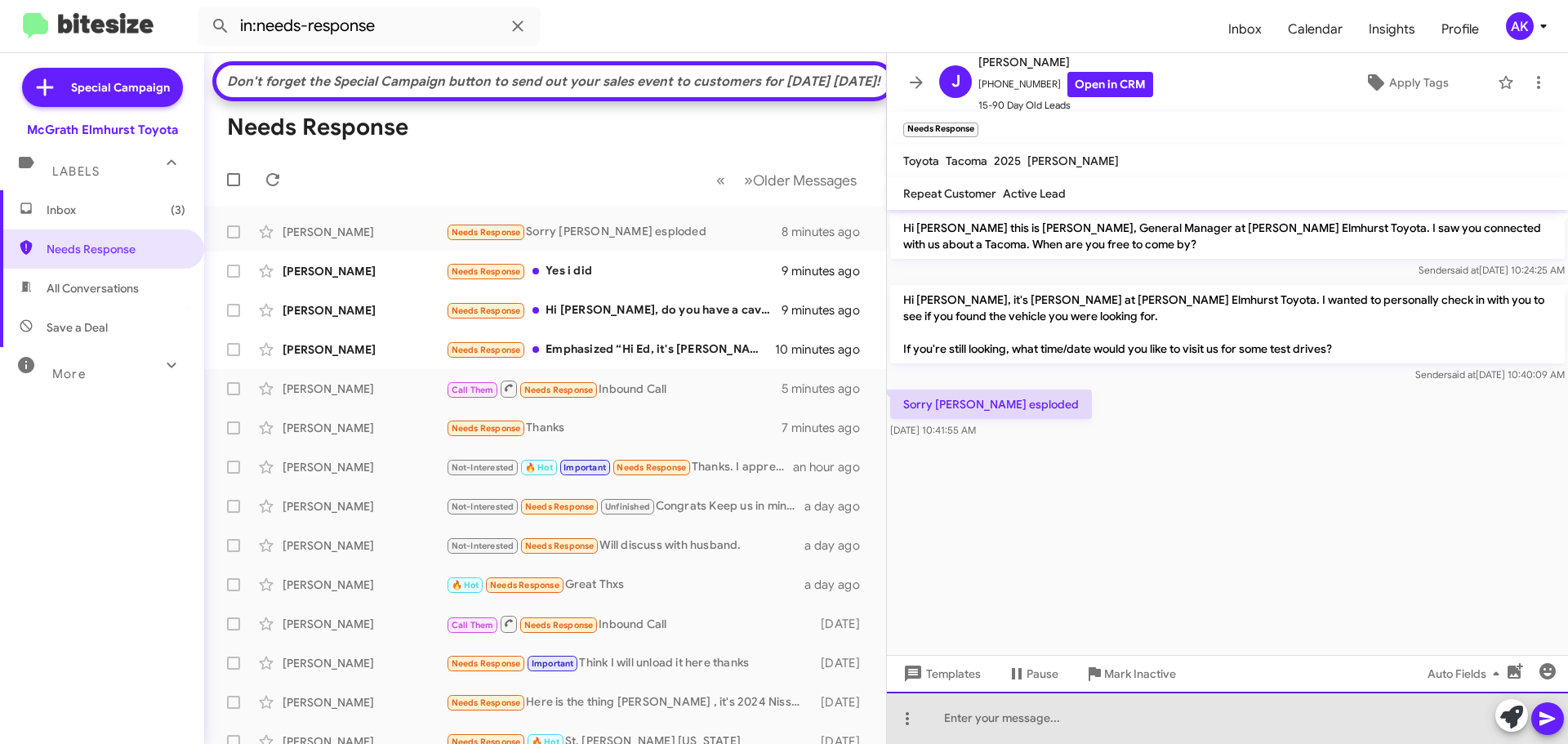
click at [1107, 730] on div at bounding box center [1227, 718] width 681 height 52
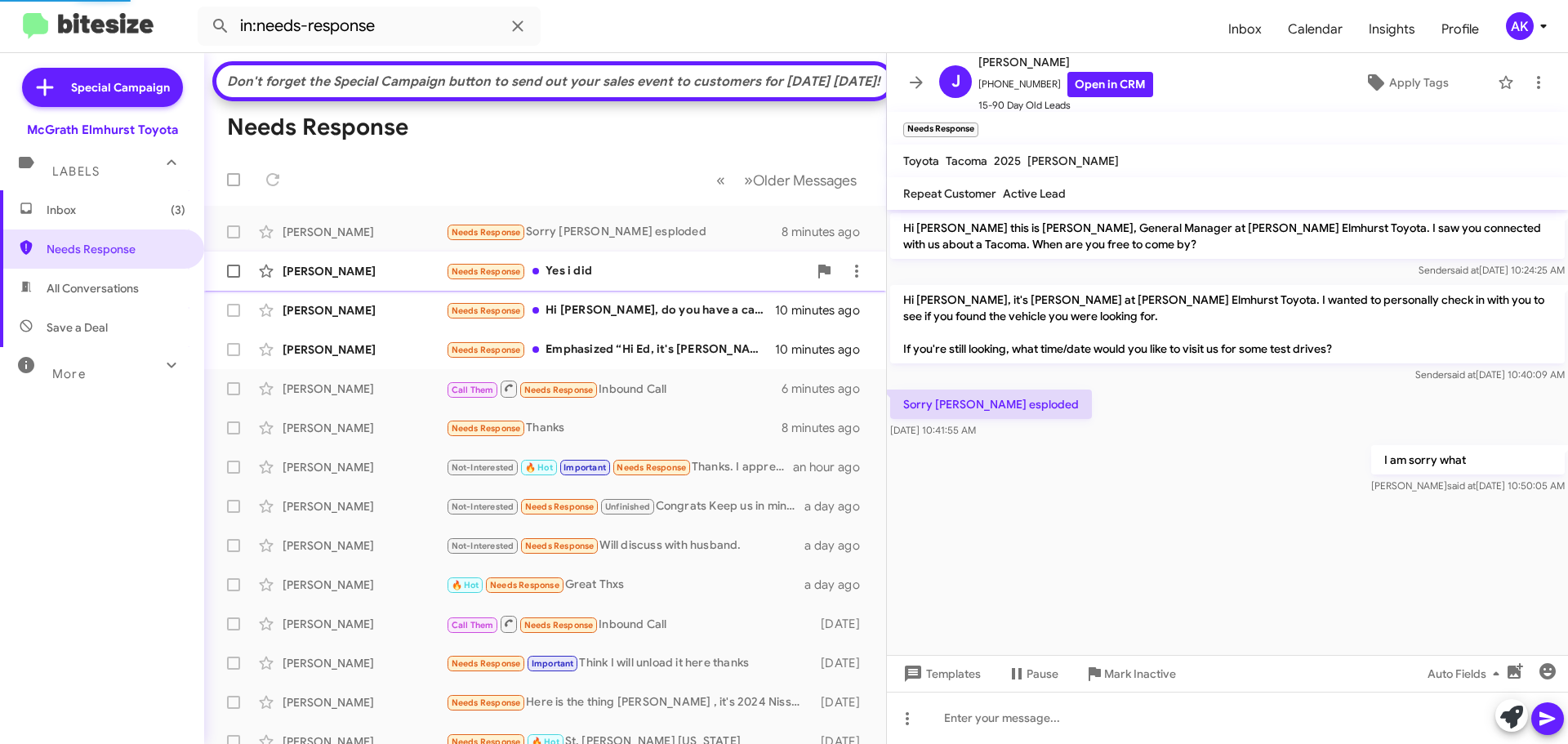
click at [625, 281] on div "Needs Response Yes i did" at bounding box center [626, 272] width 362 height 19
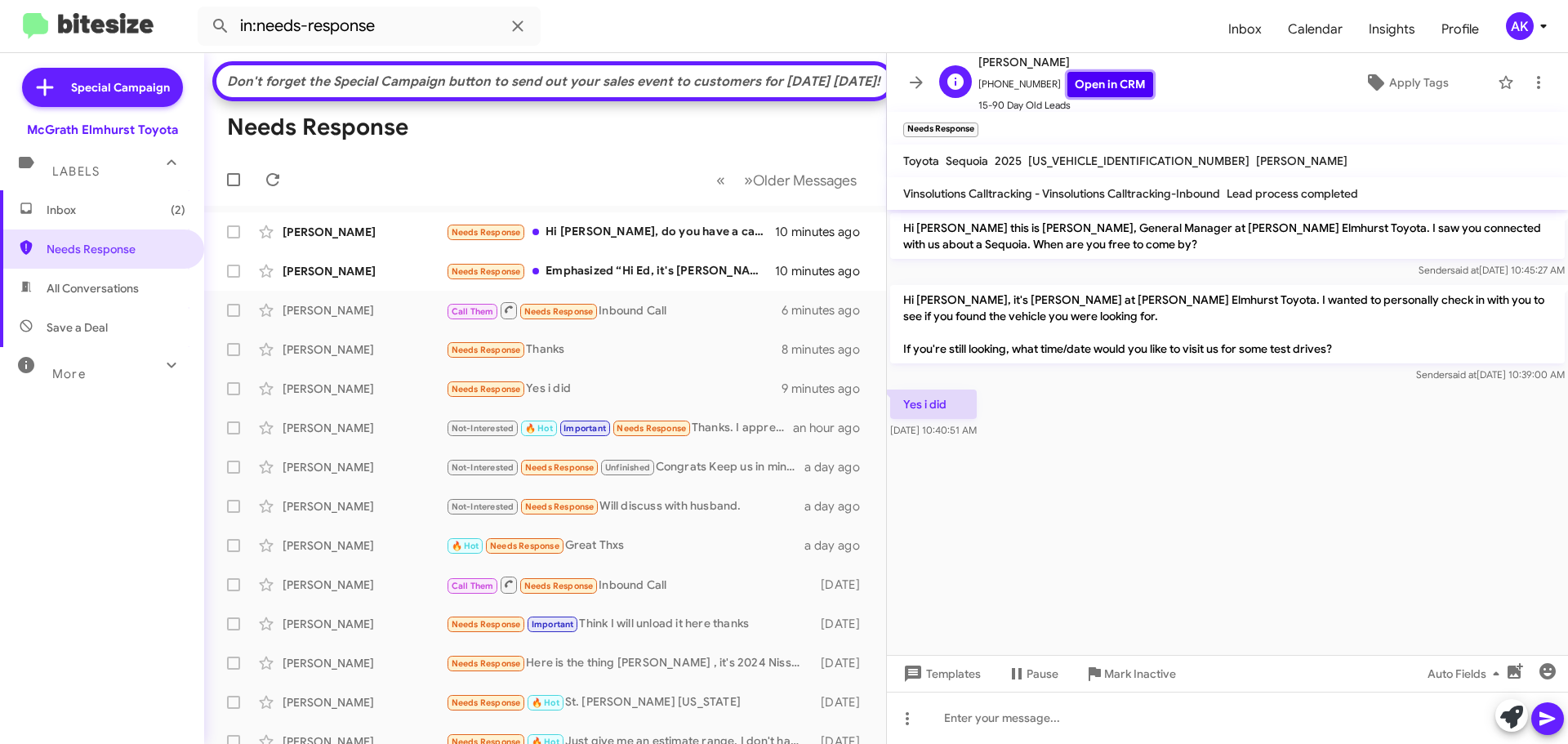
click at [1098, 81] on link "Open in CRM" at bounding box center [1109, 84] width 86 height 26
click at [1092, 83] on link "Open in CRM" at bounding box center [1109, 84] width 86 height 26
click at [1396, 84] on span "Apply Tags" at bounding box center [1418, 83] width 60 height 30
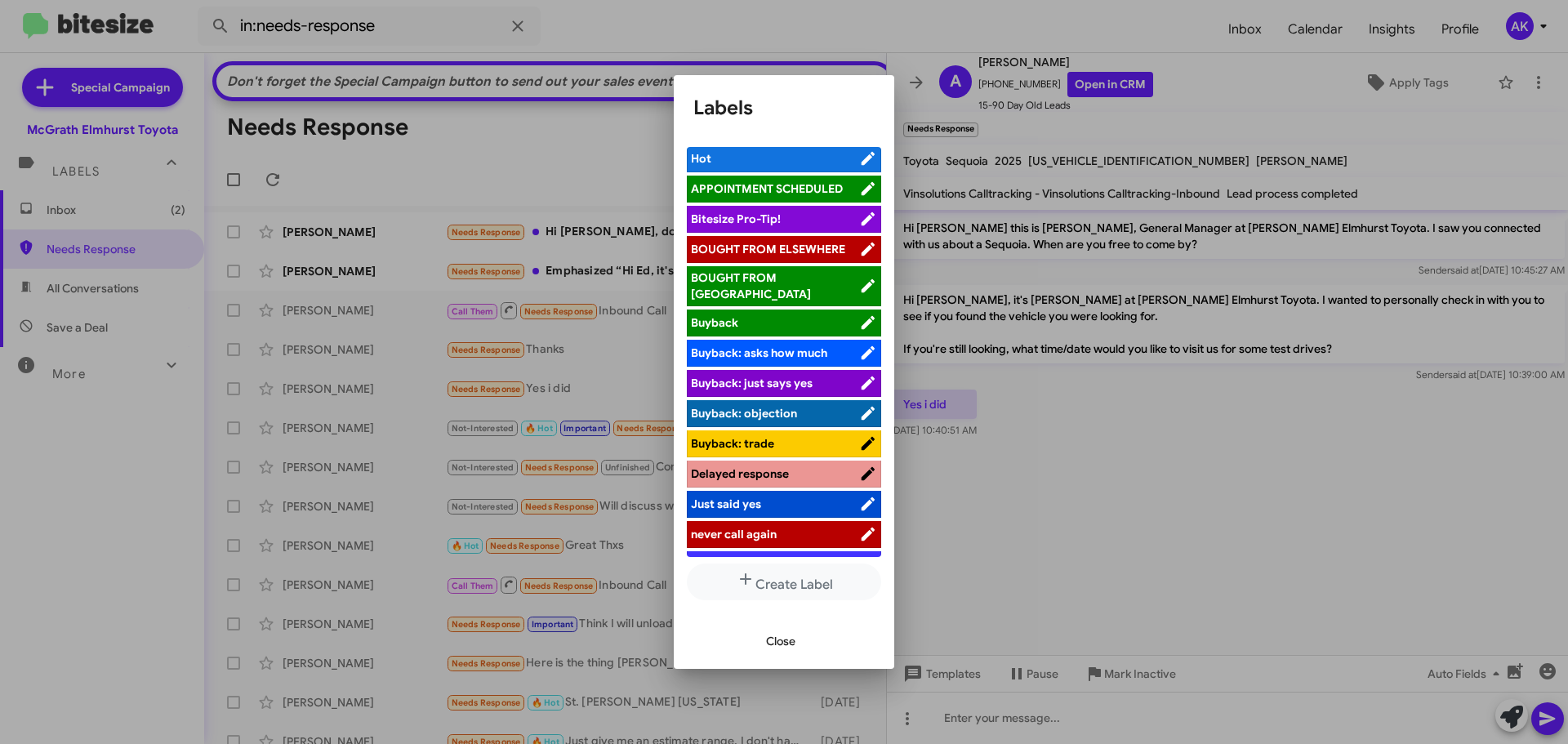
scroll to position [2, 0]
click at [780, 248] on span "BOUGHT FROM ELSEWHERE" at bounding box center [767, 249] width 154 height 14
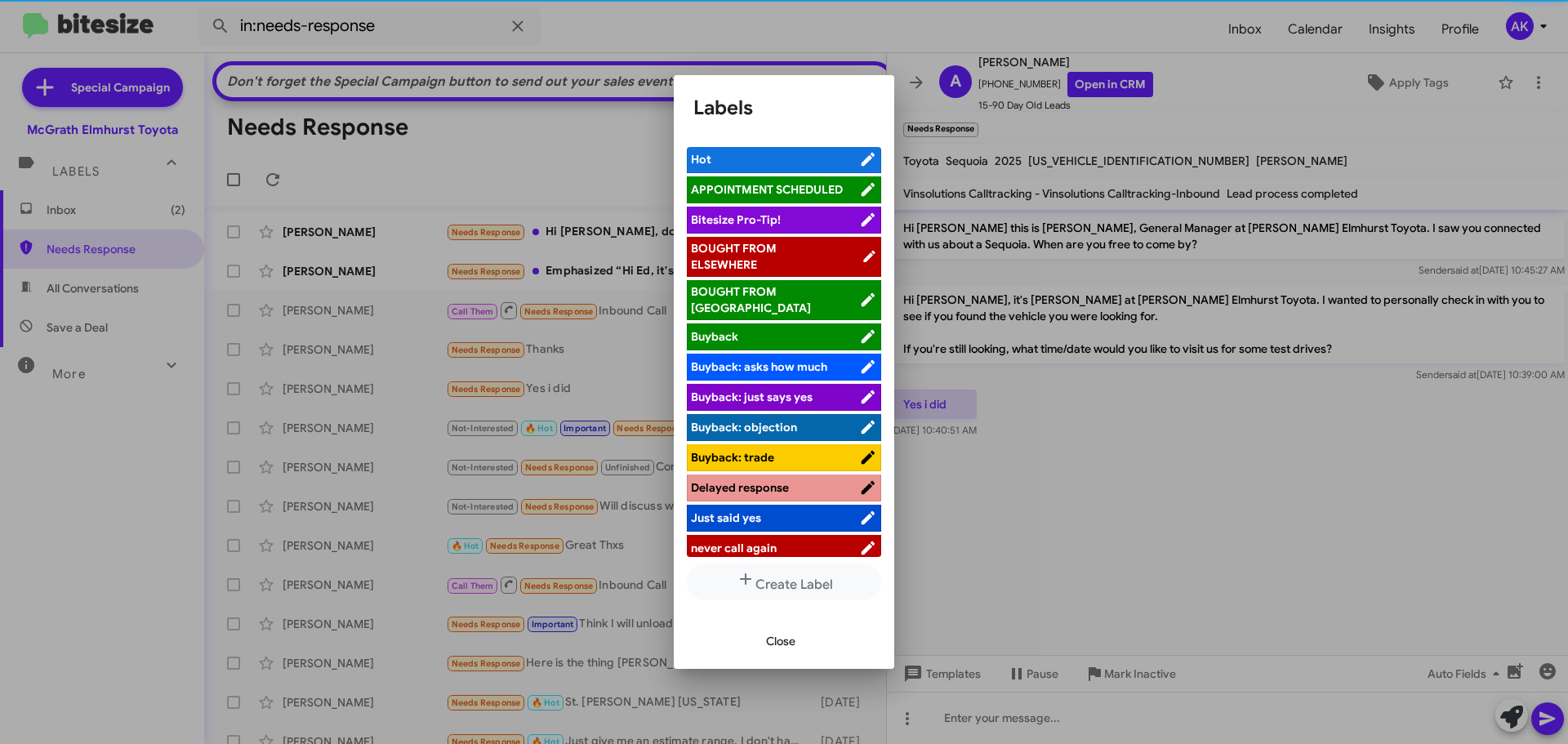
click at [785, 643] on span "Close" at bounding box center [780, 641] width 30 height 30
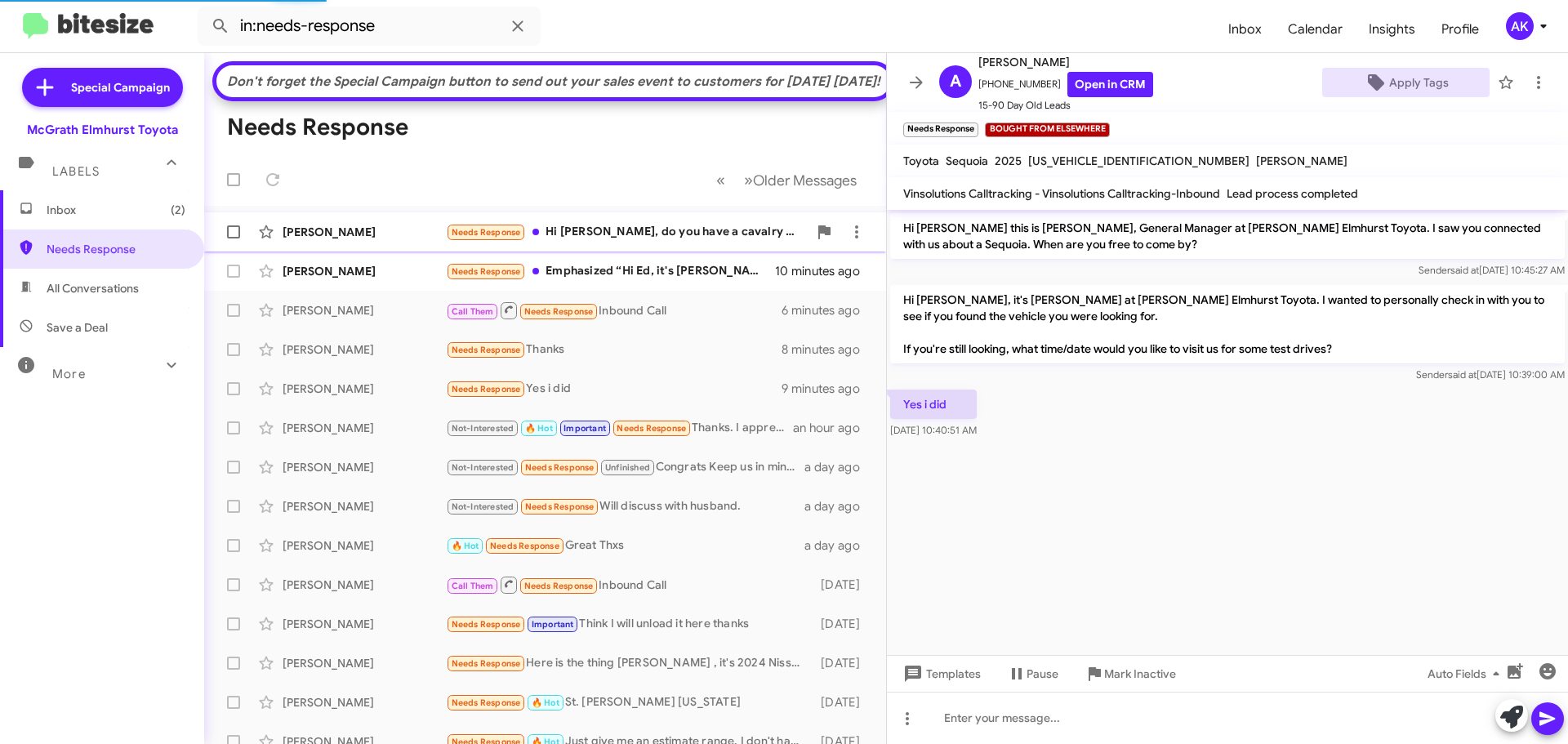
click at [605, 242] on div "Needs Response Hi [PERSON_NAME], do you have a cavalry blue xSe?" at bounding box center [626, 232] width 362 height 19
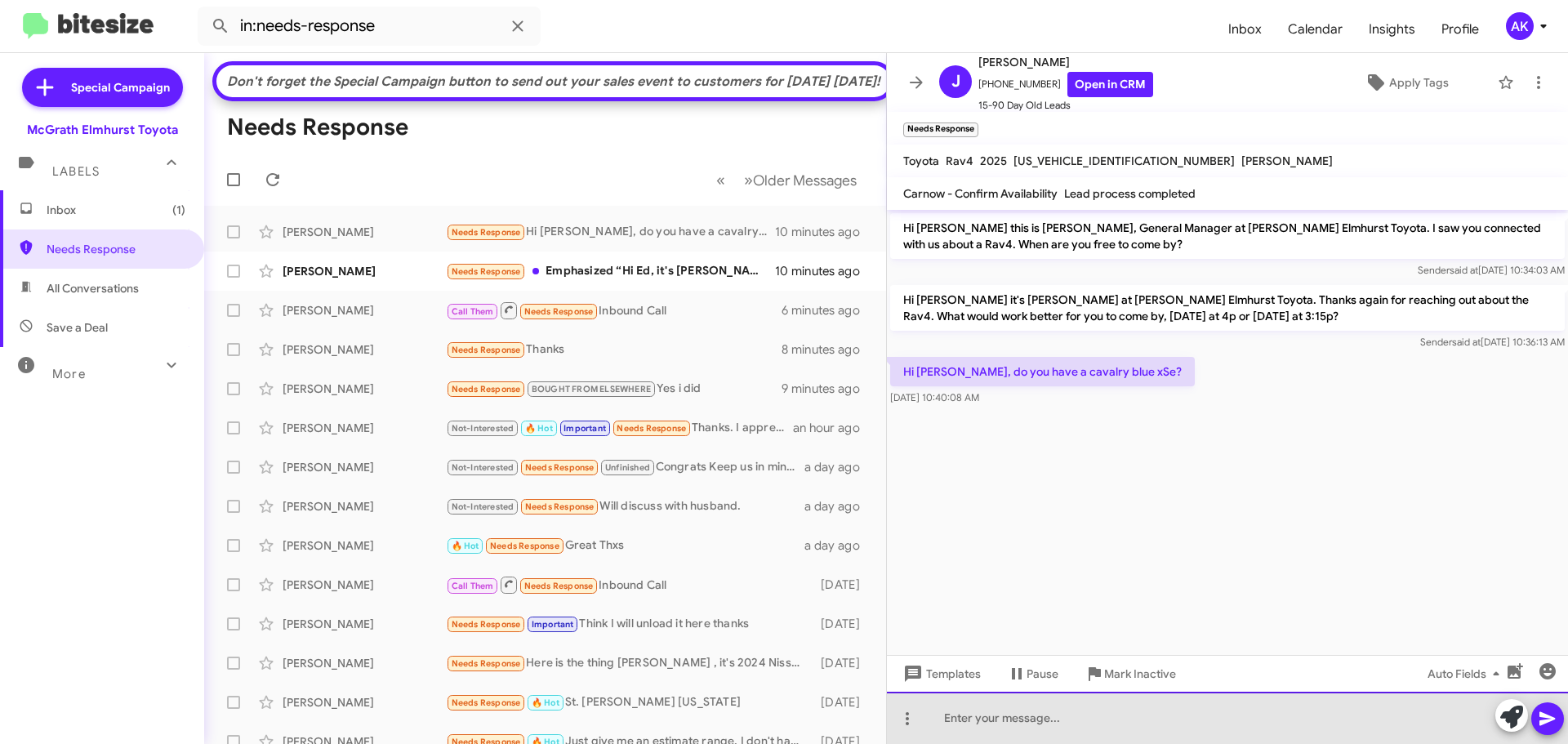
click at [1016, 714] on div at bounding box center [1227, 718] width 681 height 52
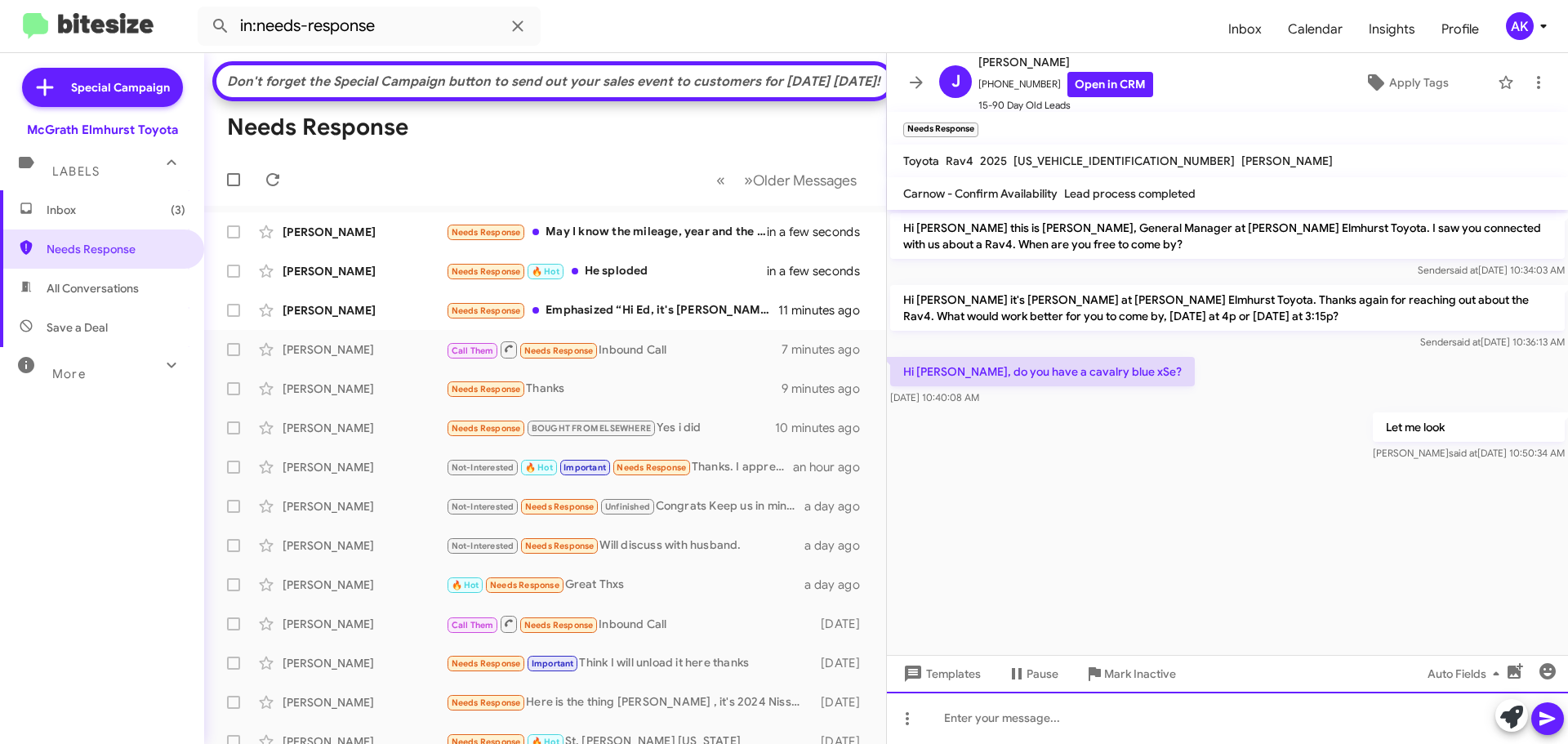
click at [1013, 736] on div at bounding box center [1227, 718] width 681 height 52
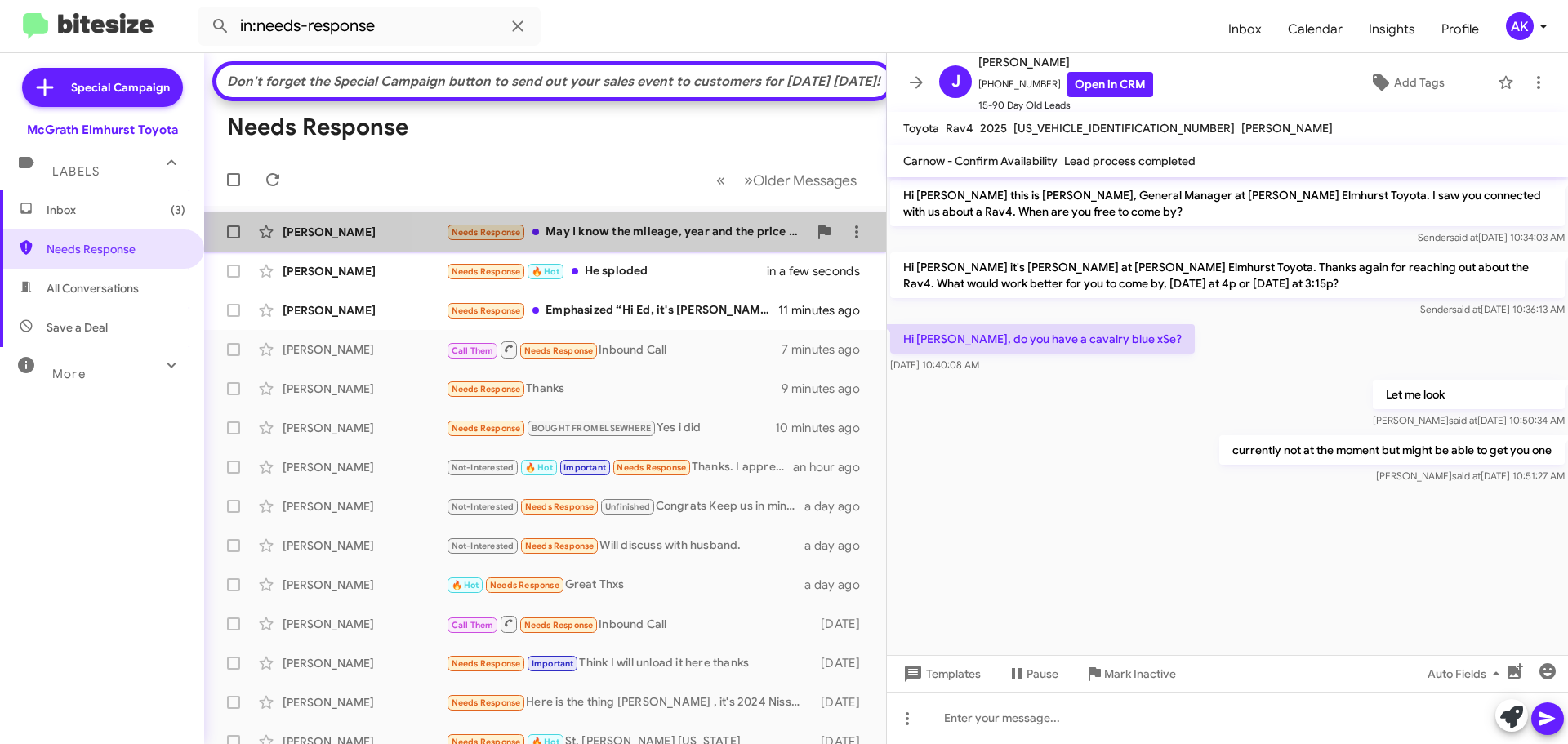
click at [675, 242] on div "Needs Response May I know the mileage, year and the price of the ones you have" at bounding box center [626, 232] width 362 height 19
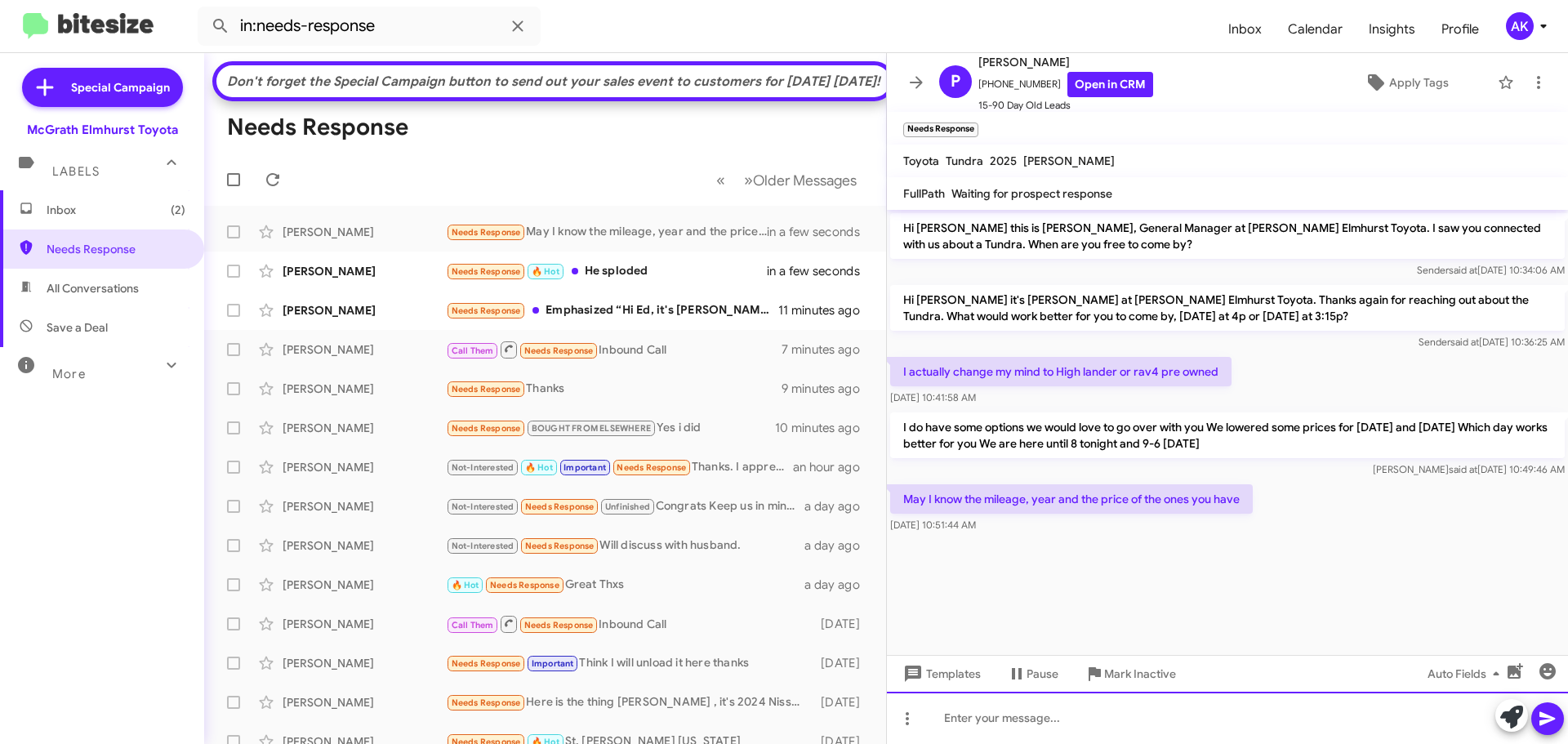
click at [1124, 741] on div at bounding box center [1227, 718] width 681 height 52
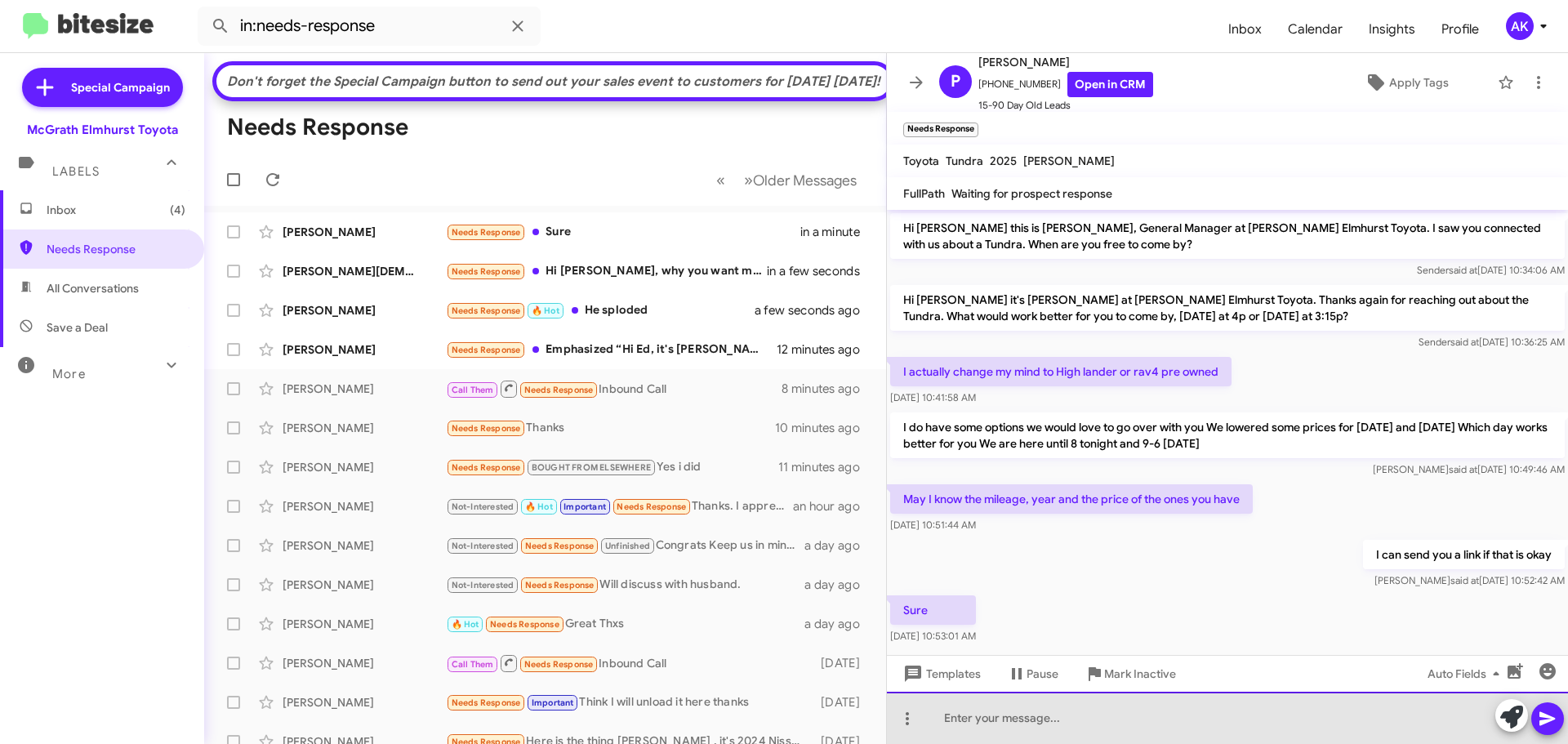
click at [1086, 721] on div at bounding box center [1227, 718] width 681 height 52
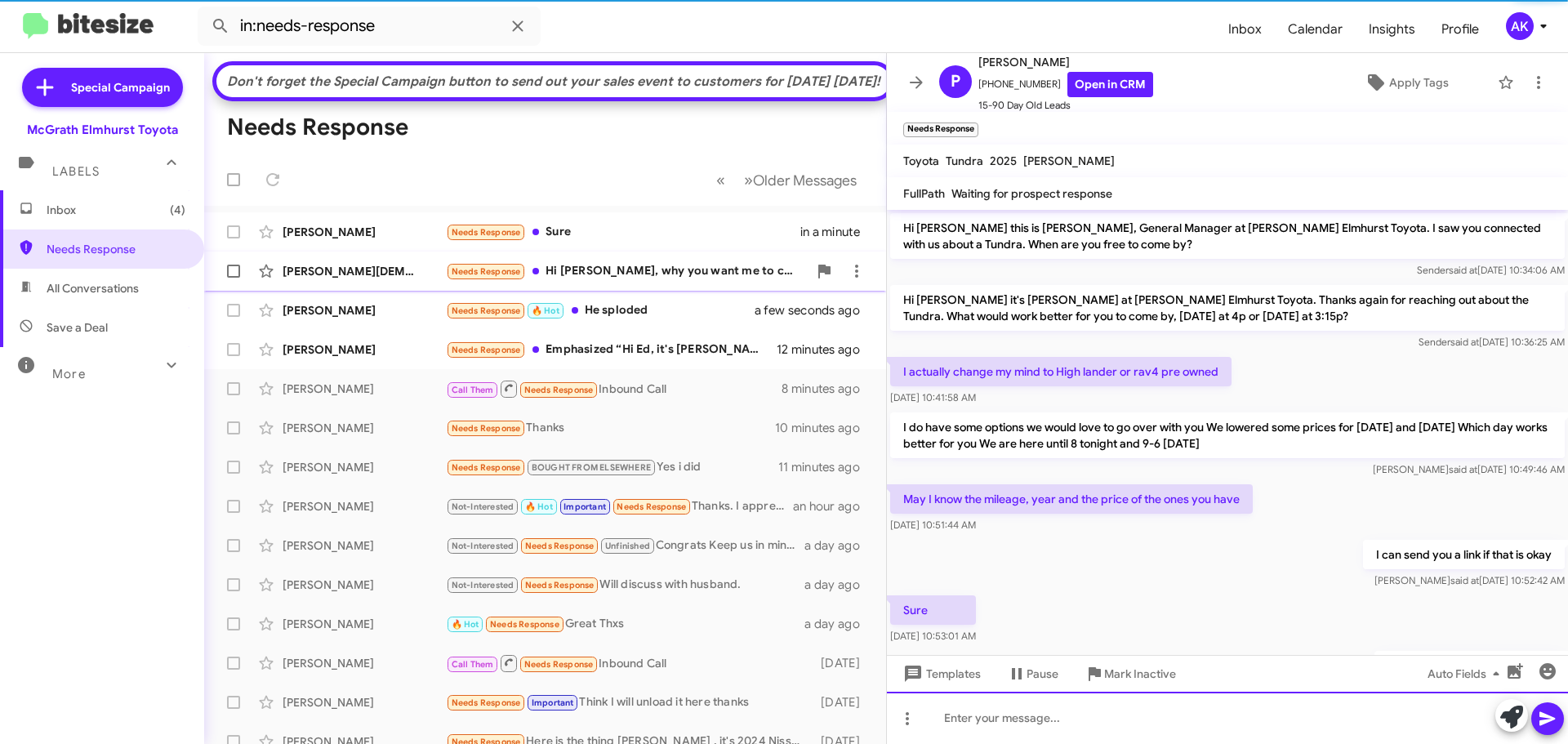
scroll to position [113, 0]
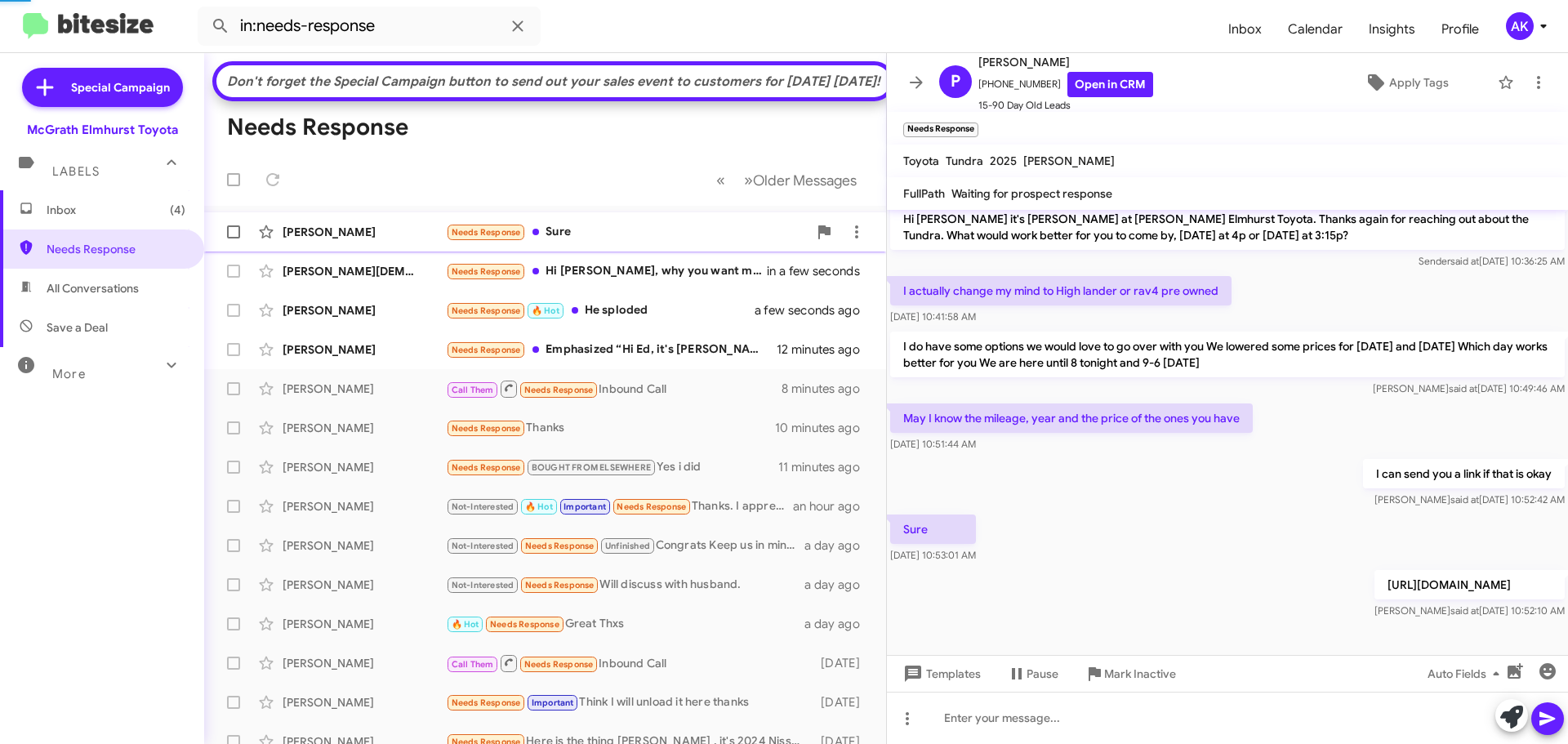
click at [610, 242] on div "Needs Response Sure" at bounding box center [626, 232] width 362 height 19
click at [620, 288] on div "[PERSON_NAME][DEMOGRAPHIC_DATA] Needs Response Hi [PERSON_NAME], why you want m…" at bounding box center [545, 271] width 656 height 32
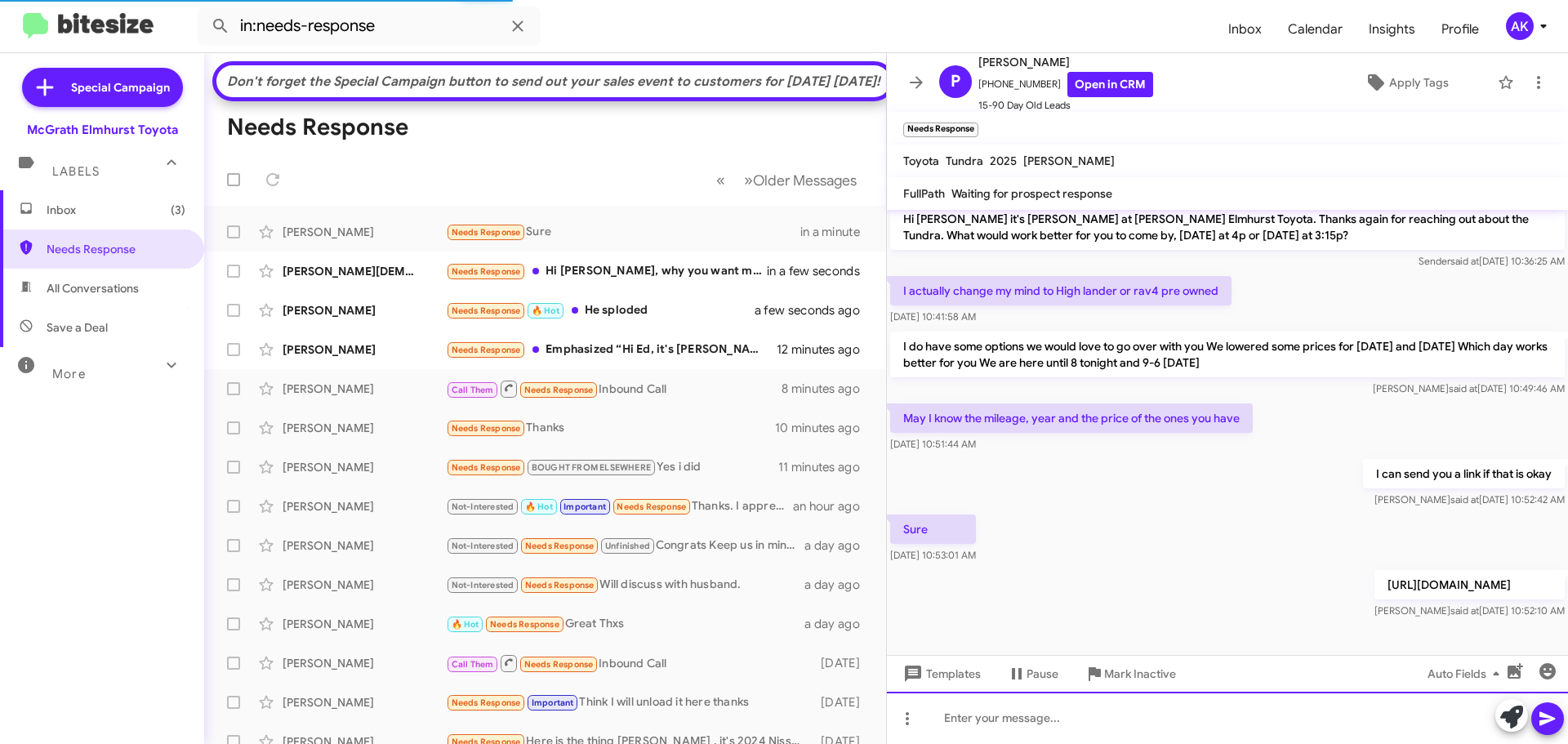
click at [1079, 713] on div at bounding box center [1227, 718] width 681 height 52
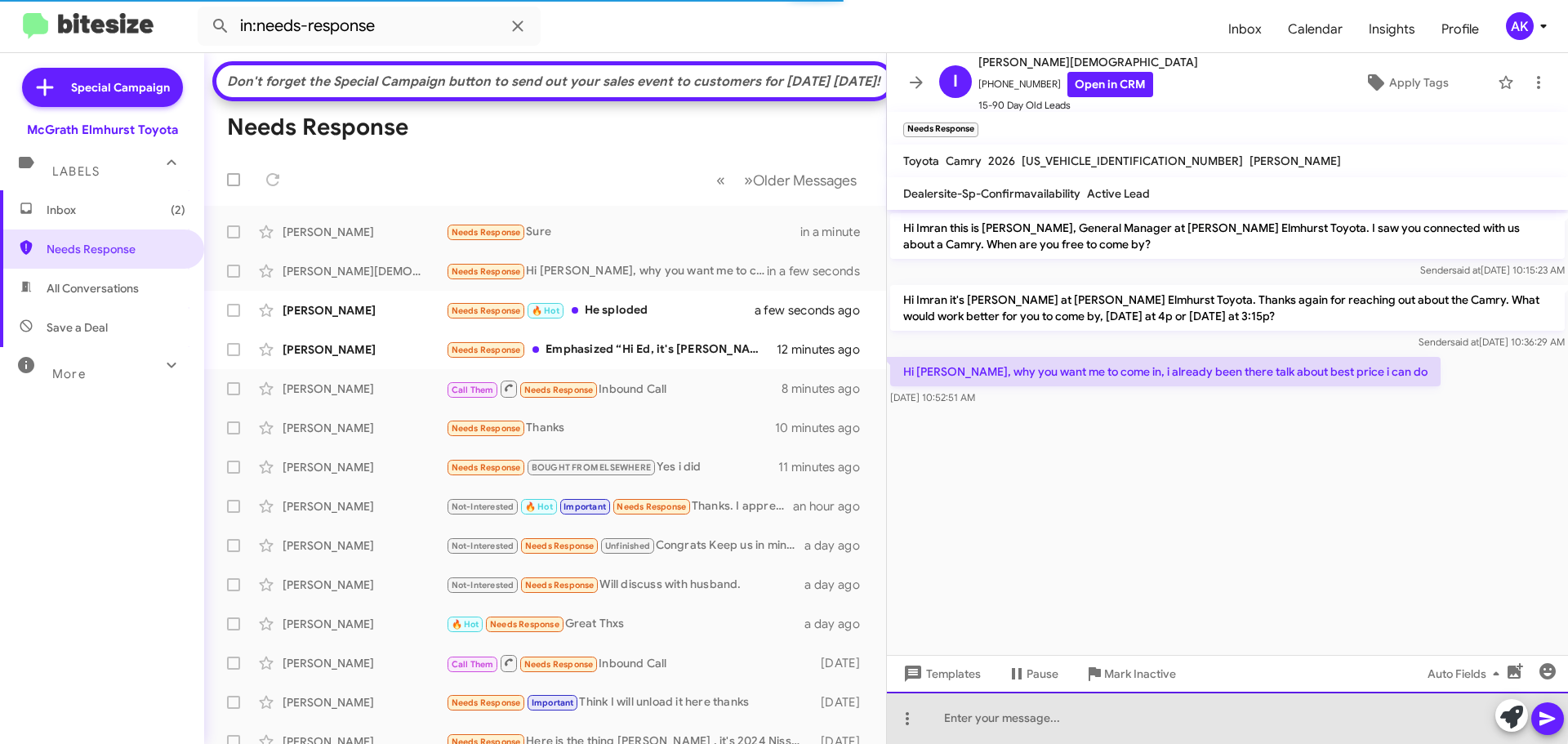
click at [1021, 710] on div at bounding box center [1227, 718] width 681 height 52
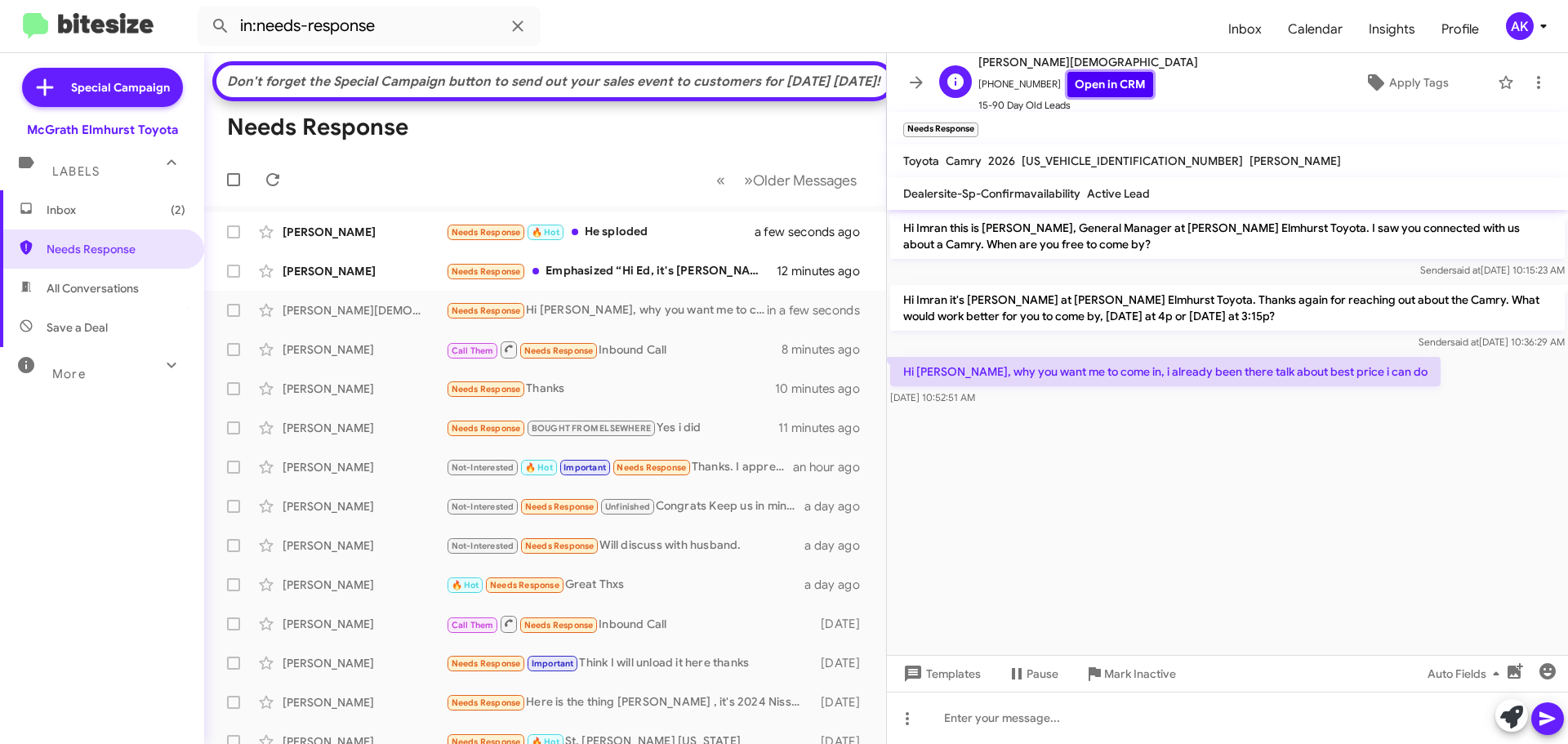
click at [1087, 84] on link "Open in CRM" at bounding box center [1109, 84] width 86 height 26
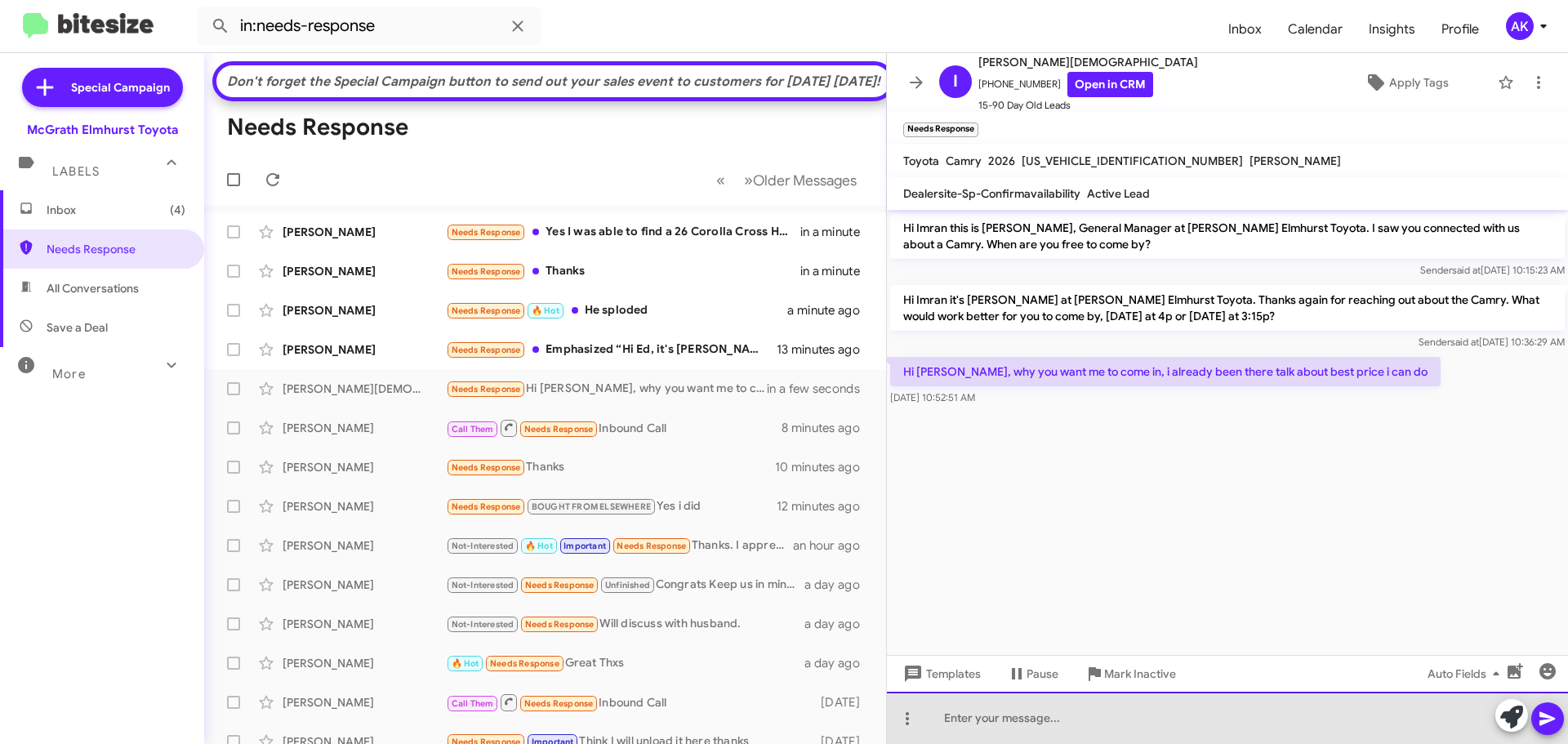
click at [996, 716] on div at bounding box center [1227, 718] width 681 height 52
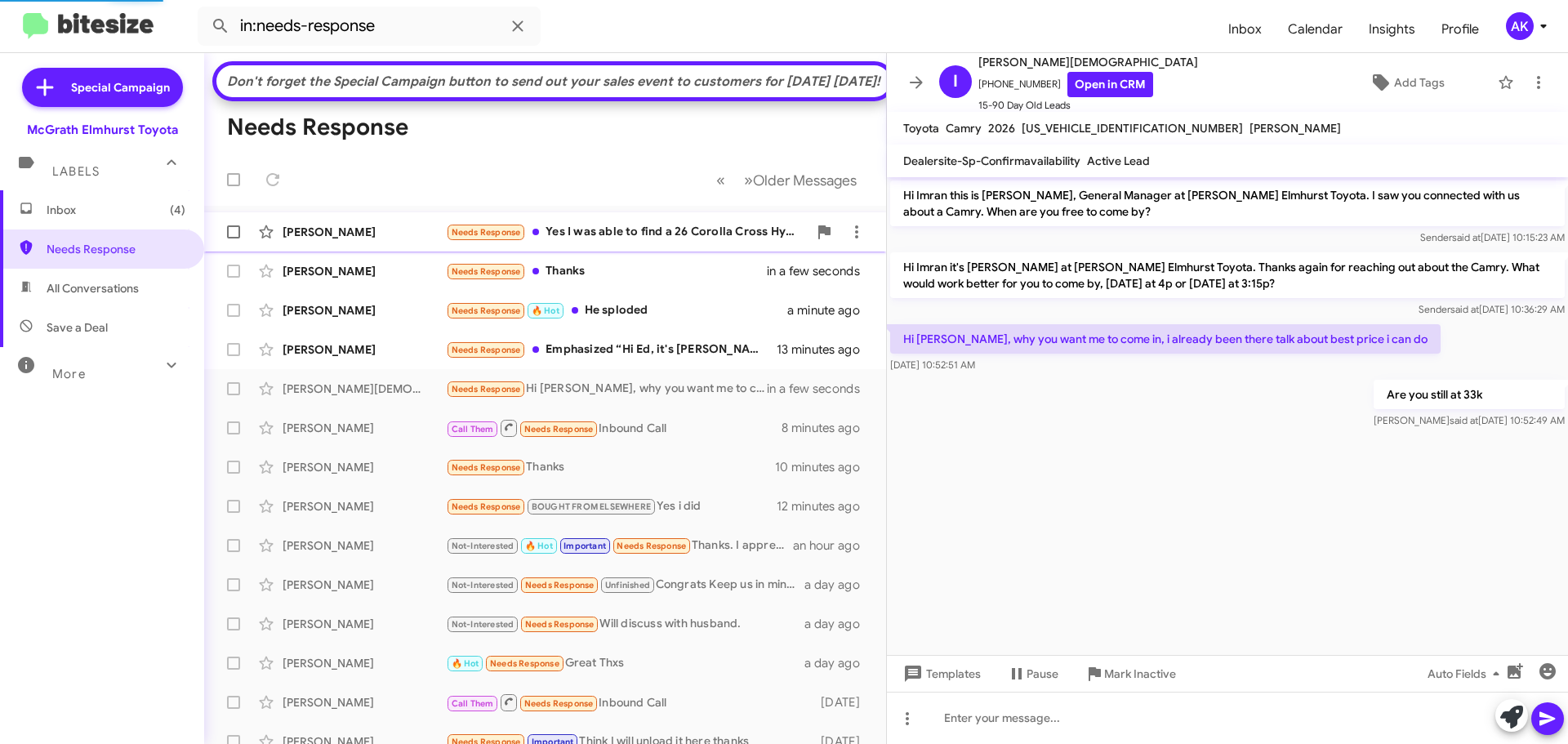
click at [615, 242] on div "Needs Response Yes I was able to find a 26 Corolla Cross Hybrid XSE trim at Elg…" at bounding box center [626, 232] width 362 height 19
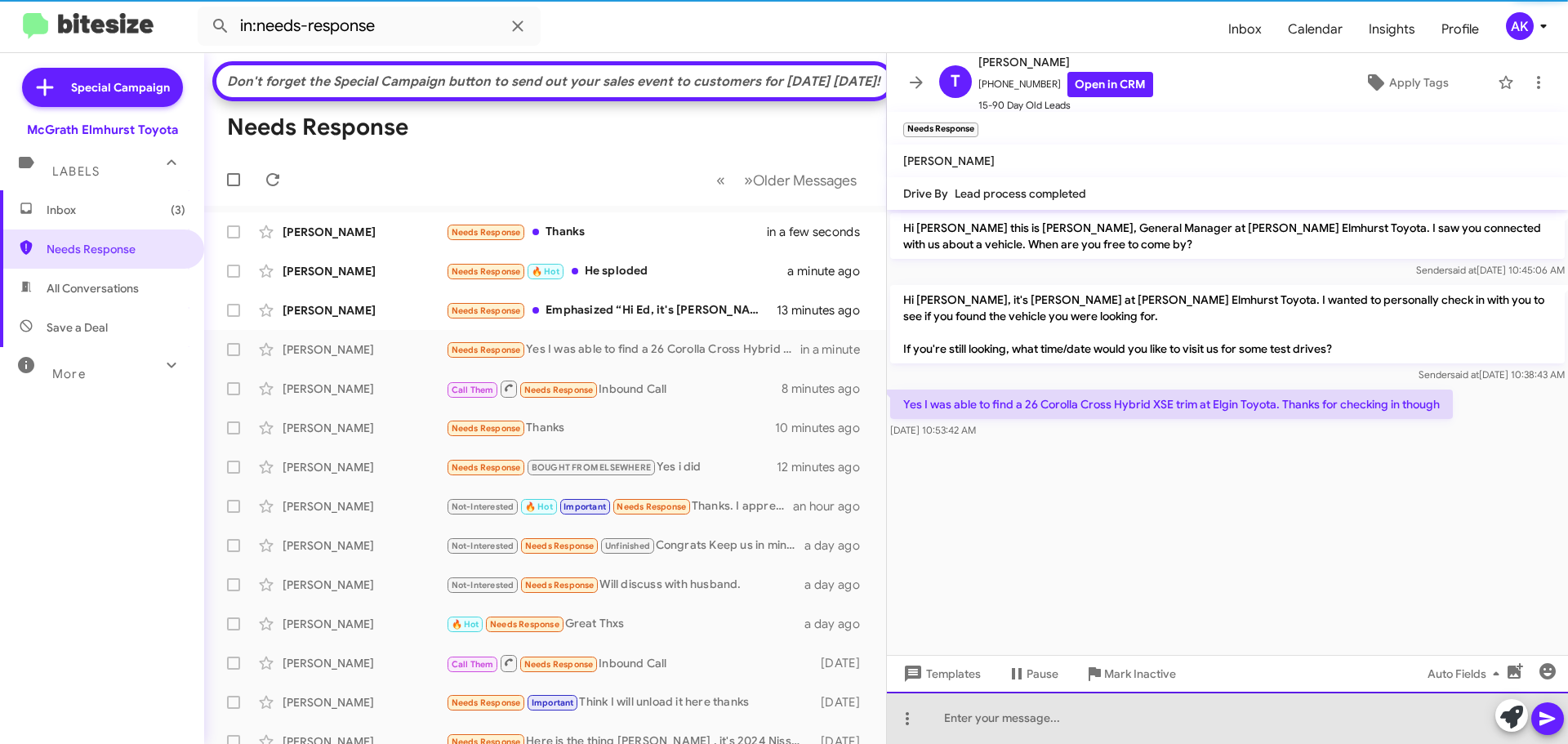
click at [1058, 719] on div at bounding box center [1227, 718] width 681 height 52
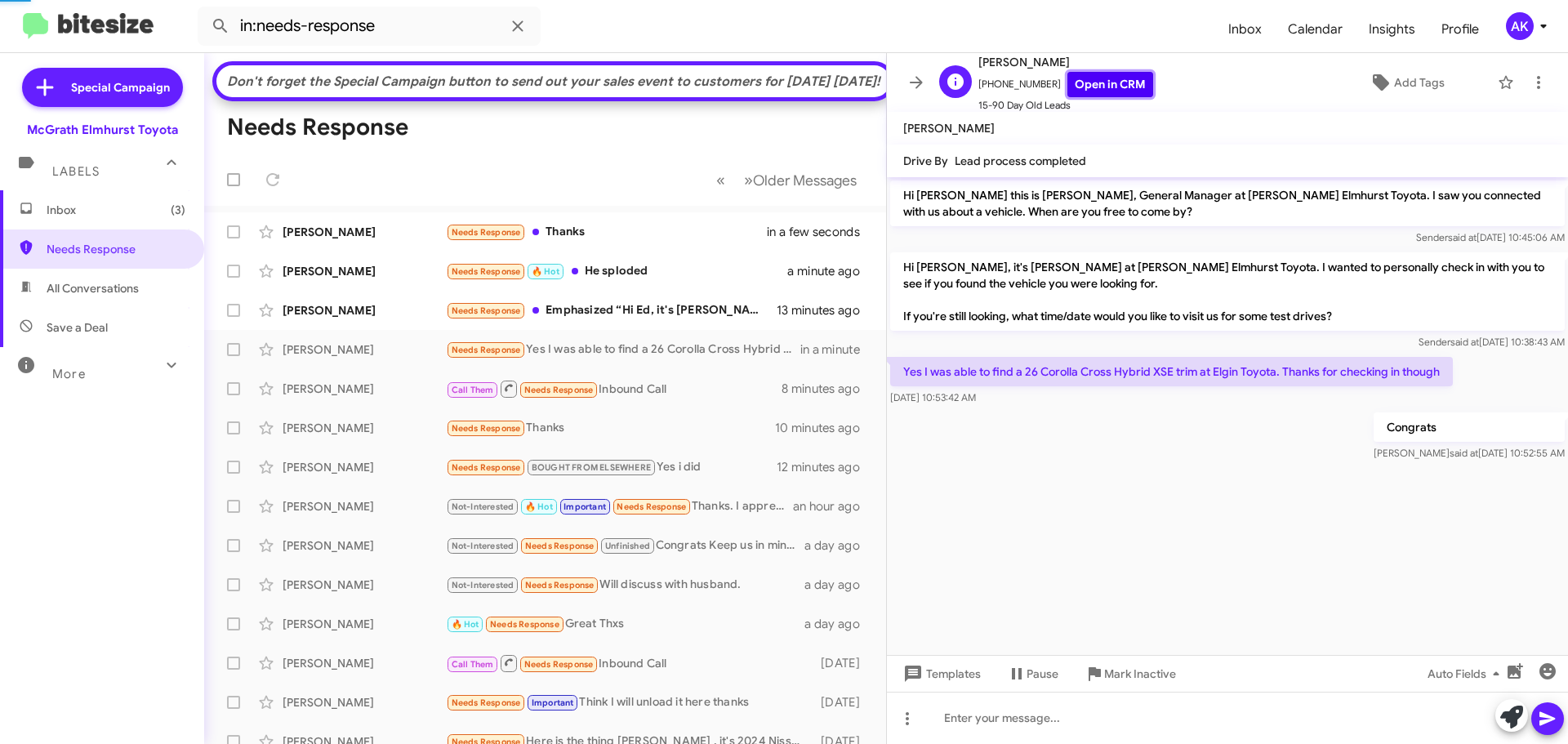
click at [1103, 74] on link "Open in CRM" at bounding box center [1109, 84] width 86 height 26
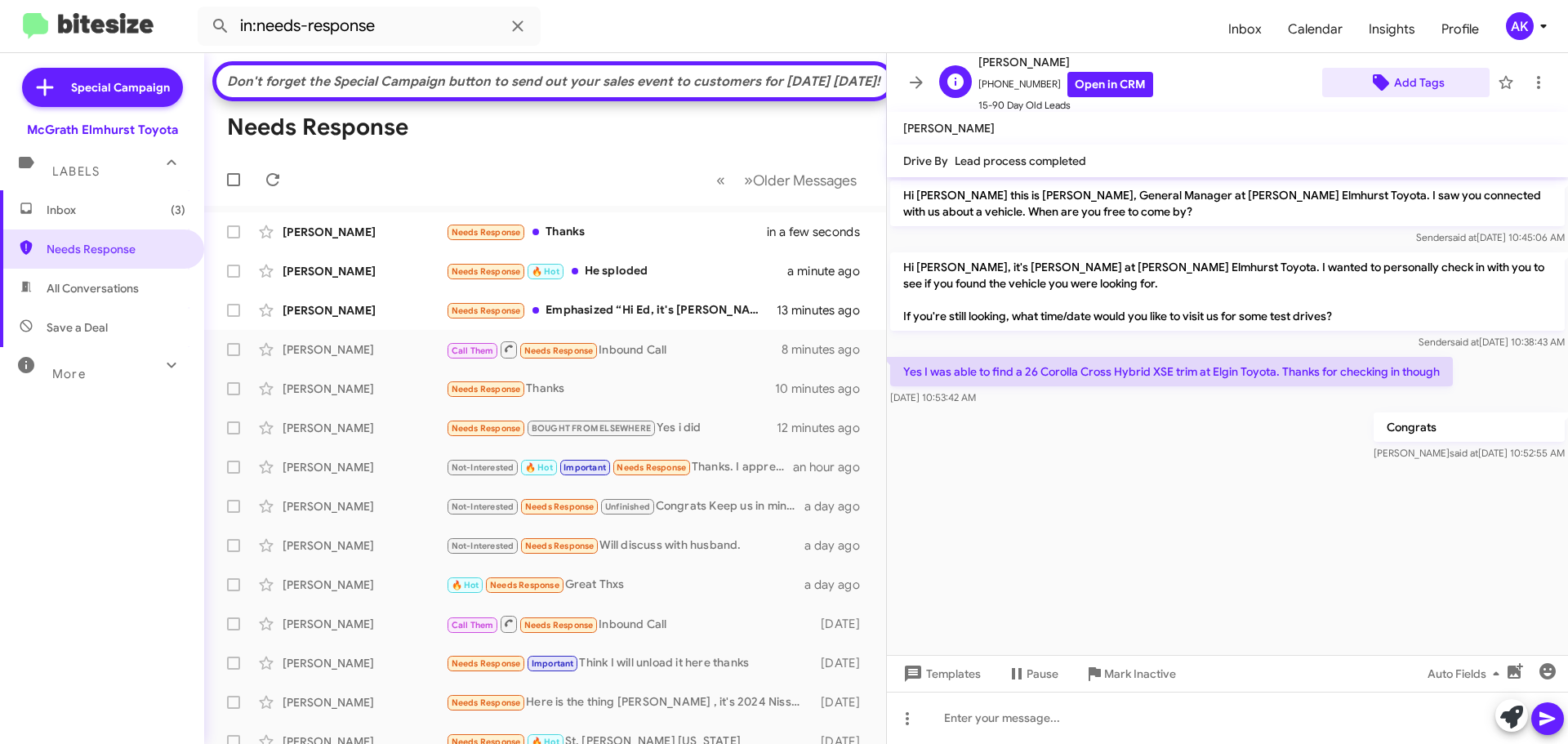
click at [1429, 81] on span "Add Tags" at bounding box center [1419, 83] width 51 height 30
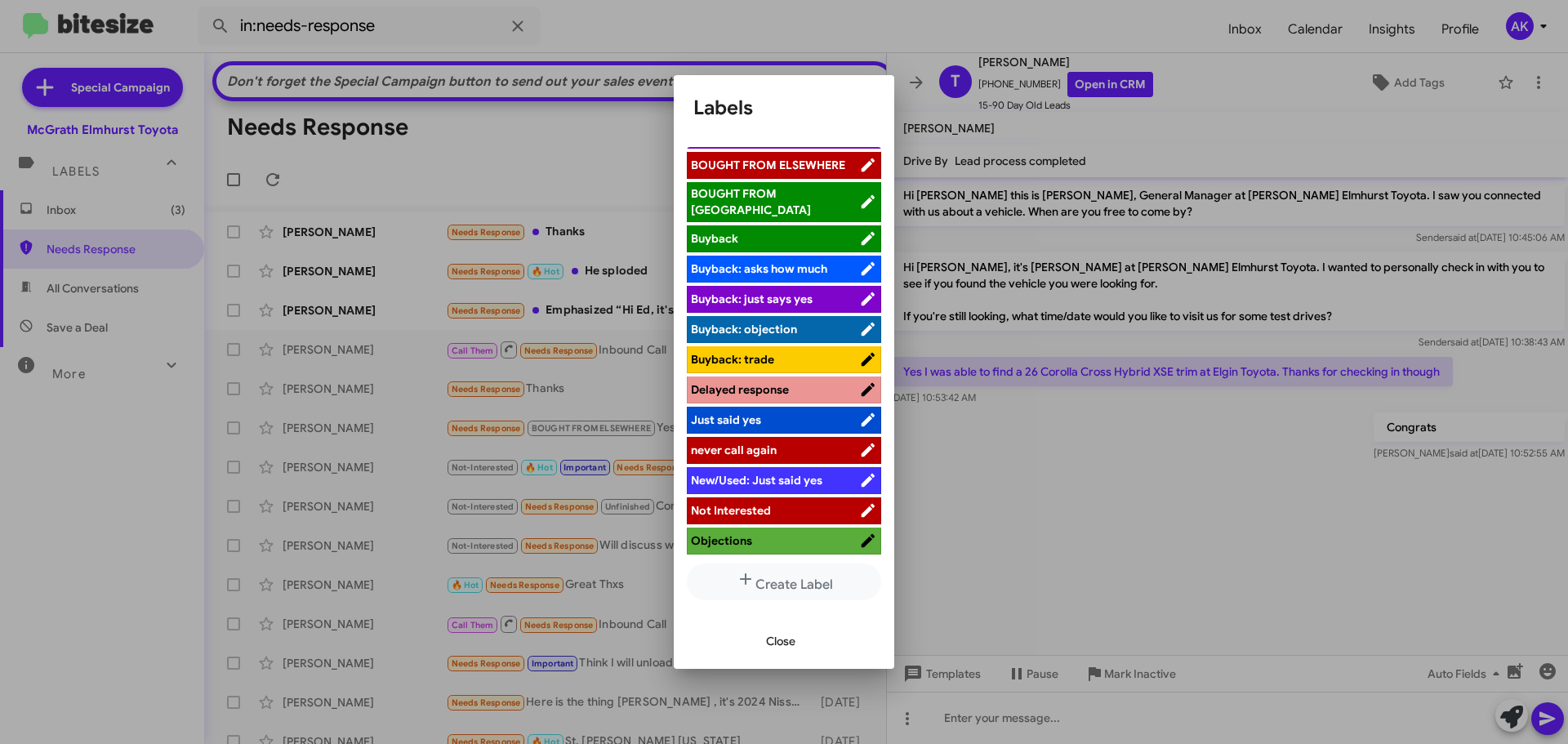
scroll to position [2, 0]
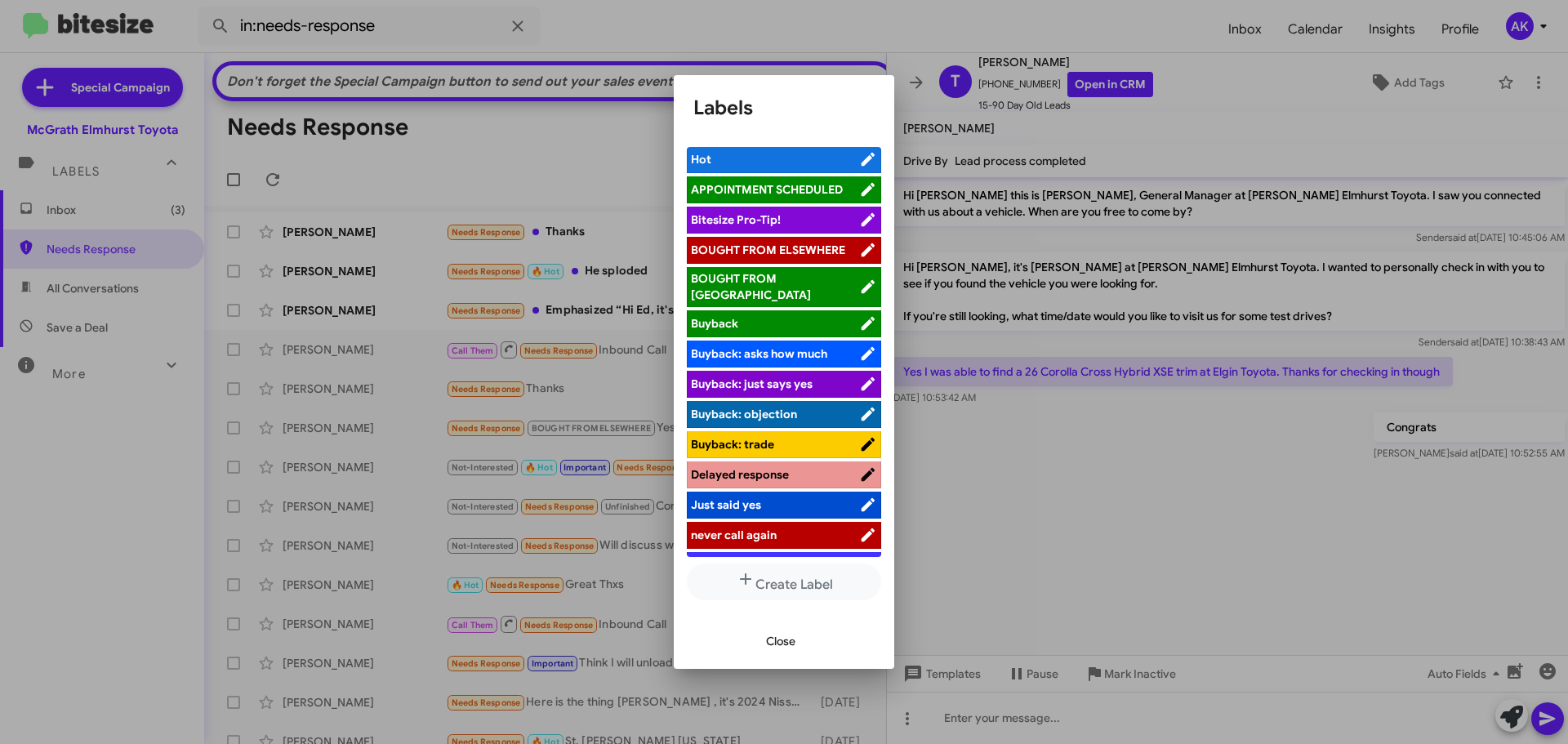
click at [778, 254] on span "BOUGHT FROM ELSEWHERE" at bounding box center [767, 249] width 154 height 14
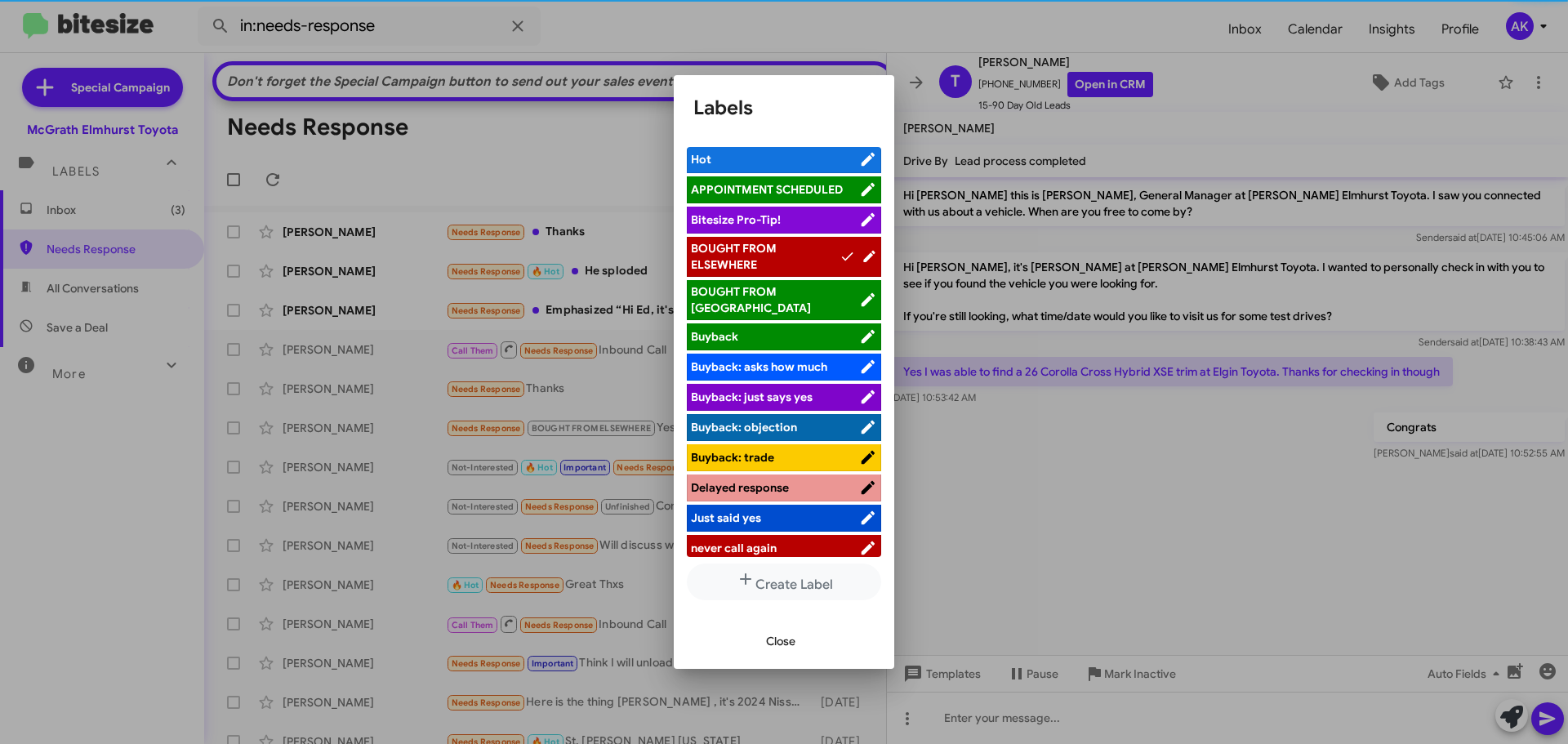
click at [782, 627] on span "Close" at bounding box center [780, 641] width 30 height 30
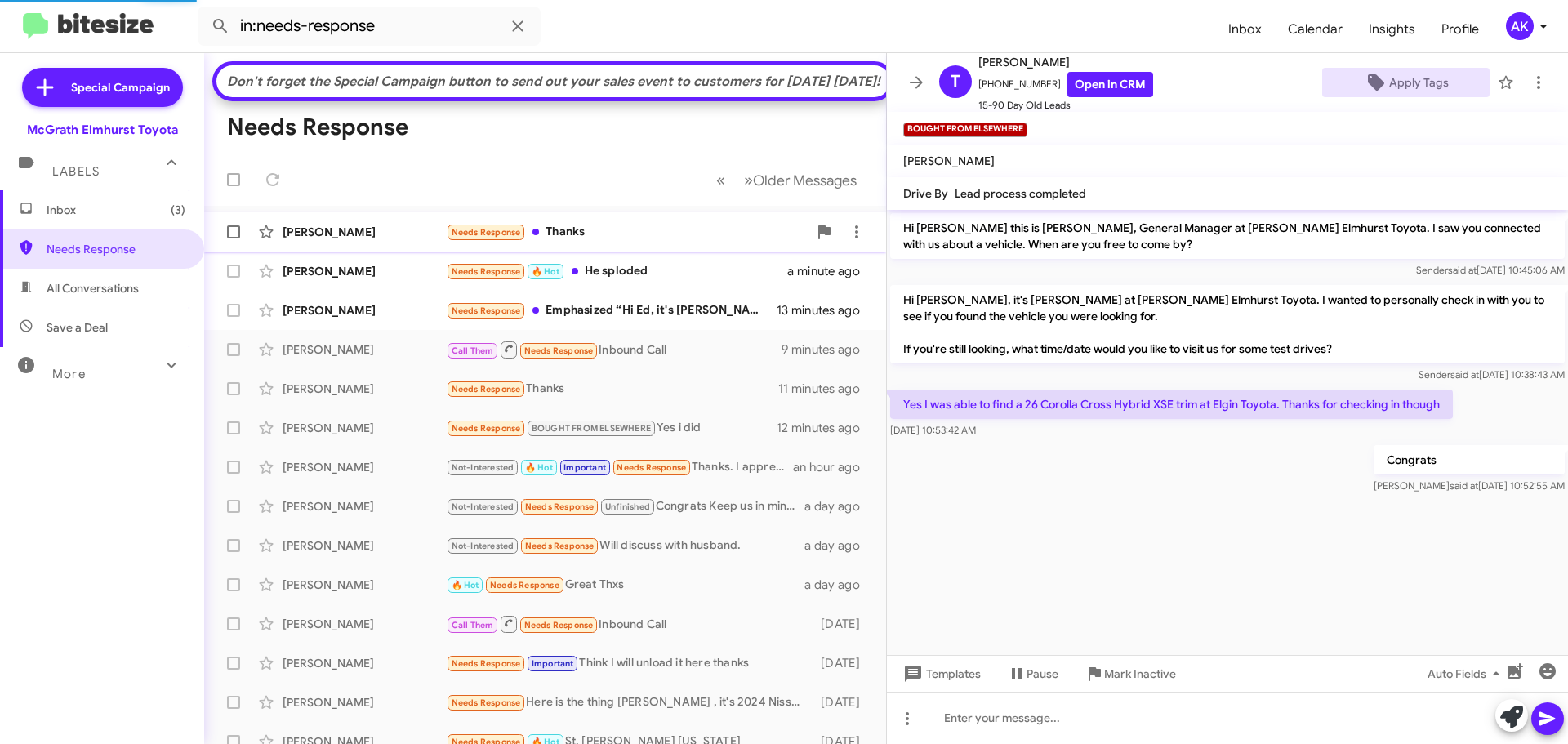
click at [596, 242] on div "Needs Response Thanks" at bounding box center [626, 232] width 362 height 19
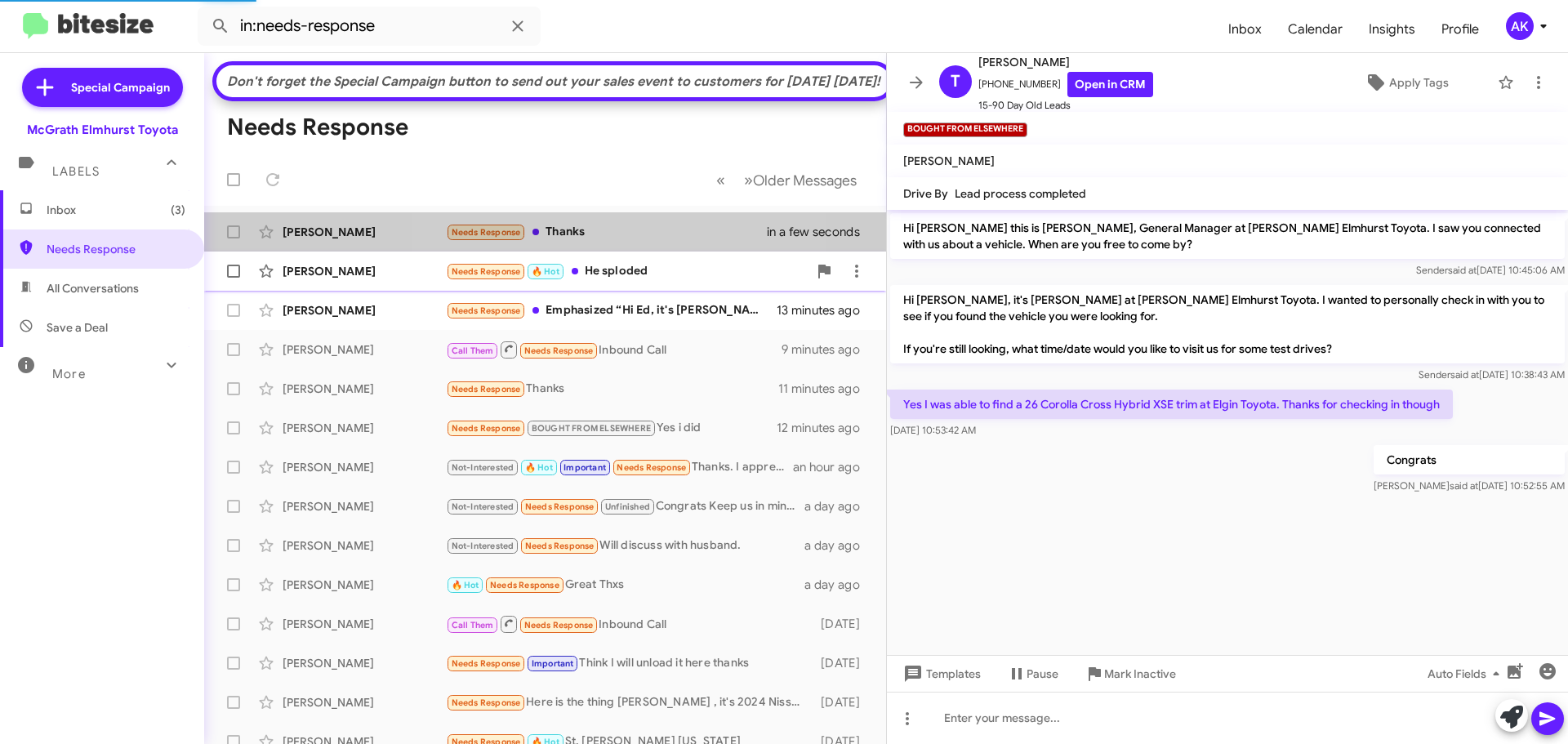
scroll to position [173, 0]
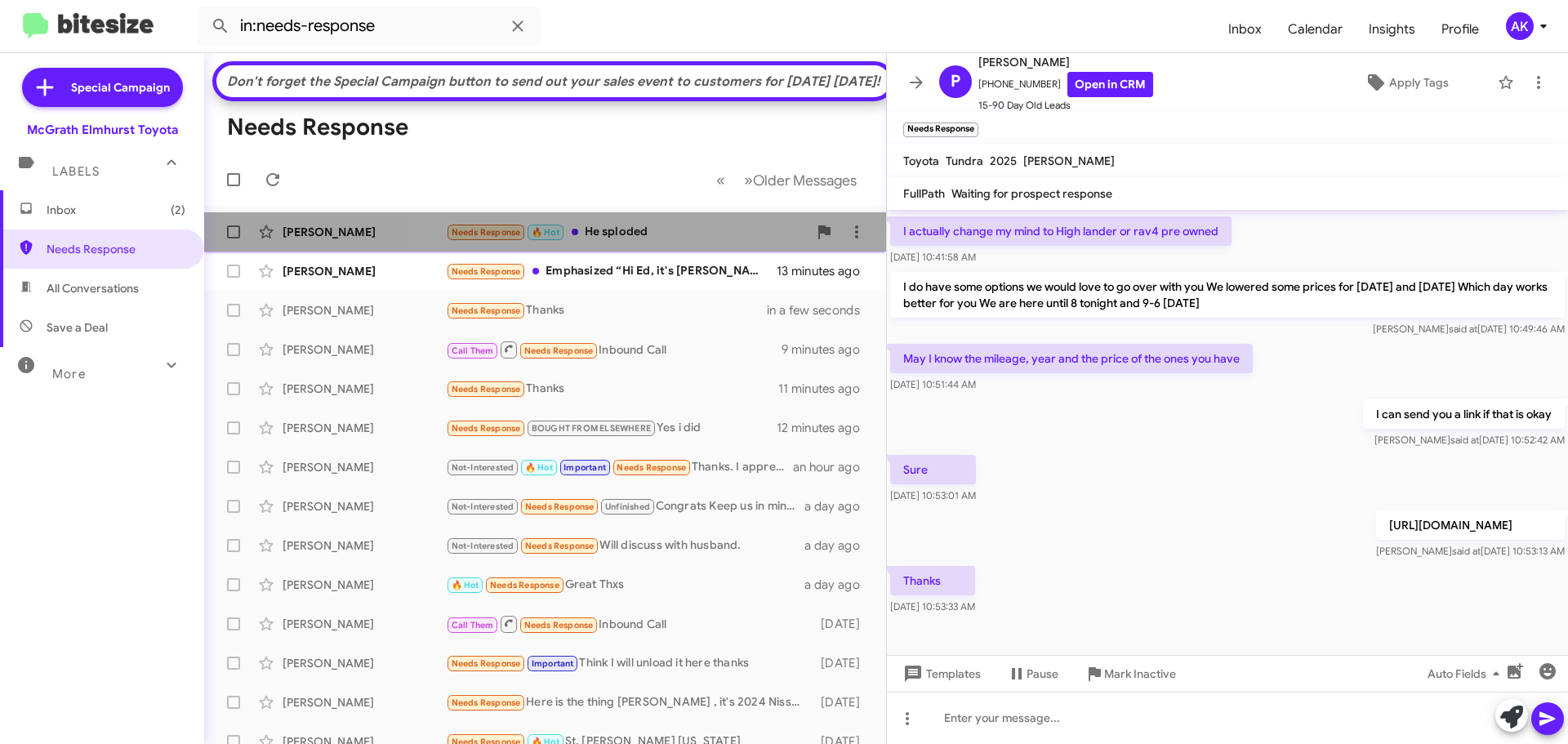
click at [659, 242] on div "Needs Response 🔥 Hot He sploded" at bounding box center [626, 232] width 362 height 19
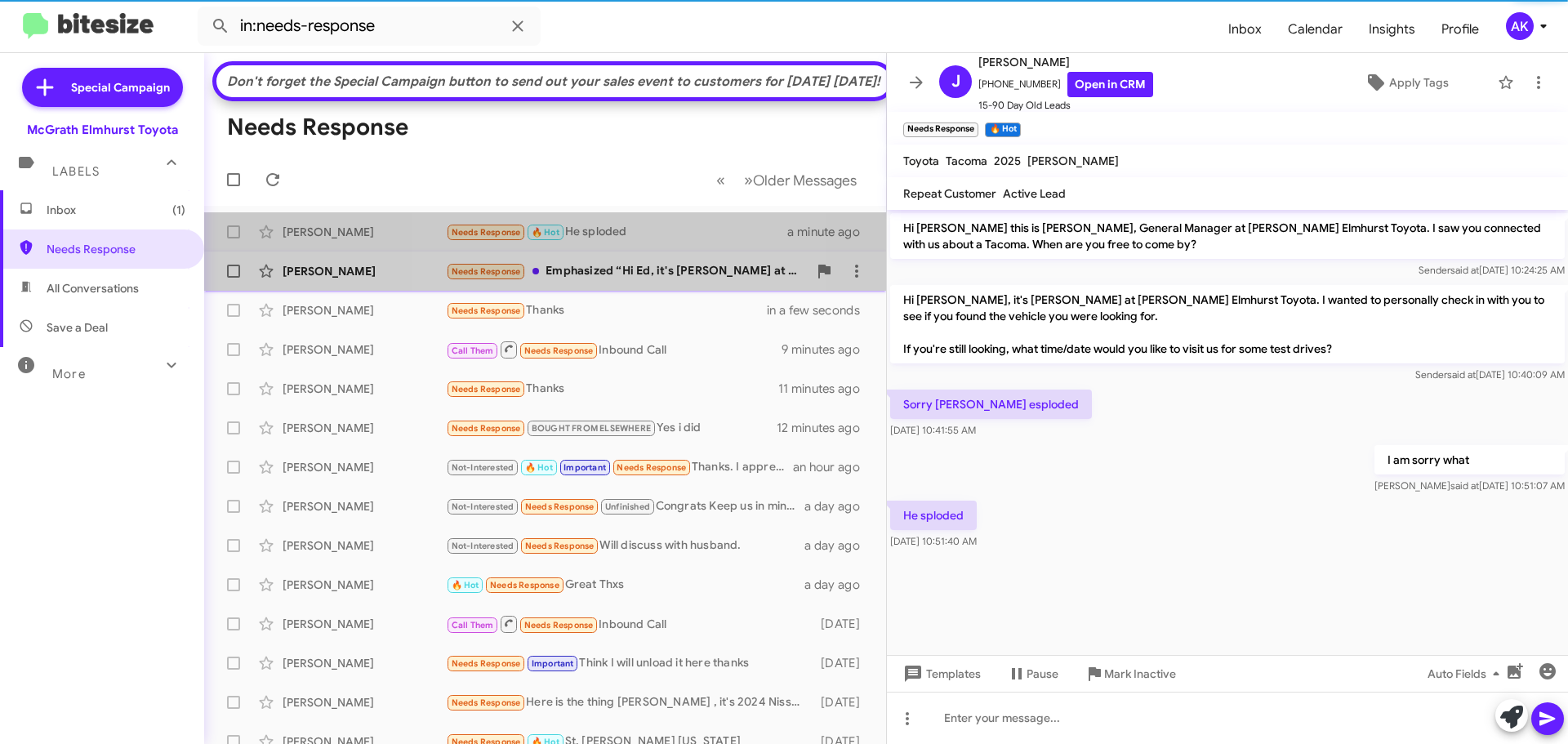
click at [636, 281] on div "Needs Response Emphasized “Hi Ed, it's [PERSON_NAME] at [PERSON_NAME] Elmhurst …" at bounding box center [626, 272] width 362 height 19
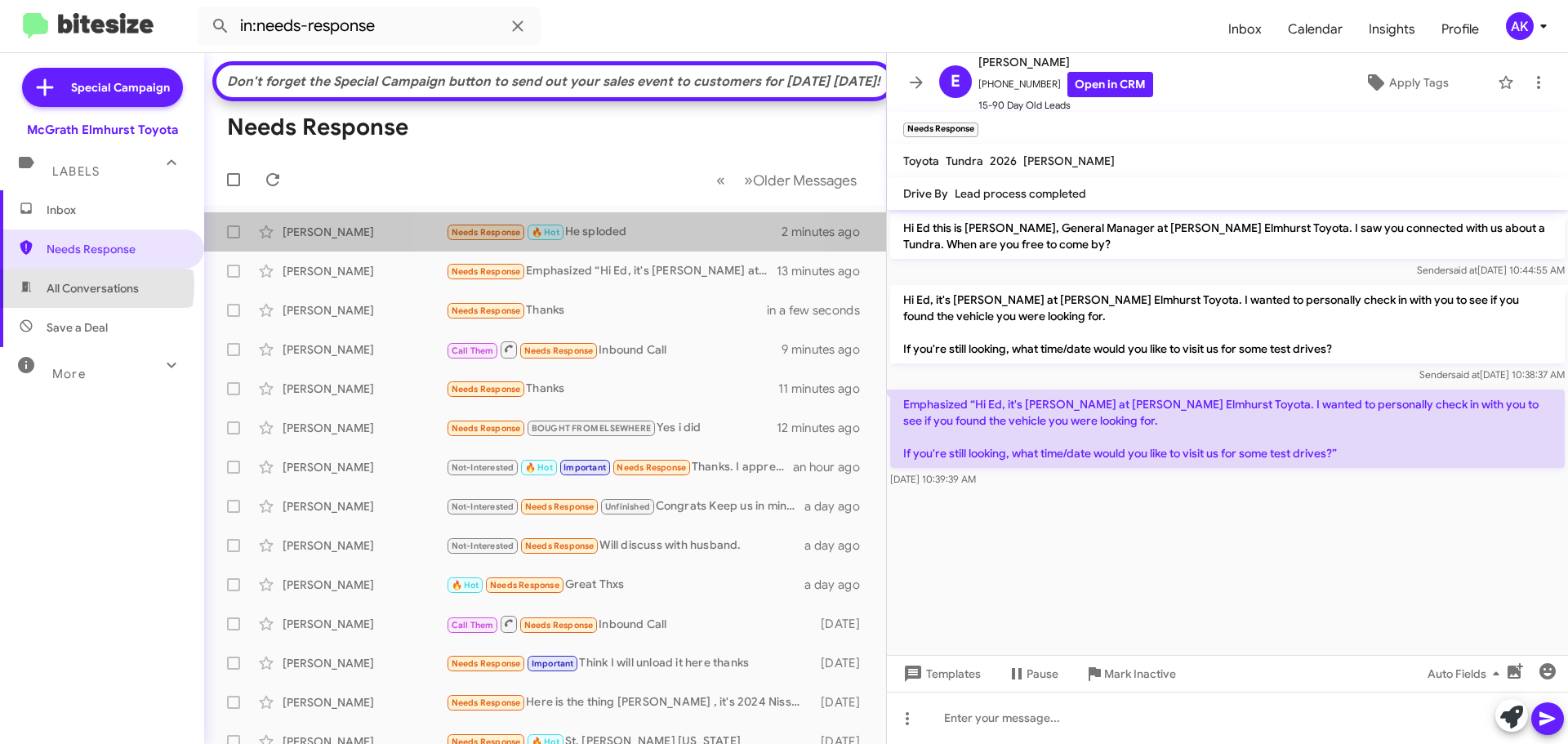
click at [83, 286] on span "All Conversations" at bounding box center [93, 288] width 92 height 16
type input "in:all-conversations"
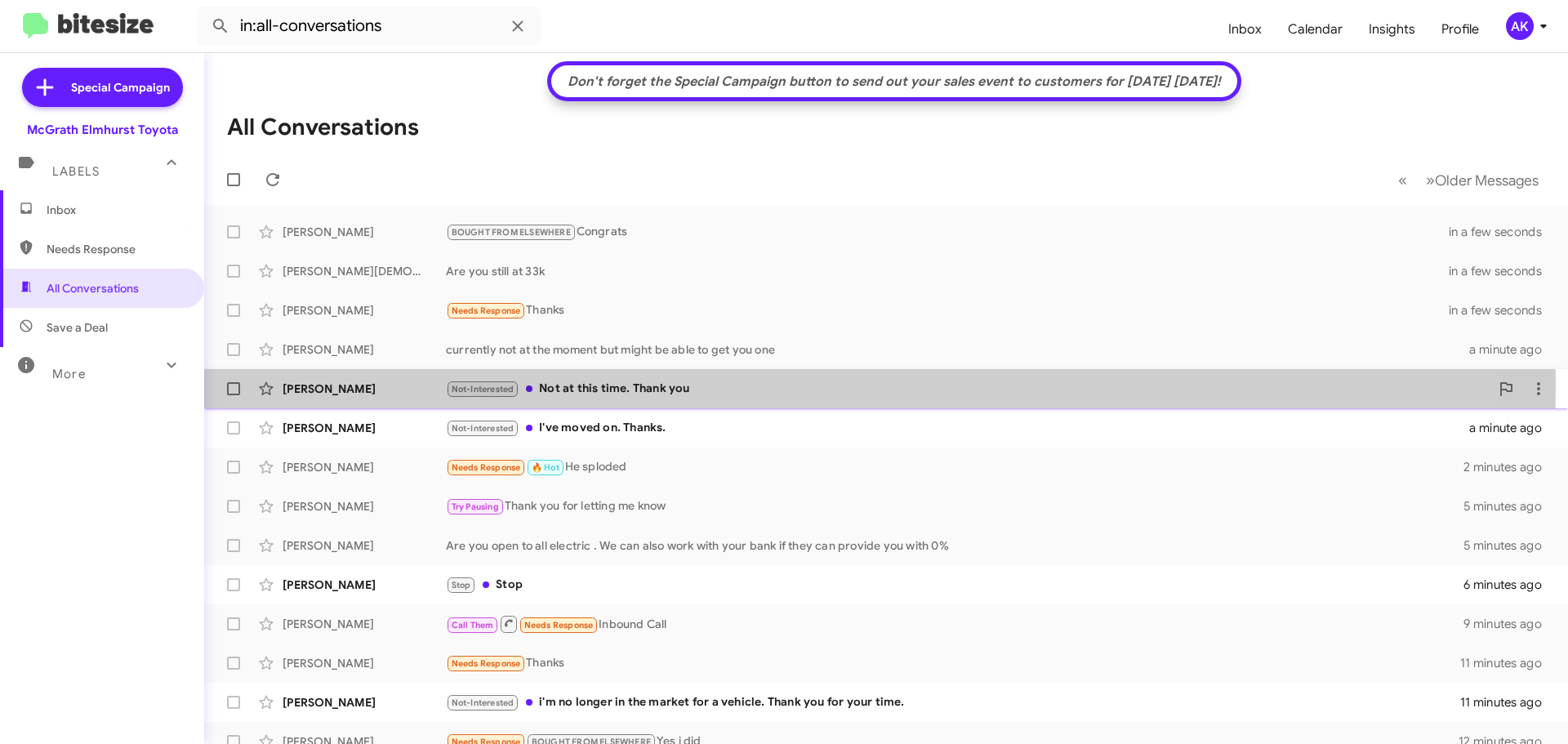
click at [594, 385] on div "Not-Interested Not at this time. Thank you" at bounding box center [967, 389] width 1043 height 19
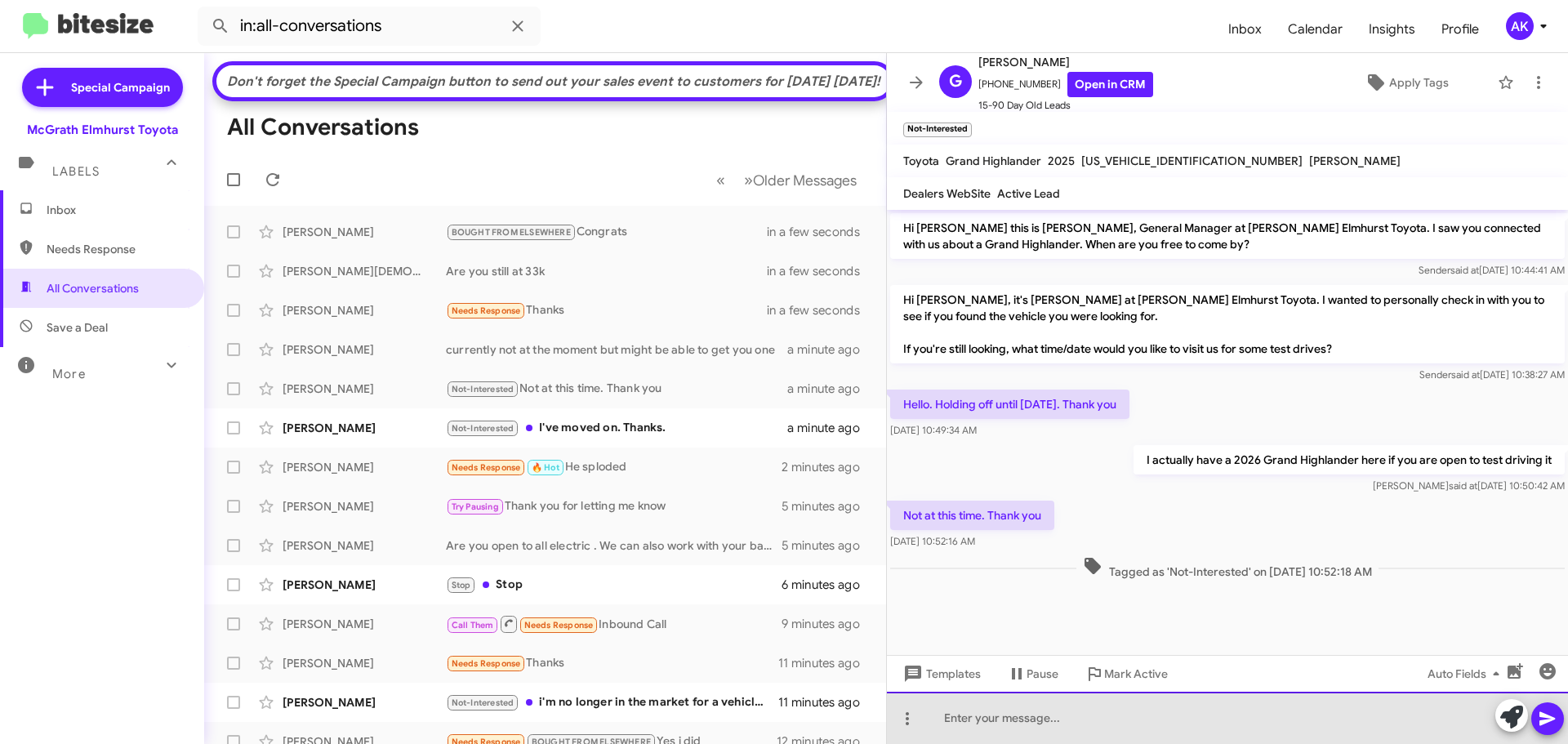
click at [1079, 727] on div at bounding box center [1227, 718] width 681 height 52
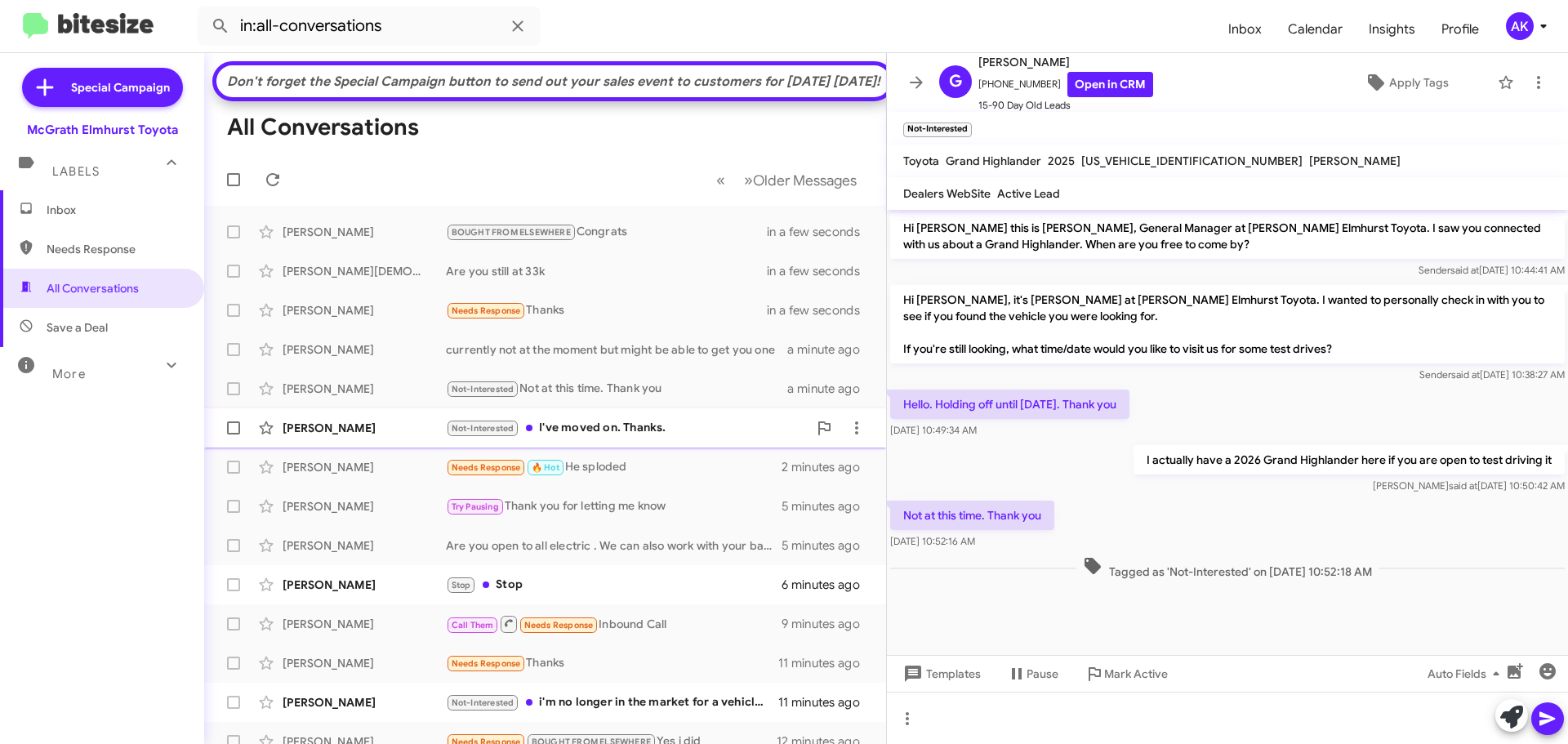
click at [616, 438] on div "Not-Interested I've moved on. Thanks." at bounding box center [626, 428] width 362 height 19
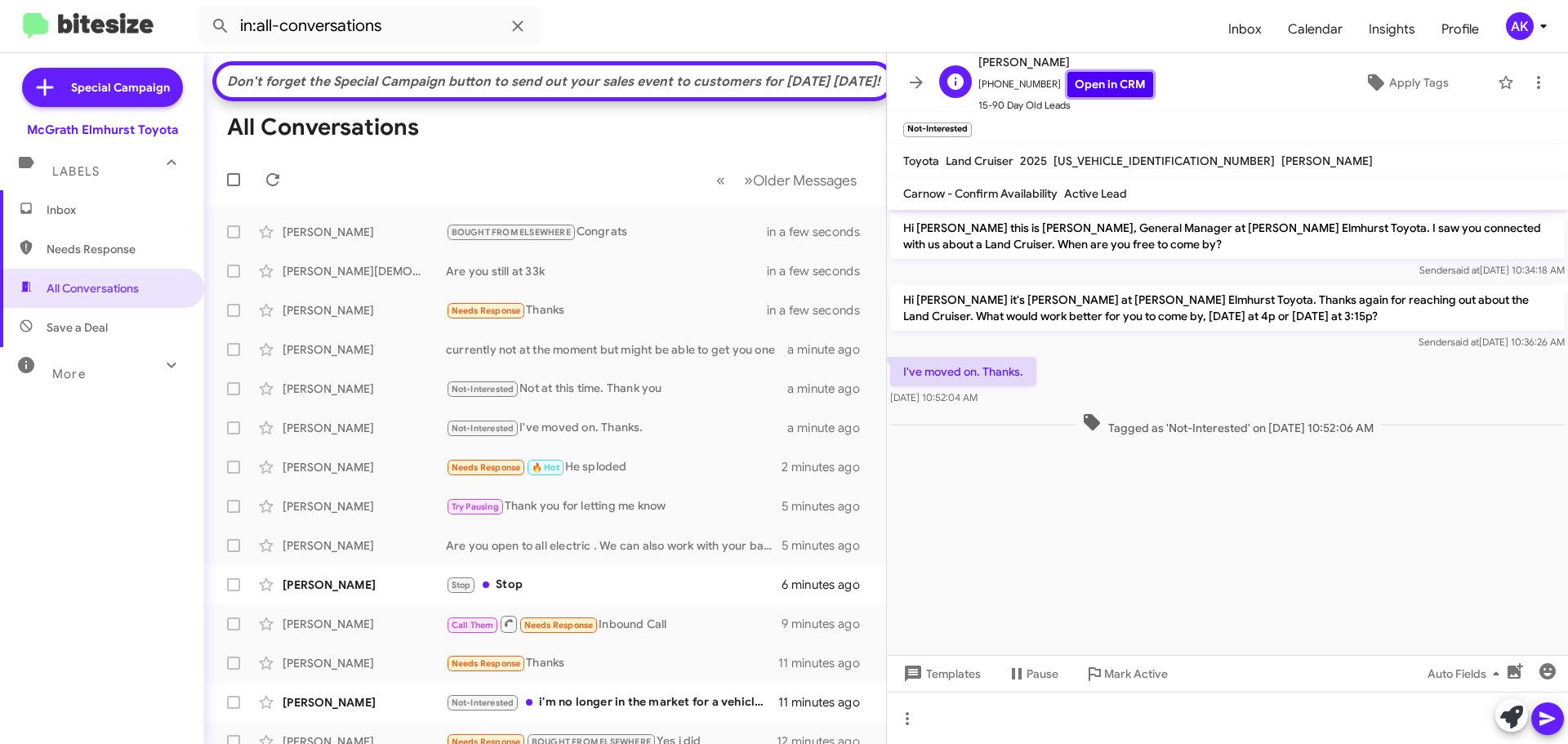
click at [1085, 81] on link "Open in CRM" at bounding box center [1109, 84] width 86 height 26
drag, startPoint x: 81, startPoint y: 244, endPoint x: 152, endPoint y: 166, distance: 105.5
click at [81, 244] on span "Needs Response" at bounding box center [116, 249] width 139 height 16
type input "in:needs-response"
